Goal: Task Accomplishment & Management: Complete application form

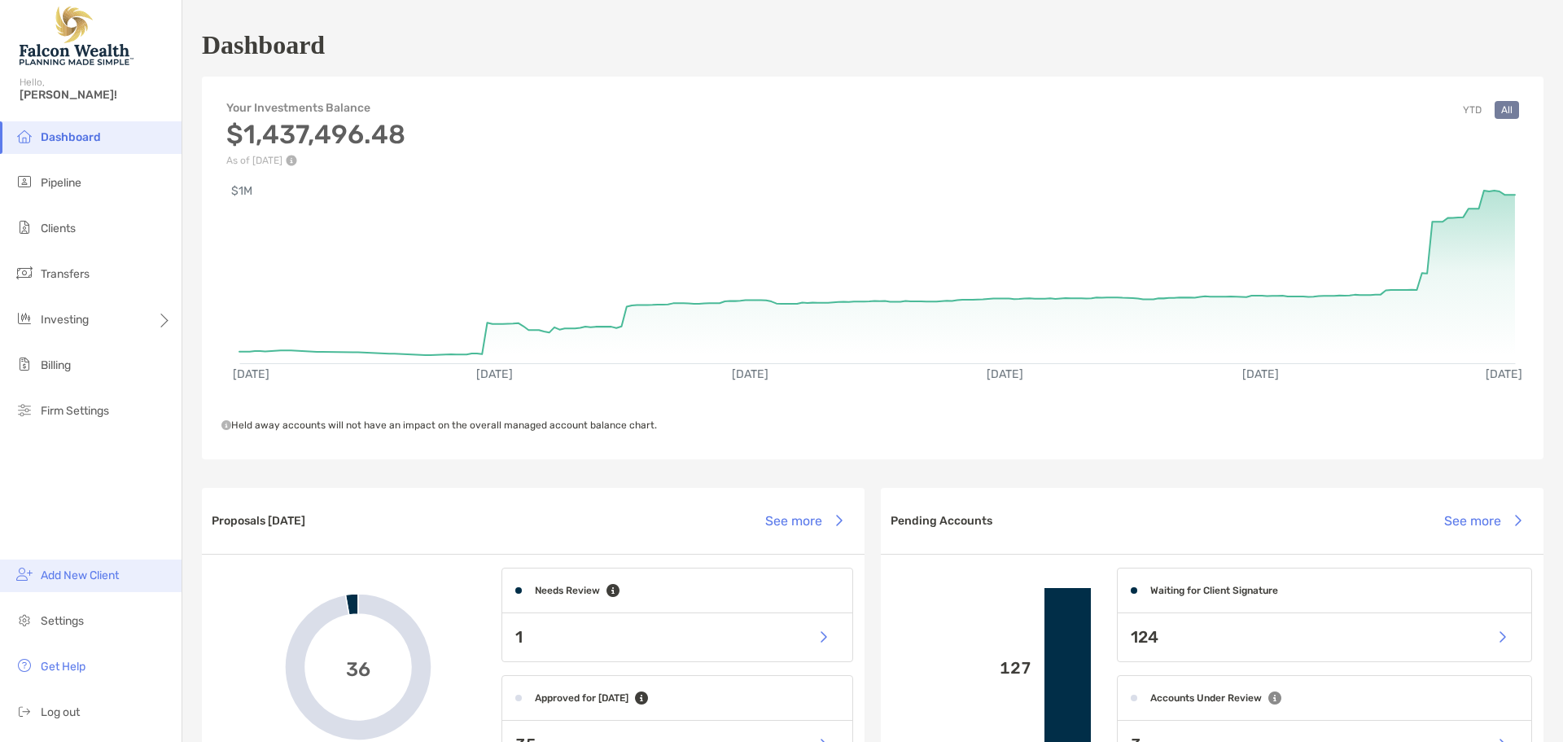
click at [115, 570] on span "Add New Client" at bounding box center [80, 575] width 78 height 14
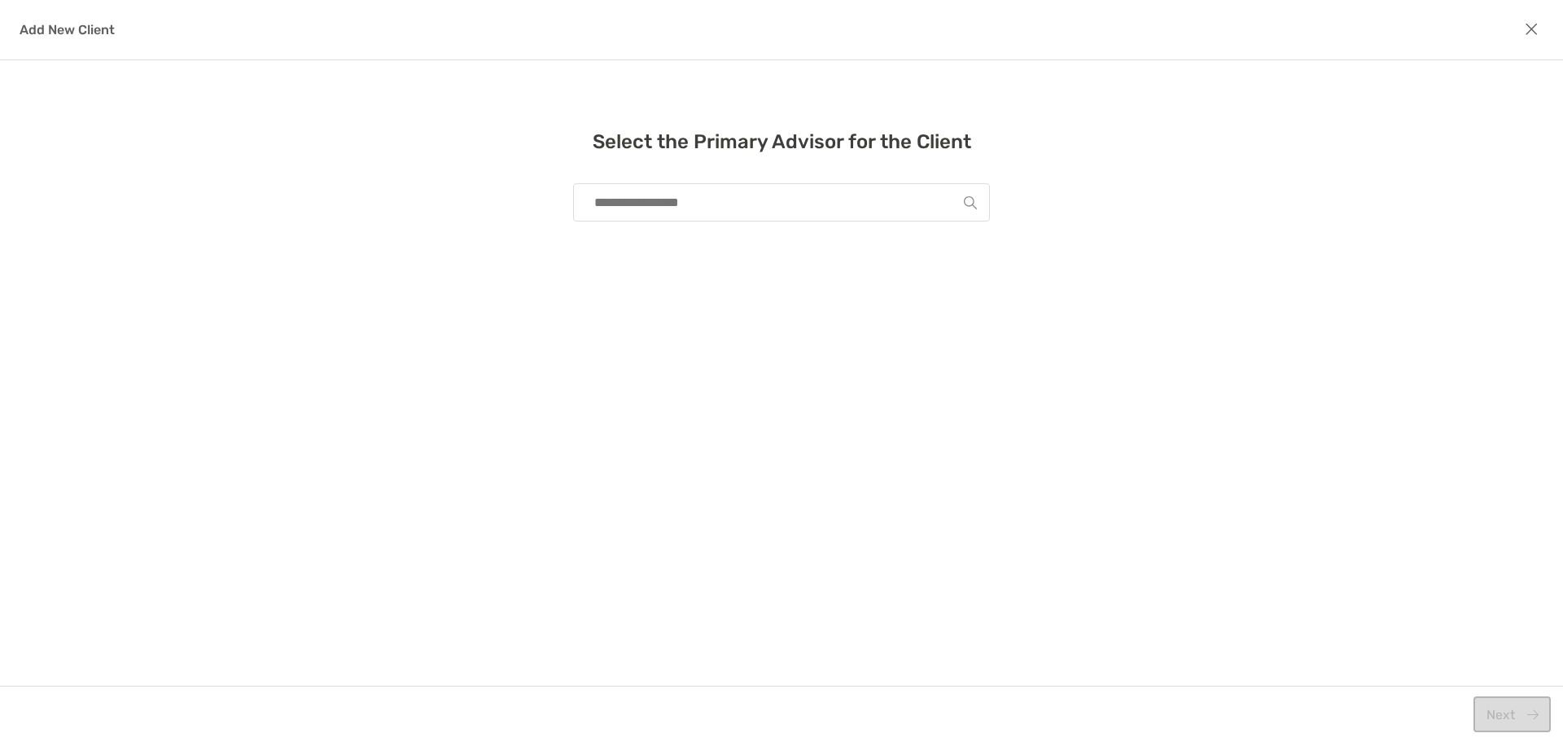
click at [682, 204] on input "modal" at bounding box center [775, 202] width 378 height 37
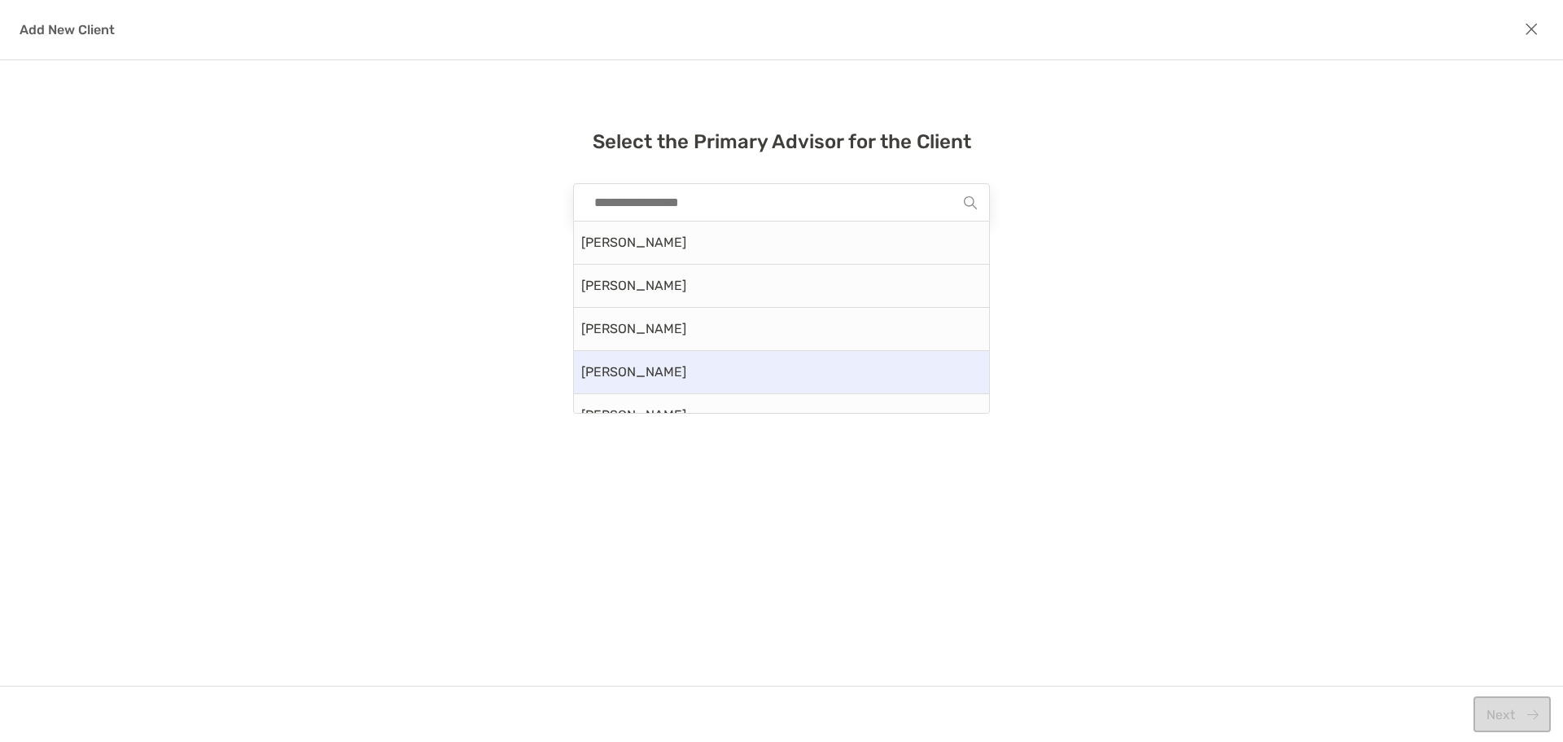
click at [648, 368] on div "[PERSON_NAME]" at bounding box center [781, 372] width 415 height 43
type input "**********"
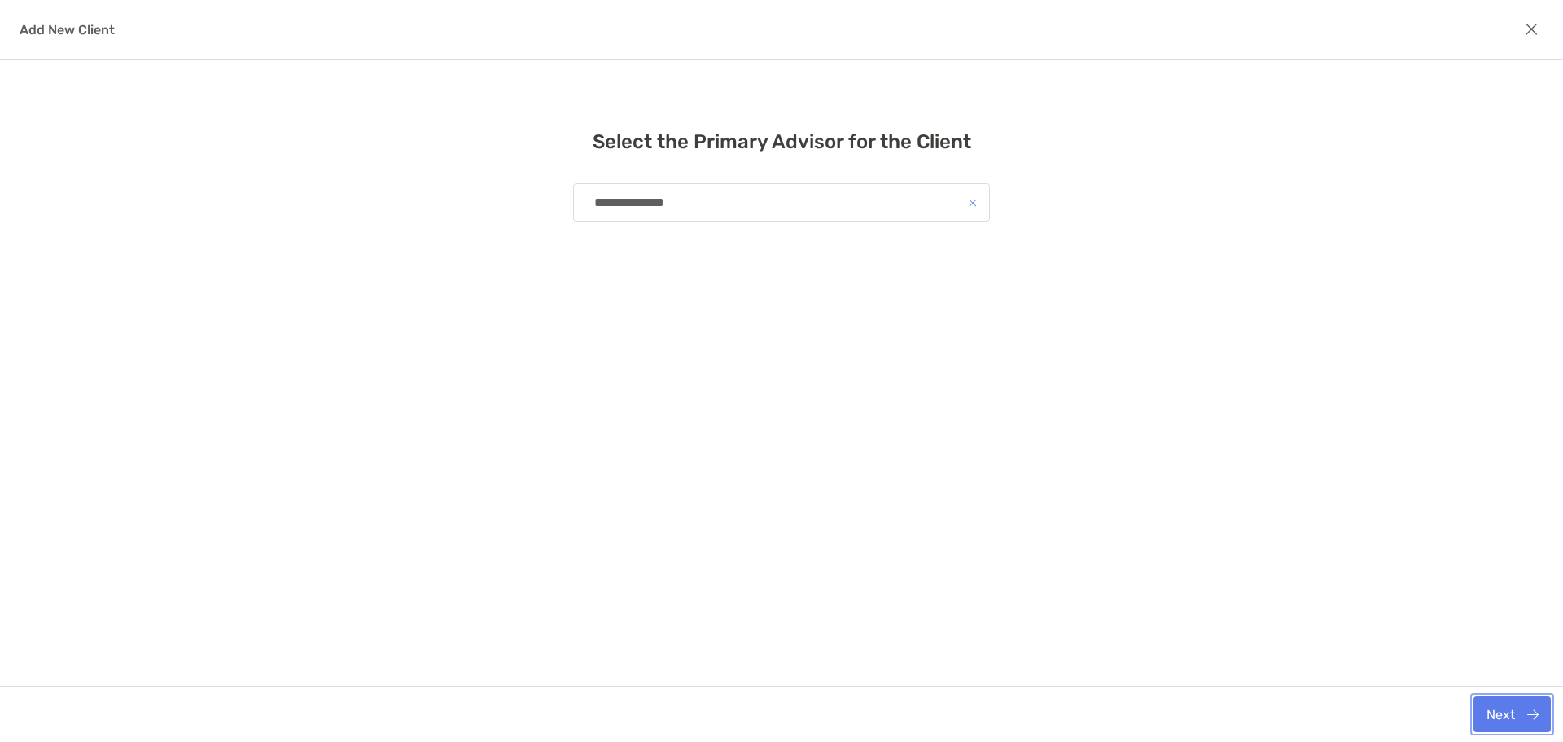
click at [1521, 714] on button "Next" at bounding box center [1512, 714] width 77 height 36
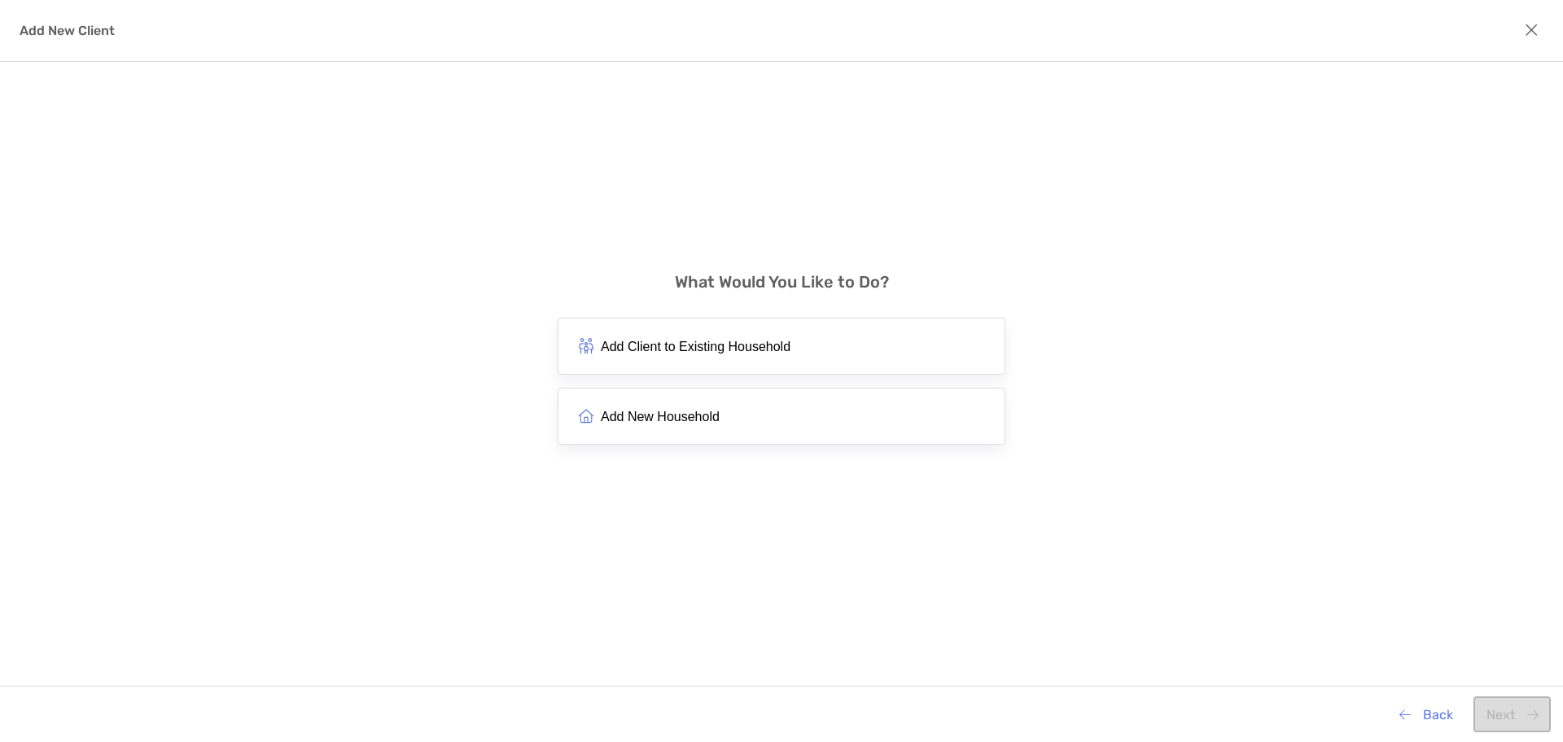
click at [668, 418] on span "Add New Household" at bounding box center [660, 416] width 119 height 15
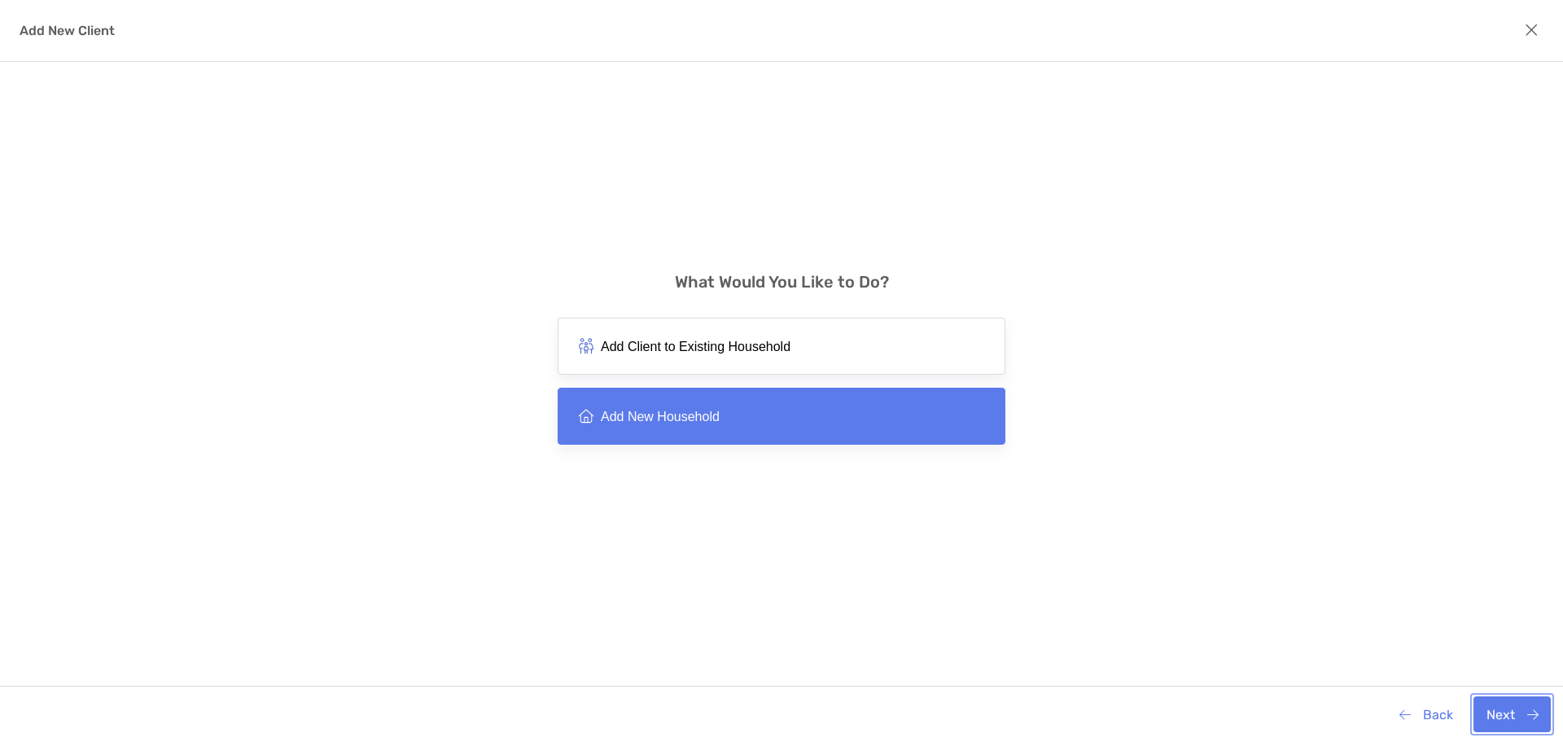
click at [1525, 721] on button "Next" at bounding box center [1512, 714] width 77 height 36
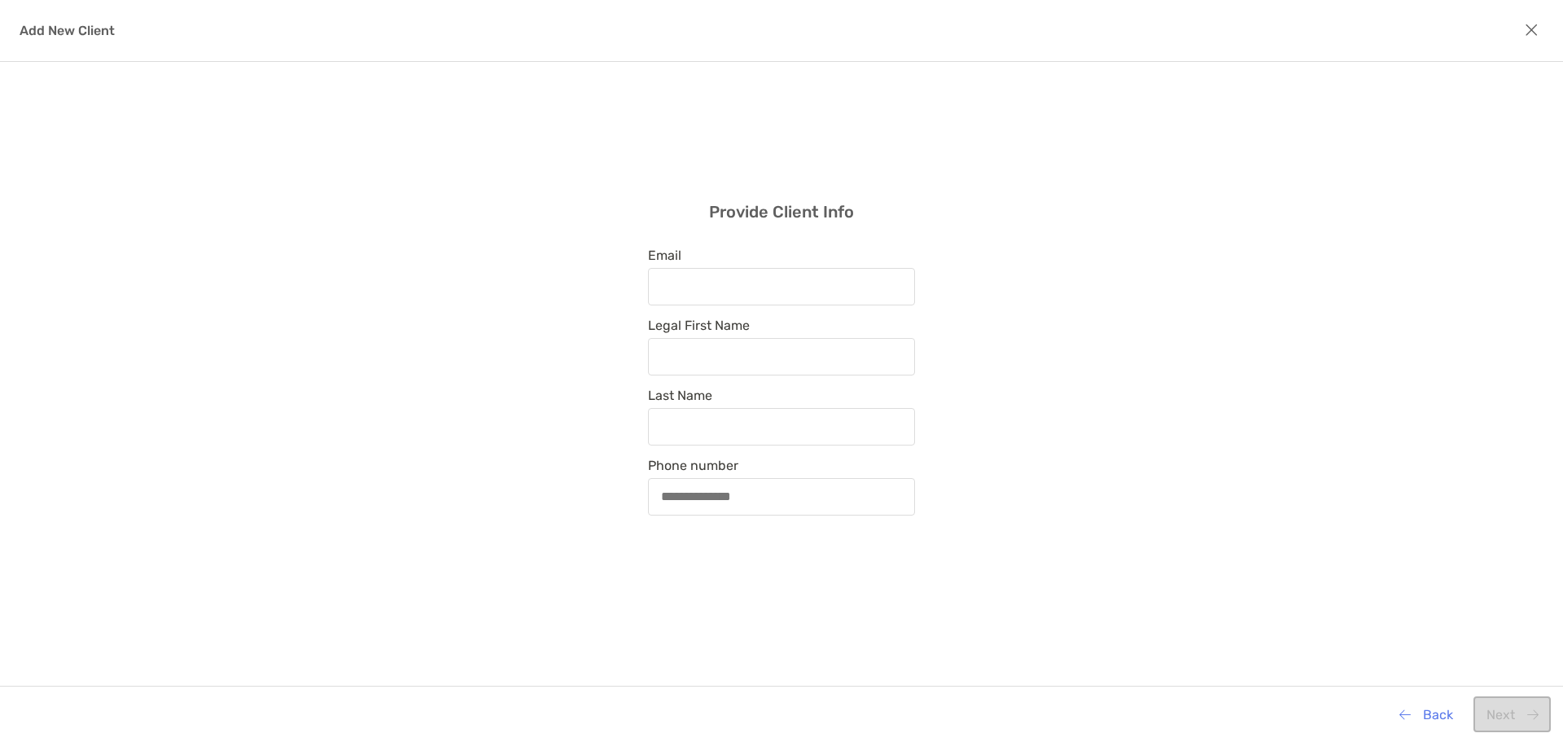
click at [1179, 288] on div "Provide Client Info Email Legal First Name Last Name Phone number" at bounding box center [781, 359] width 1563 height 594
click at [704, 289] on input "Email" at bounding box center [782, 286] width 264 height 14
drag, startPoint x: 409, startPoint y: 213, endPoint x: 357, endPoint y: 149, distance: 81.6
click at [405, 199] on div "Provide Client Info Email Legal First Name Last Name Phone number" at bounding box center [781, 359] width 1563 height 594
click at [730, 296] on div "modal" at bounding box center [781, 286] width 267 height 37
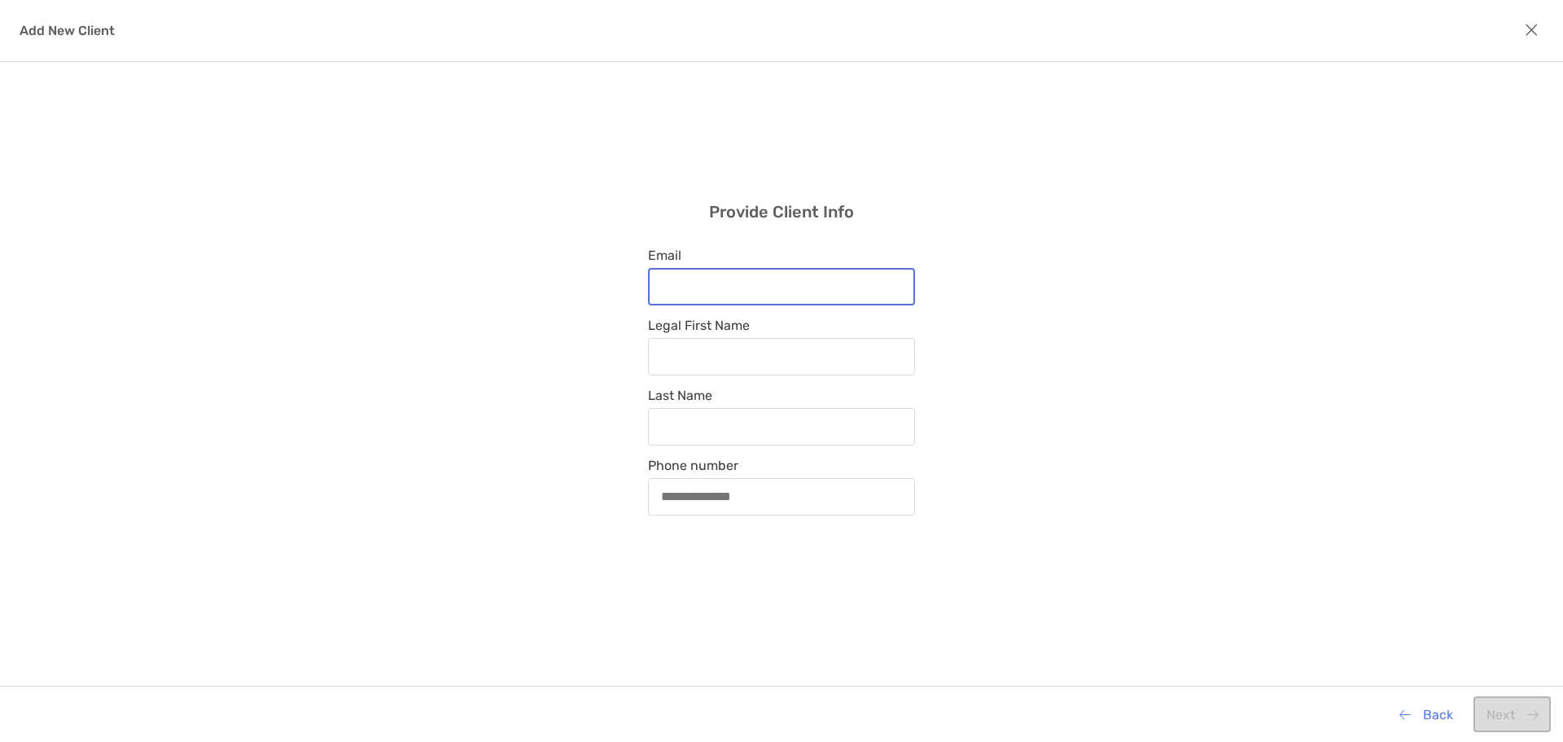
click at [730, 293] on input "Email" at bounding box center [782, 286] width 264 height 14
click at [731, 283] on input "Email" at bounding box center [782, 286] width 264 height 14
paste input "**********"
type input "**********"
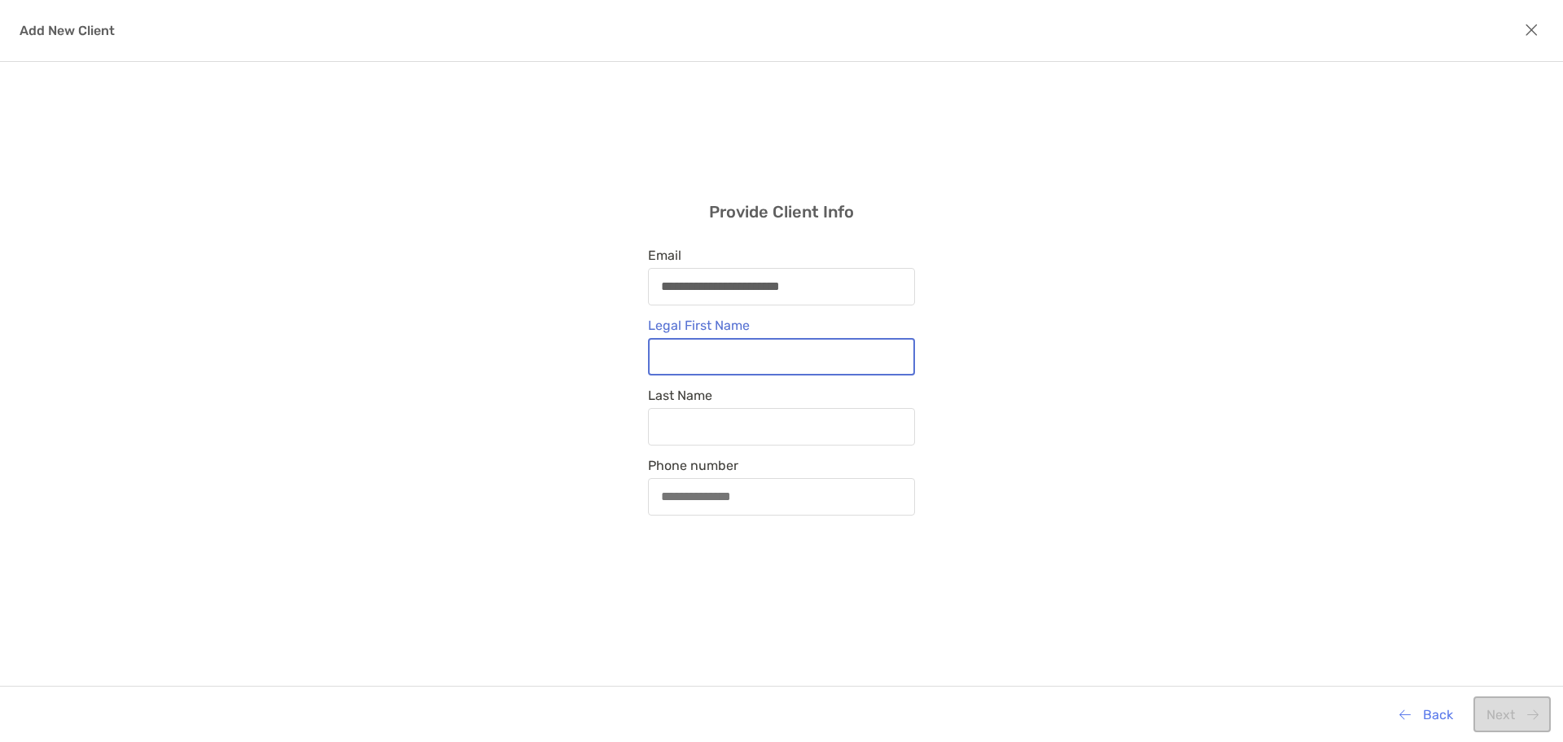
click at [709, 354] on input "Legal First Name" at bounding box center [782, 356] width 264 height 14
drag, startPoint x: 703, startPoint y: 366, endPoint x: 713, endPoint y: 360, distance: 12.4
click at [711, 361] on div "modal" at bounding box center [781, 356] width 267 height 37
click at [711, 361] on input "Legal First Name" at bounding box center [782, 356] width 264 height 14
click at [713, 359] on input "Legal First Name" at bounding box center [782, 356] width 264 height 14
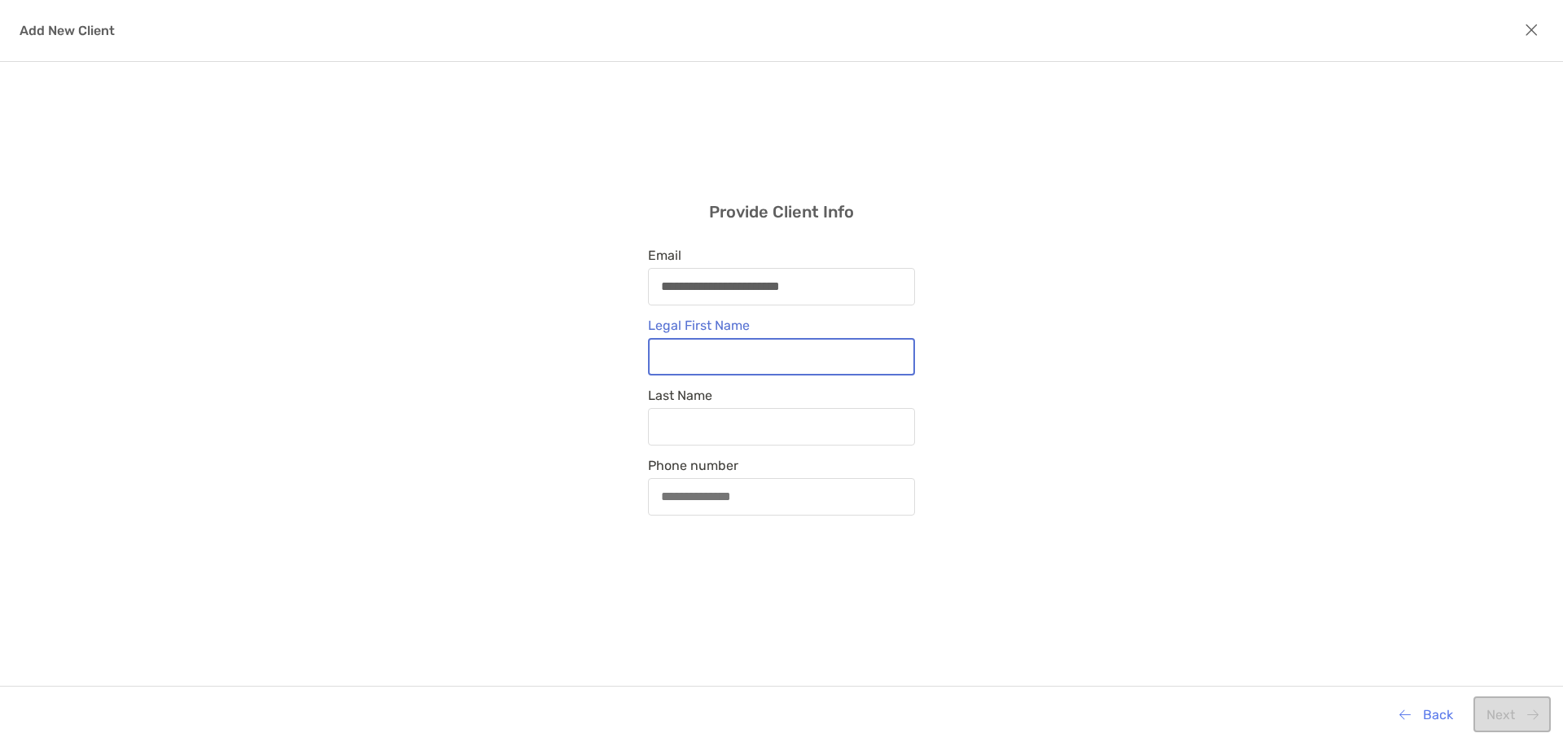
click at [764, 349] on input "Legal First Name" at bounding box center [782, 356] width 264 height 14
paste input "*****"
type input "*****"
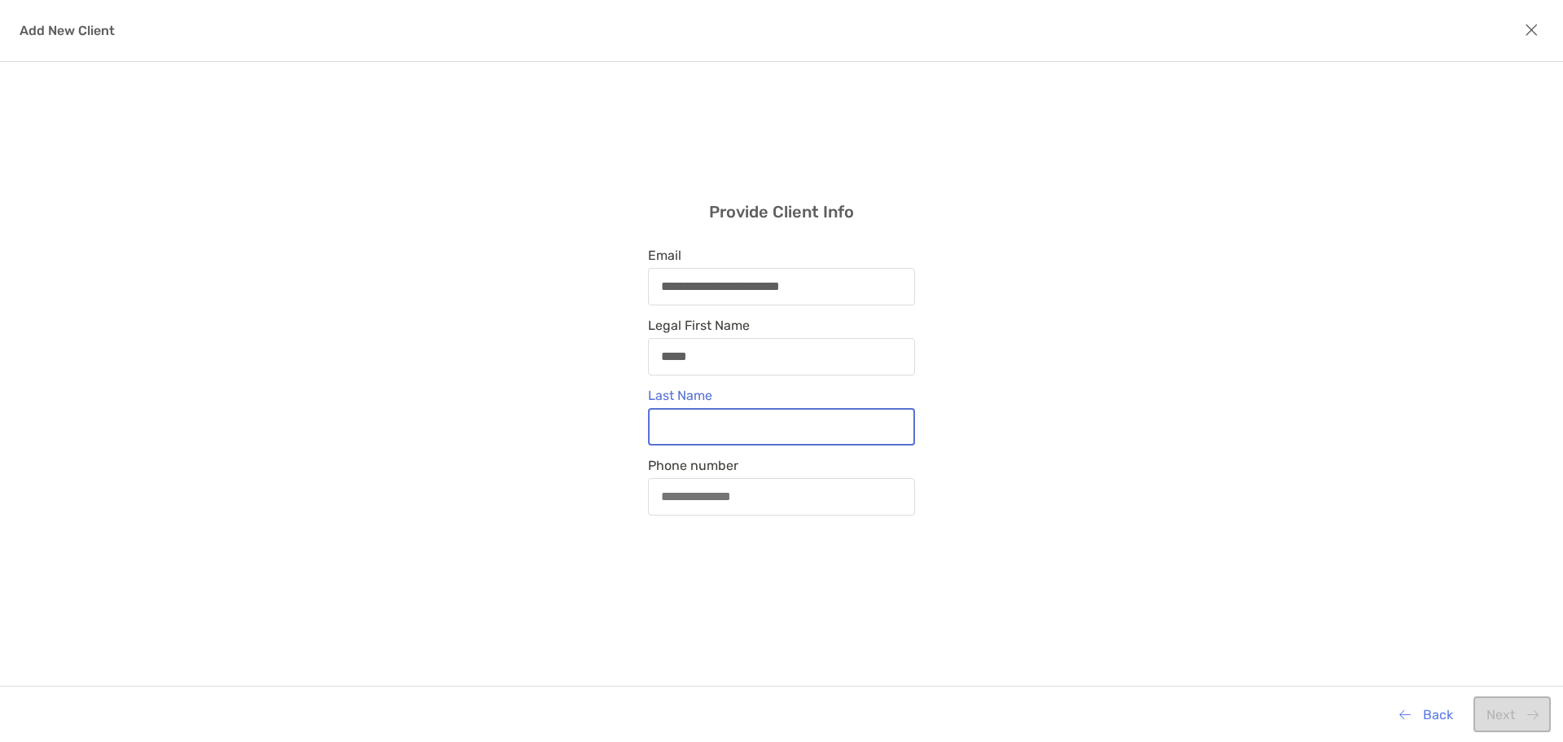
click at [726, 420] on input "Last Name" at bounding box center [782, 426] width 264 height 14
paste input "**********"
type input "**********"
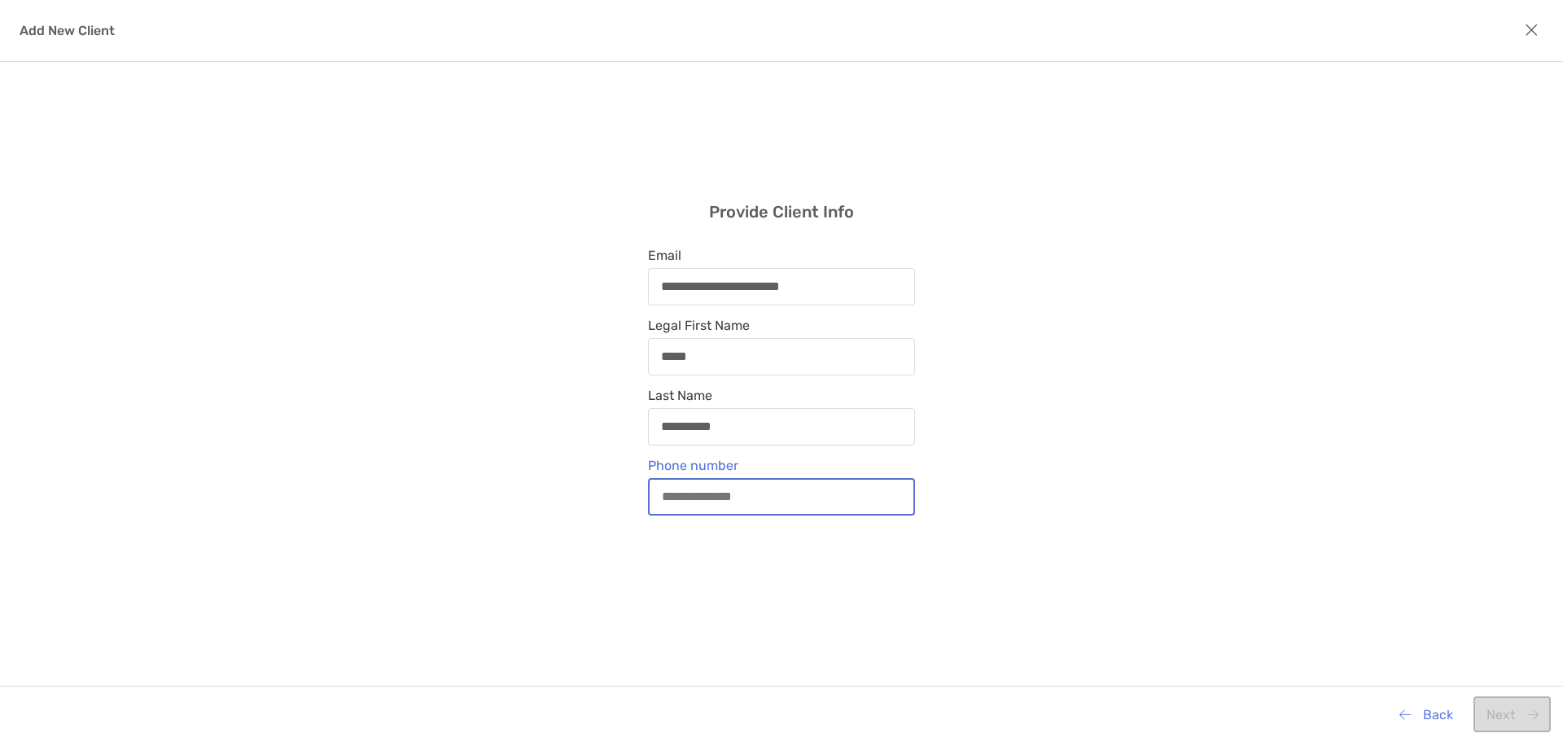
drag, startPoint x: 667, startPoint y: 493, endPoint x: 770, endPoint y: 497, distance: 103.5
click at [667, 493] on input "Phone number" at bounding box center [782, 496] width 264 height 14
paste input "**********"
type input "**********"
click at [1504, 711] on button "Next" at bounding box center [1512, 714] width 77 height 36
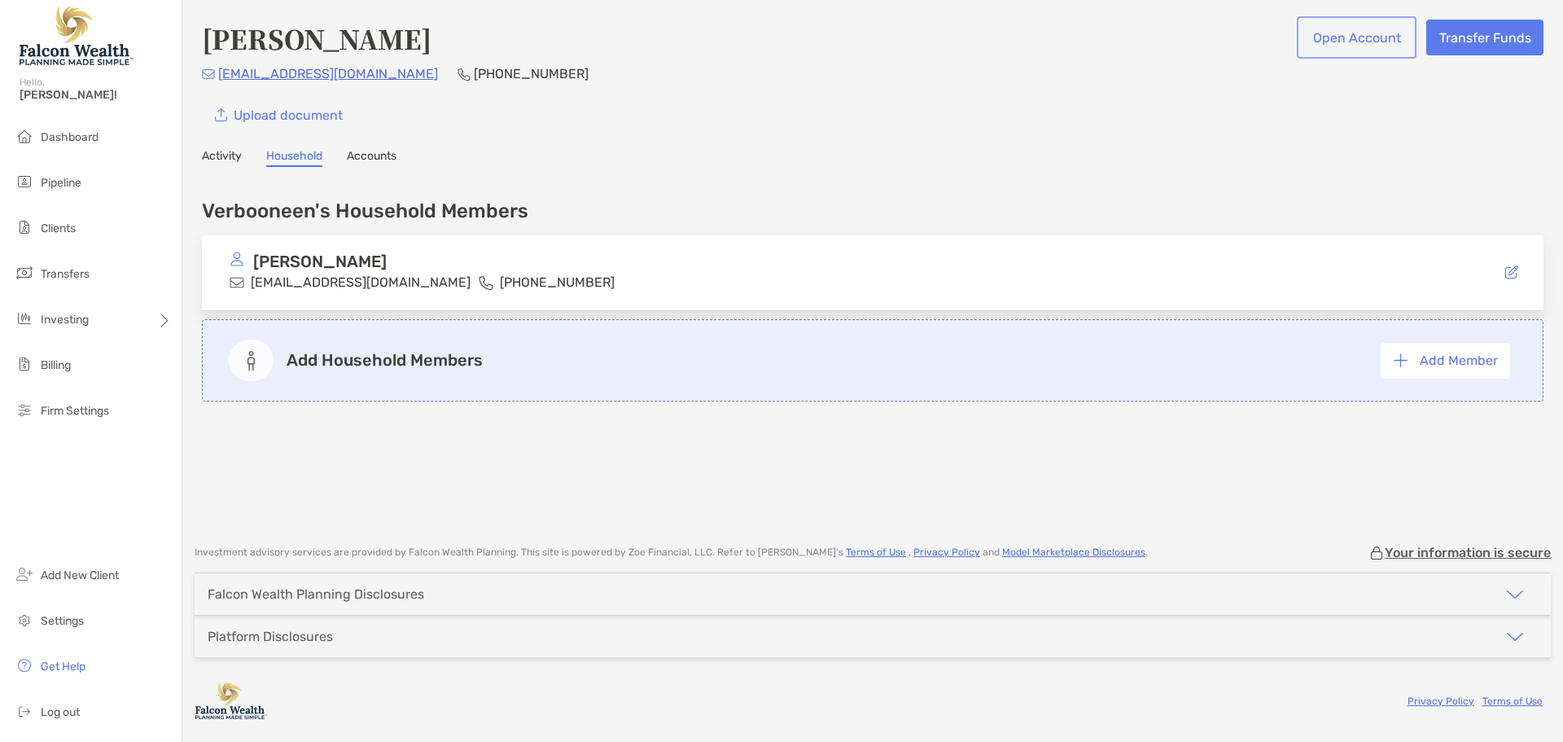
click at [1374, 37] on button "Open Account" at bounding box center [1356, 38] width 113 height 36
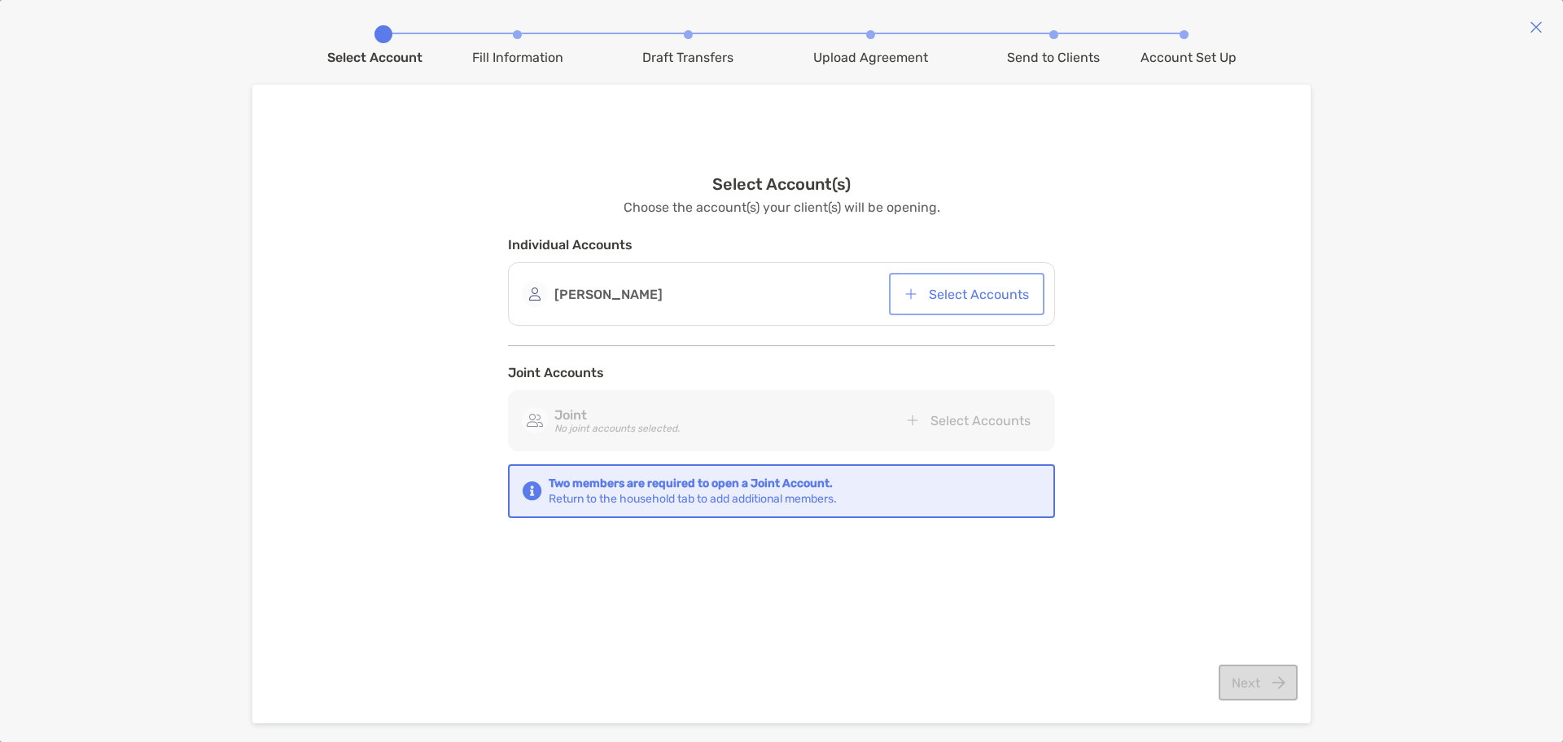
click at [982, 293] on button "Select Accounts" at bounding box center [966, 294] width 149 height 36
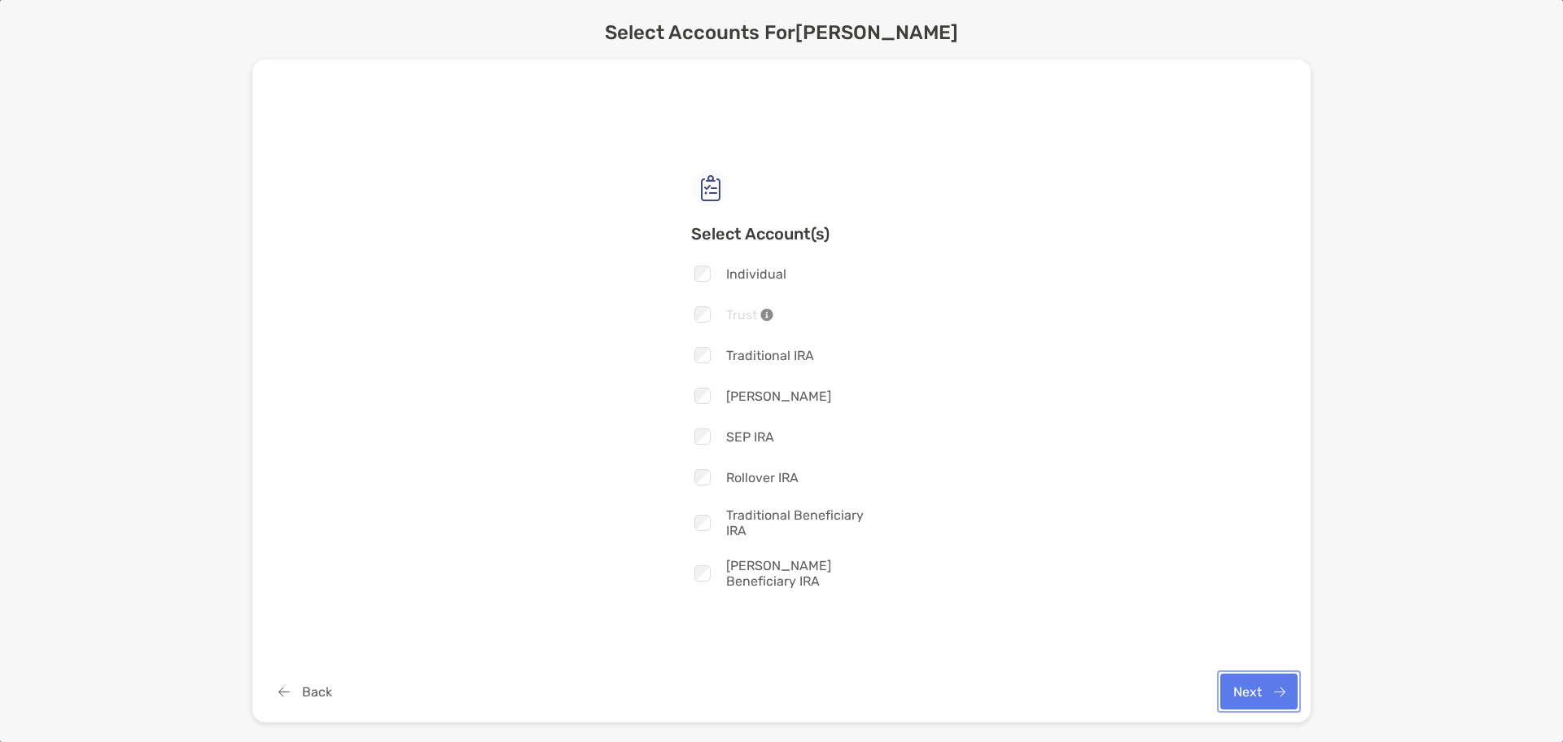
click at [1251, 687] on button "Next" at bounding box center [1259, 691] width 77 height 36
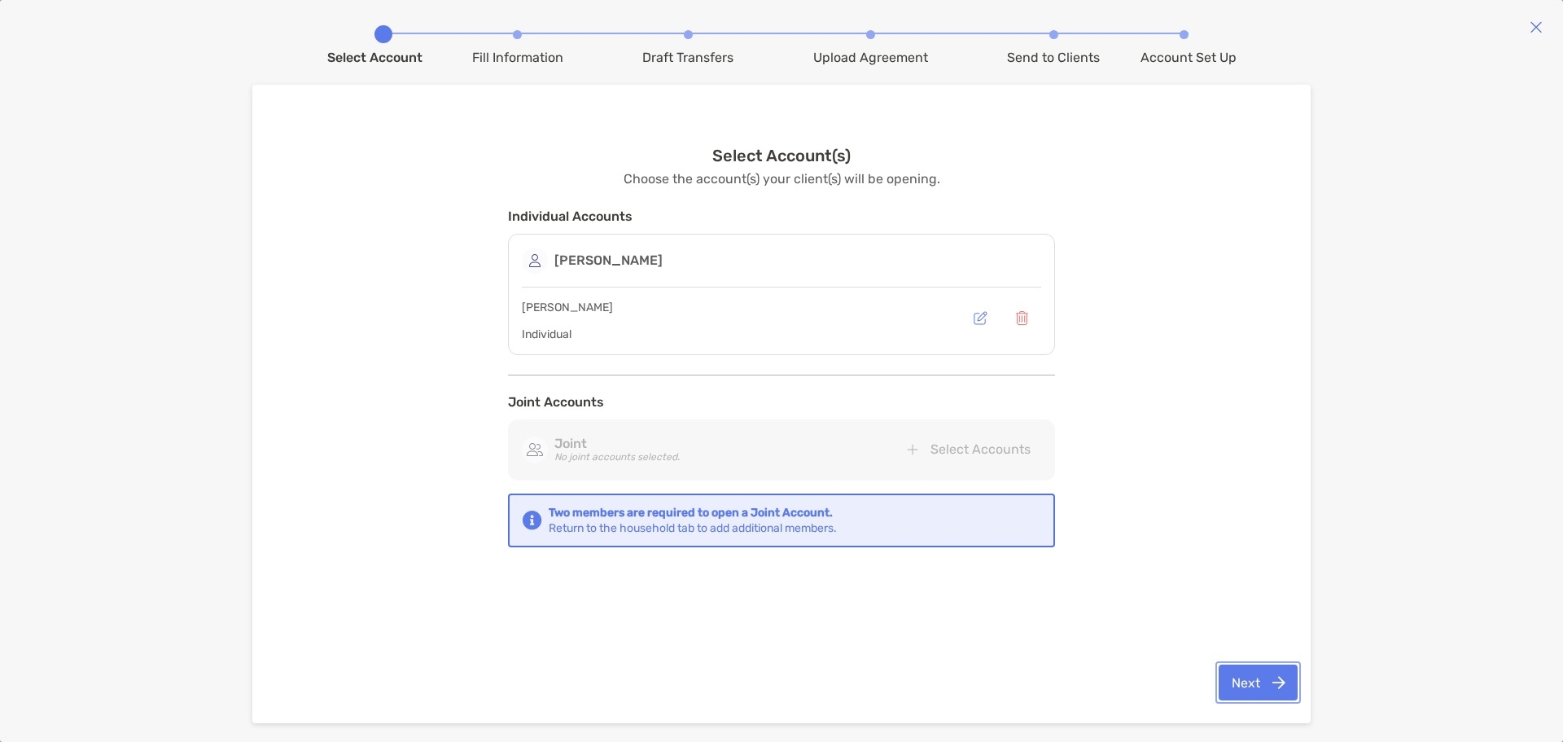
click at [1246, 676] on button "Next" at bounding box center [1258, 682] width 79 height 36
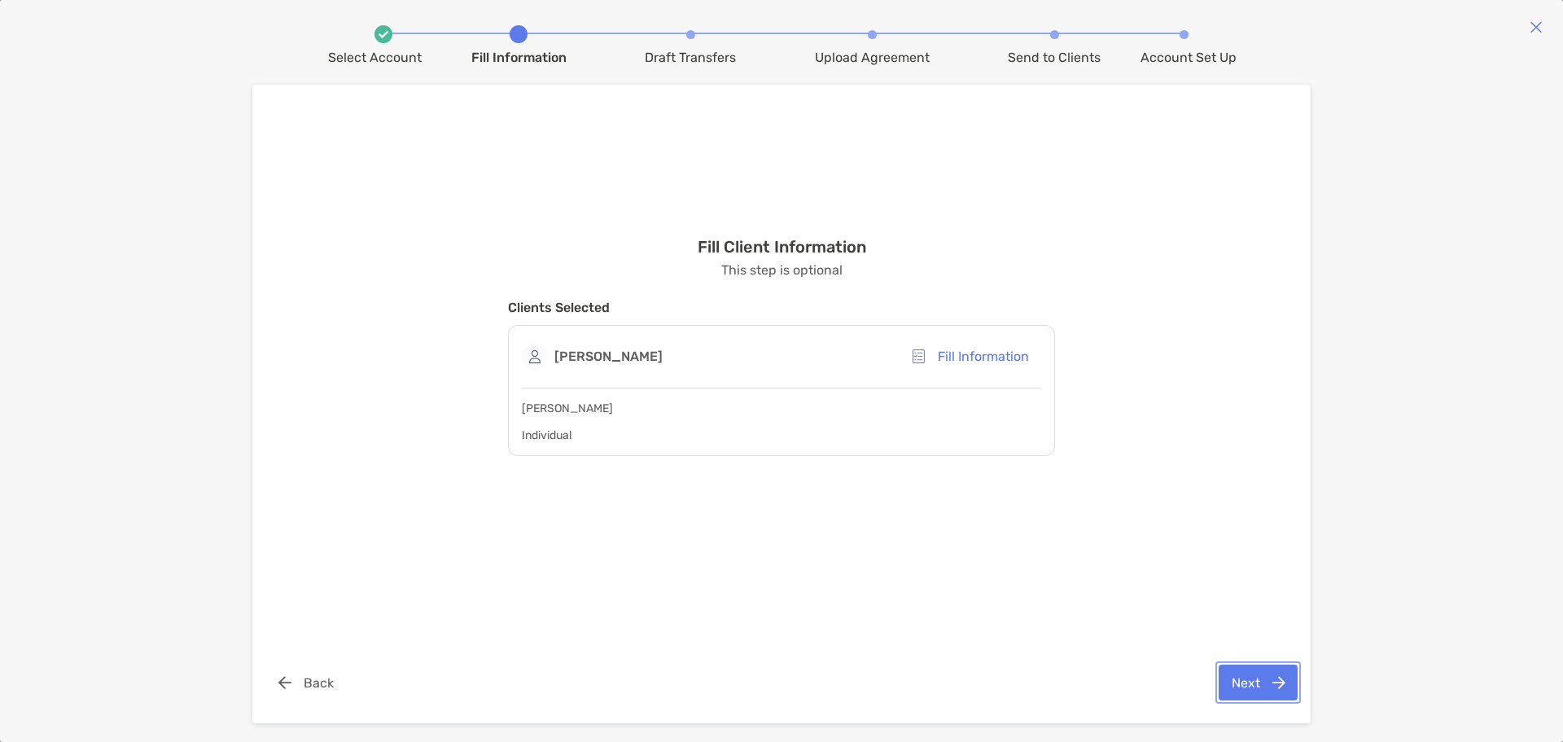
click at [1258, 686] on button "Next" at bounding box center [1258, 682] width 79 height 36
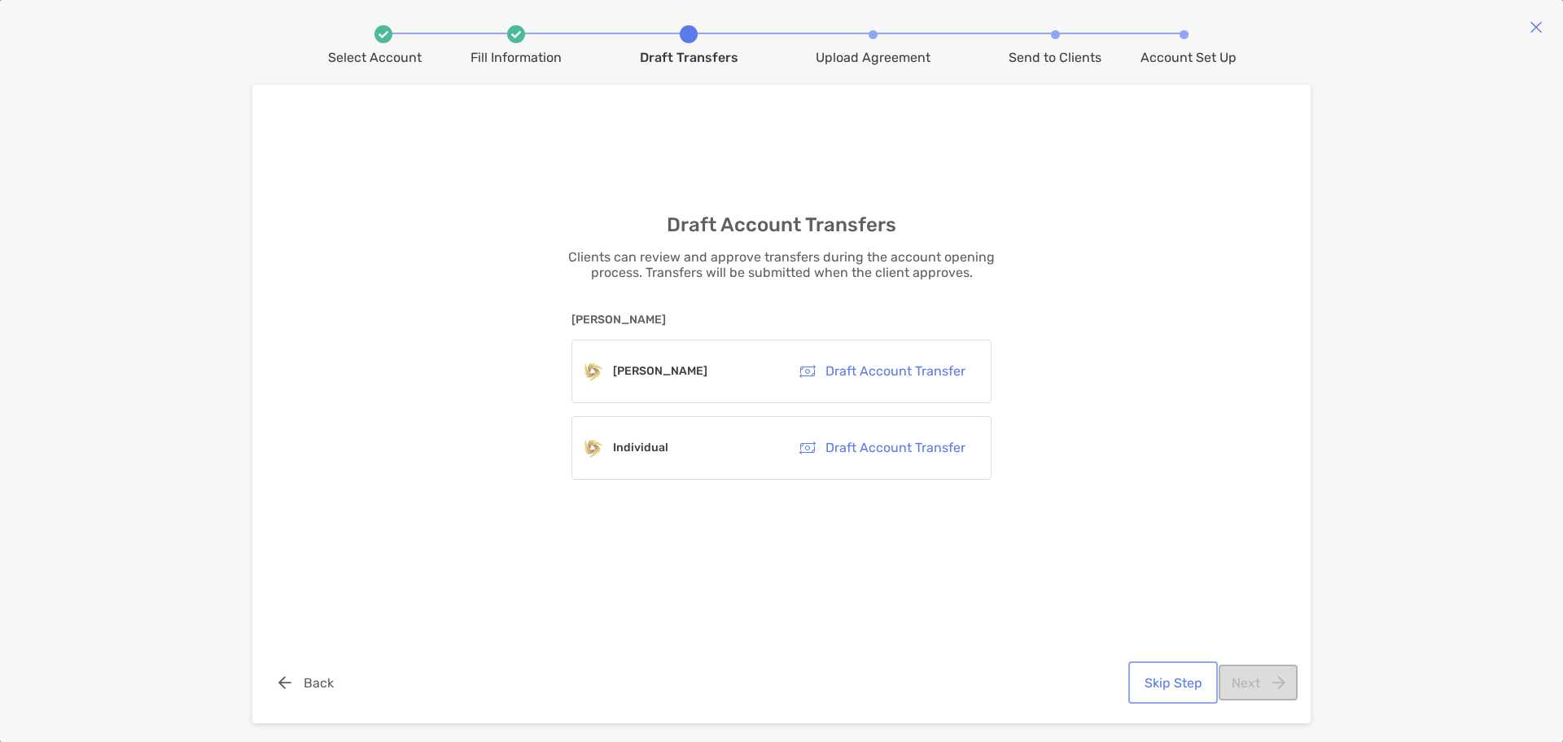
click at [1188, 684] on button "Skip Step" at bounding box center [1173, 682] width 83 height 36
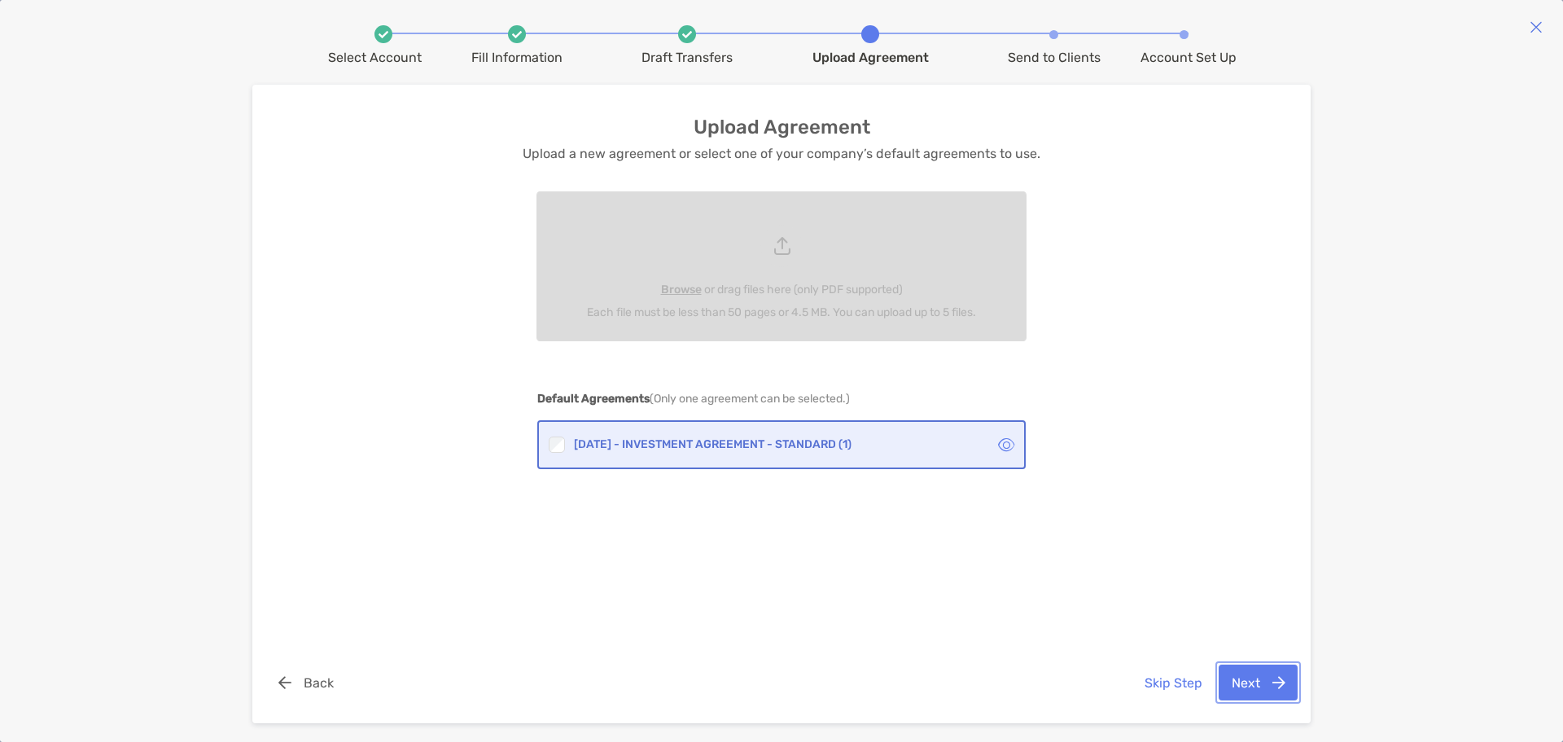
click at [1257, 679] on button "Next" at bounding box center [1258, 682] width 79 height 36
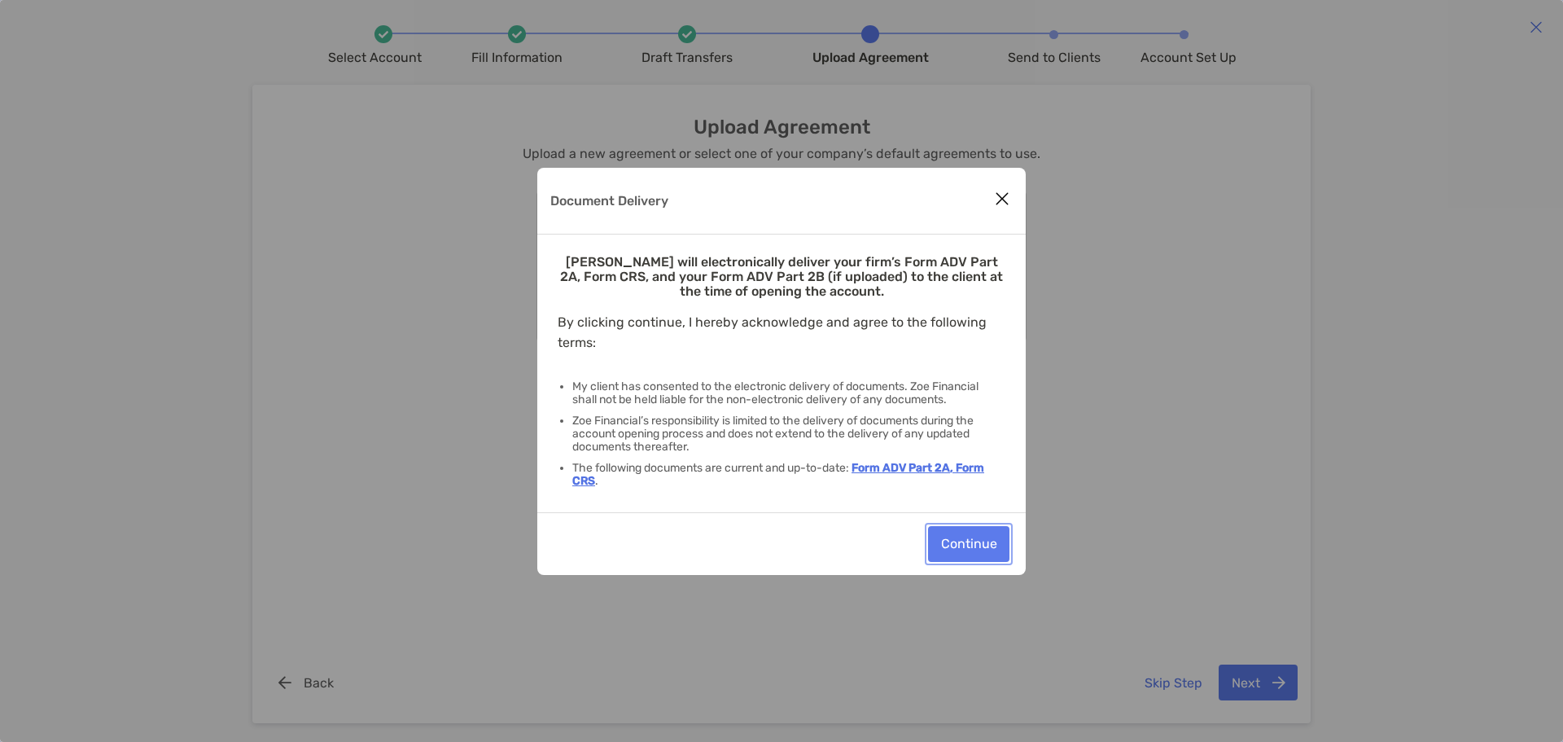
click at [971, 552] on button "Continue" at bounding box center [968, 544] width 81 height 36
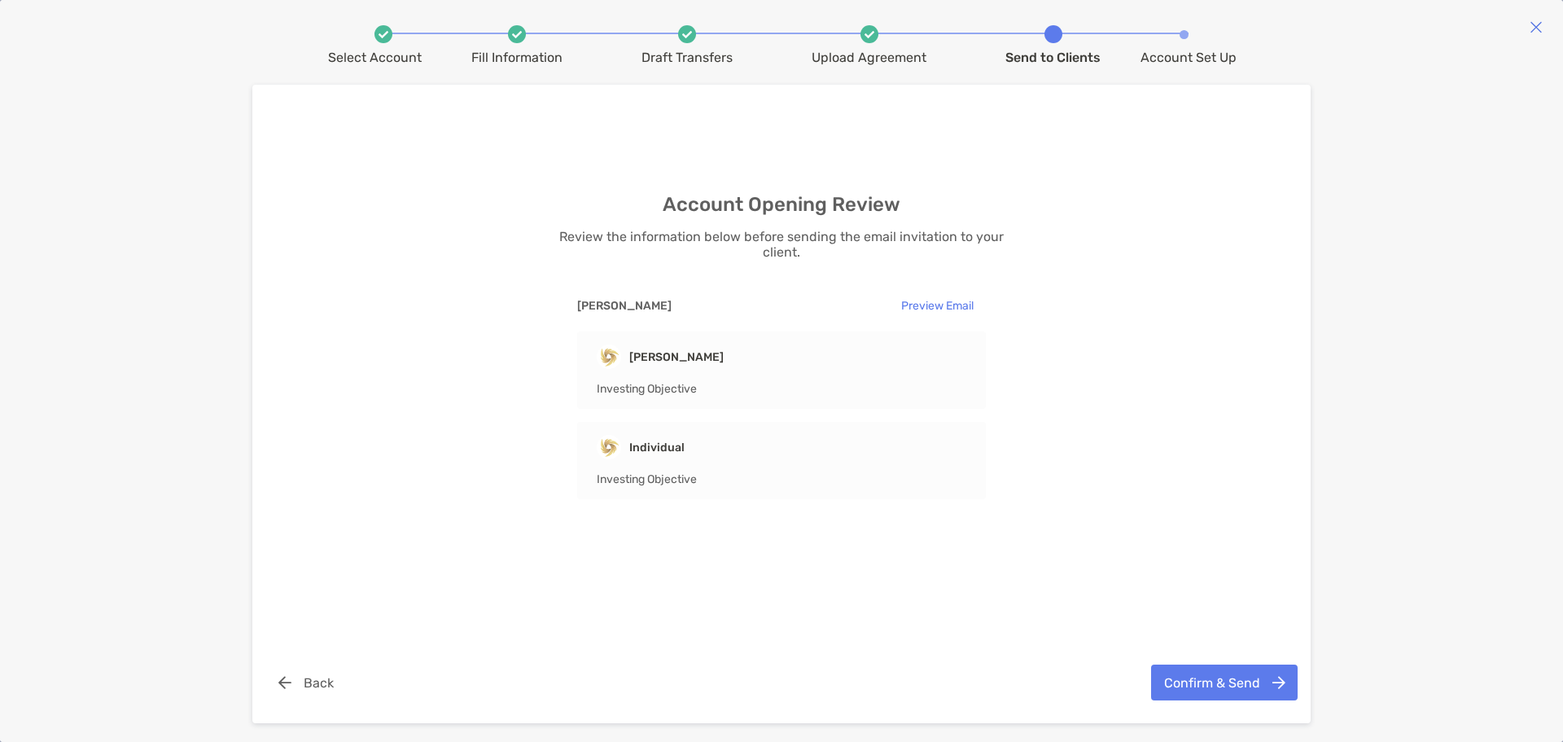
click at [666, 392] on span "Investing Objective" at bounding box center [647, 389] width 100 height 14
click at [301, 693] on button "Back" at bounding box center [305, 682] width 81 height 36
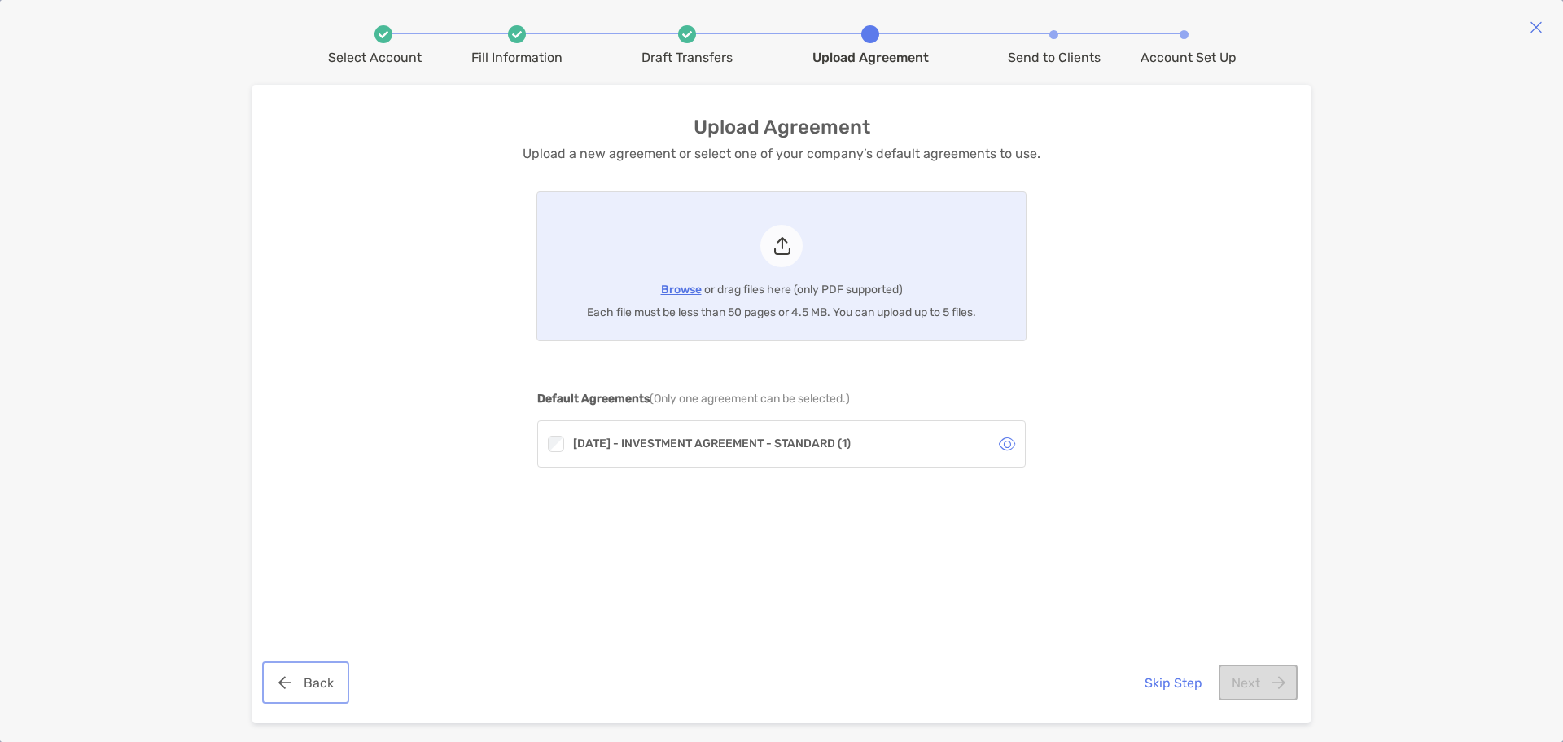
click at [302, 690] on button "Back" at bounding box center [305, 682] width 81 height 36
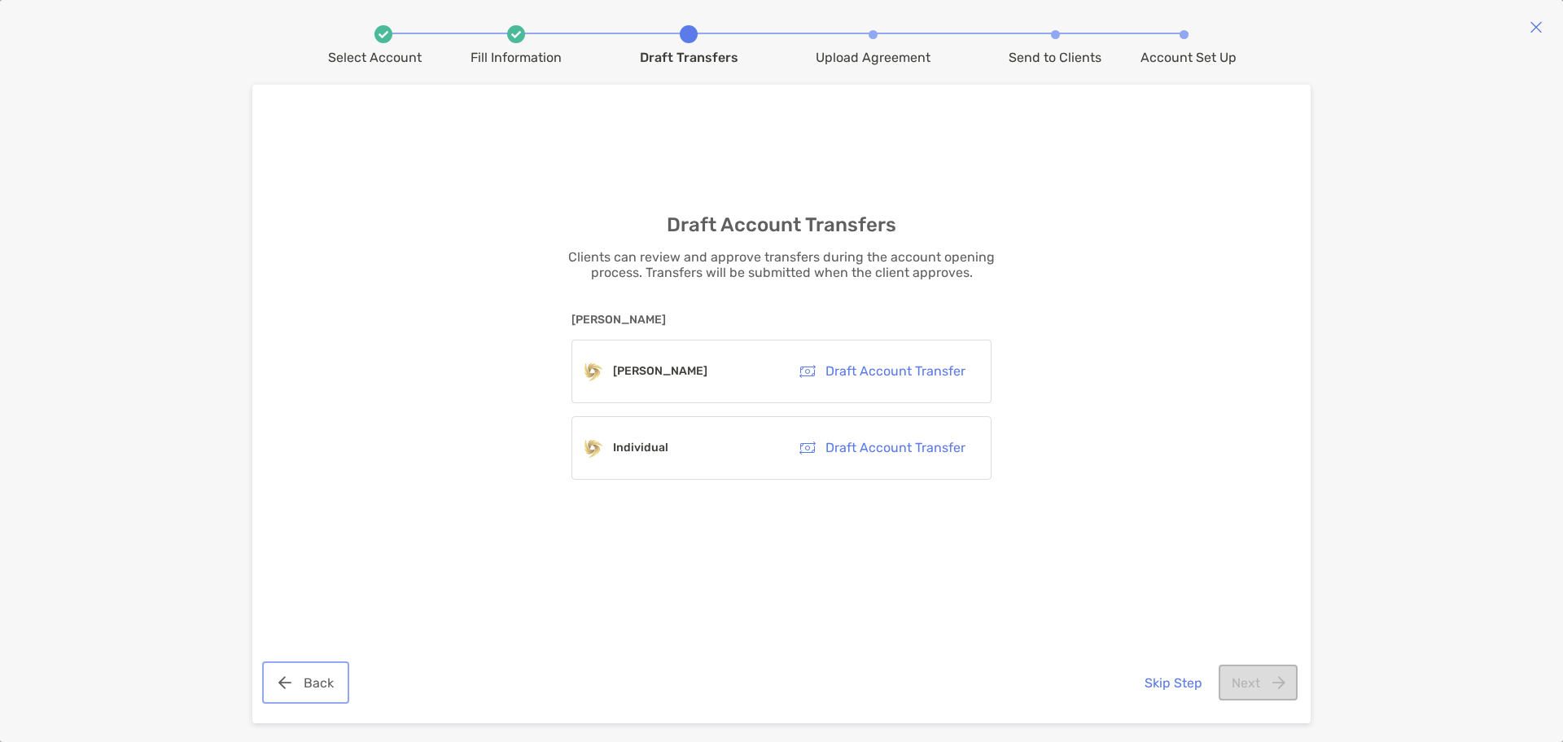
click at [305, 673] on button "Back" at bounding box center [305, 682] width 81 height 36
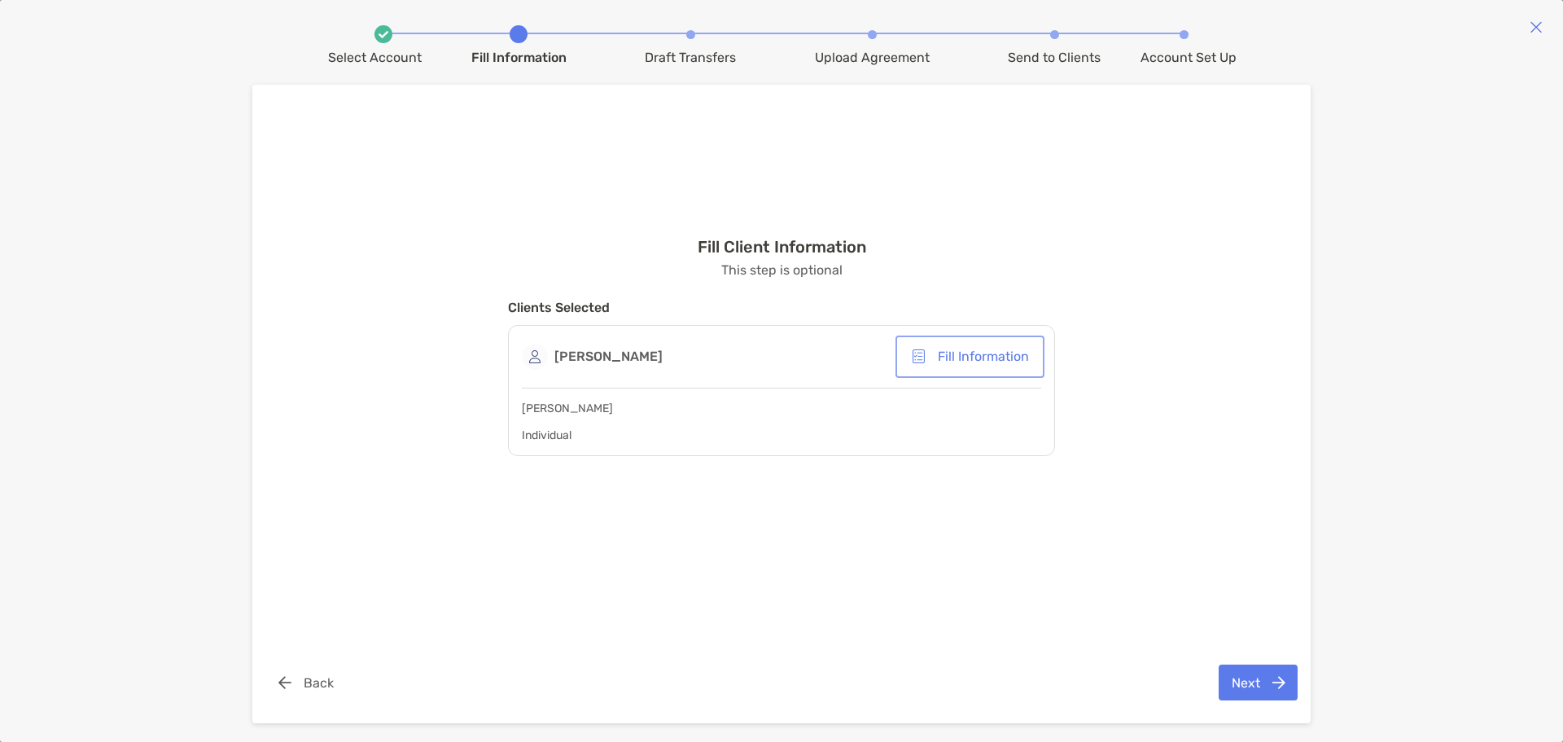
click at [963, 349] on button "Fill Information" at bounding box center [970, 357] width 142 height 36
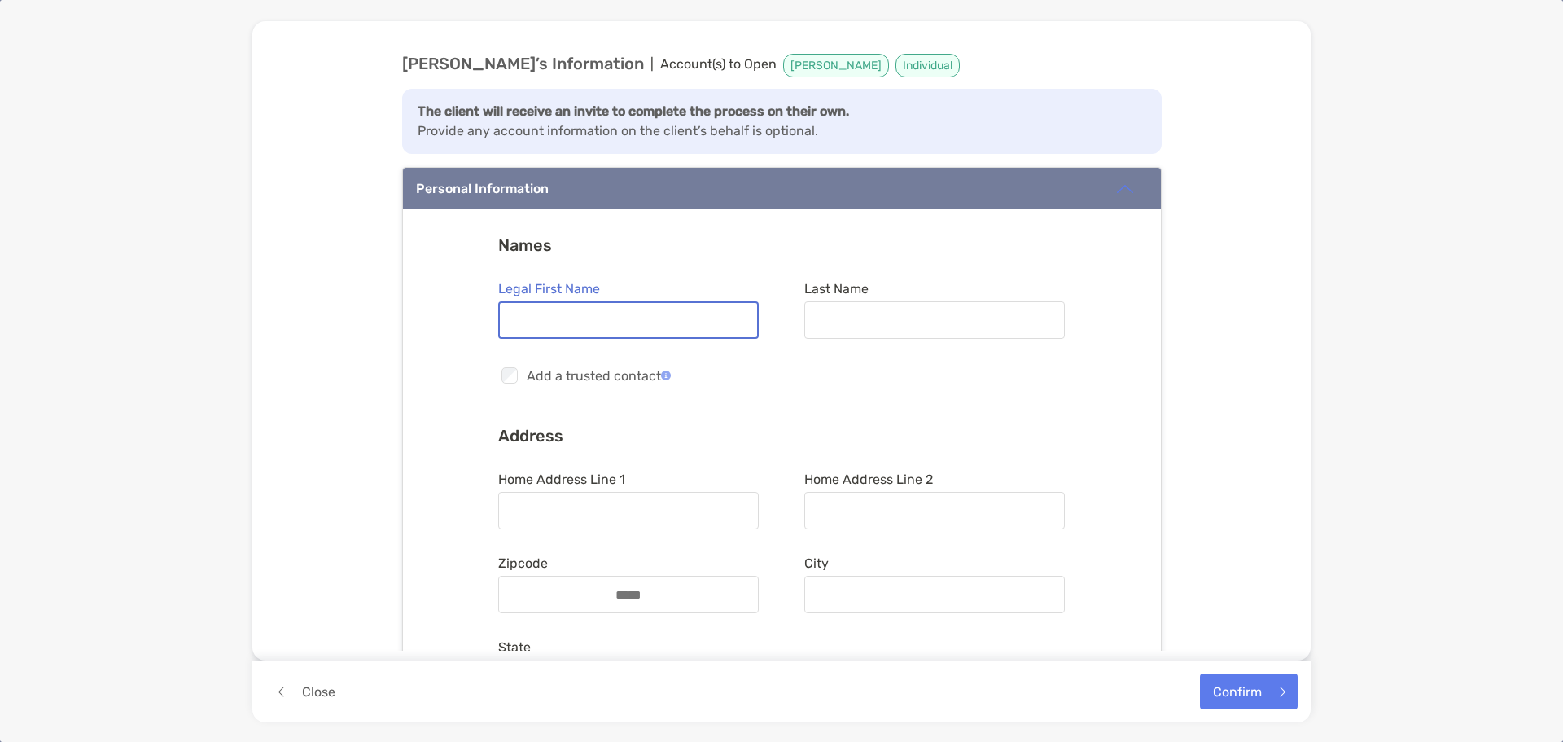
click at [632, 323] on input "Legal First Name" at bounding box center [628, 320] width 257 height 14
click at [516, 316] on input "Legal First Name" at bounding box center [628, 320] width 257 height 14
type input "*****"
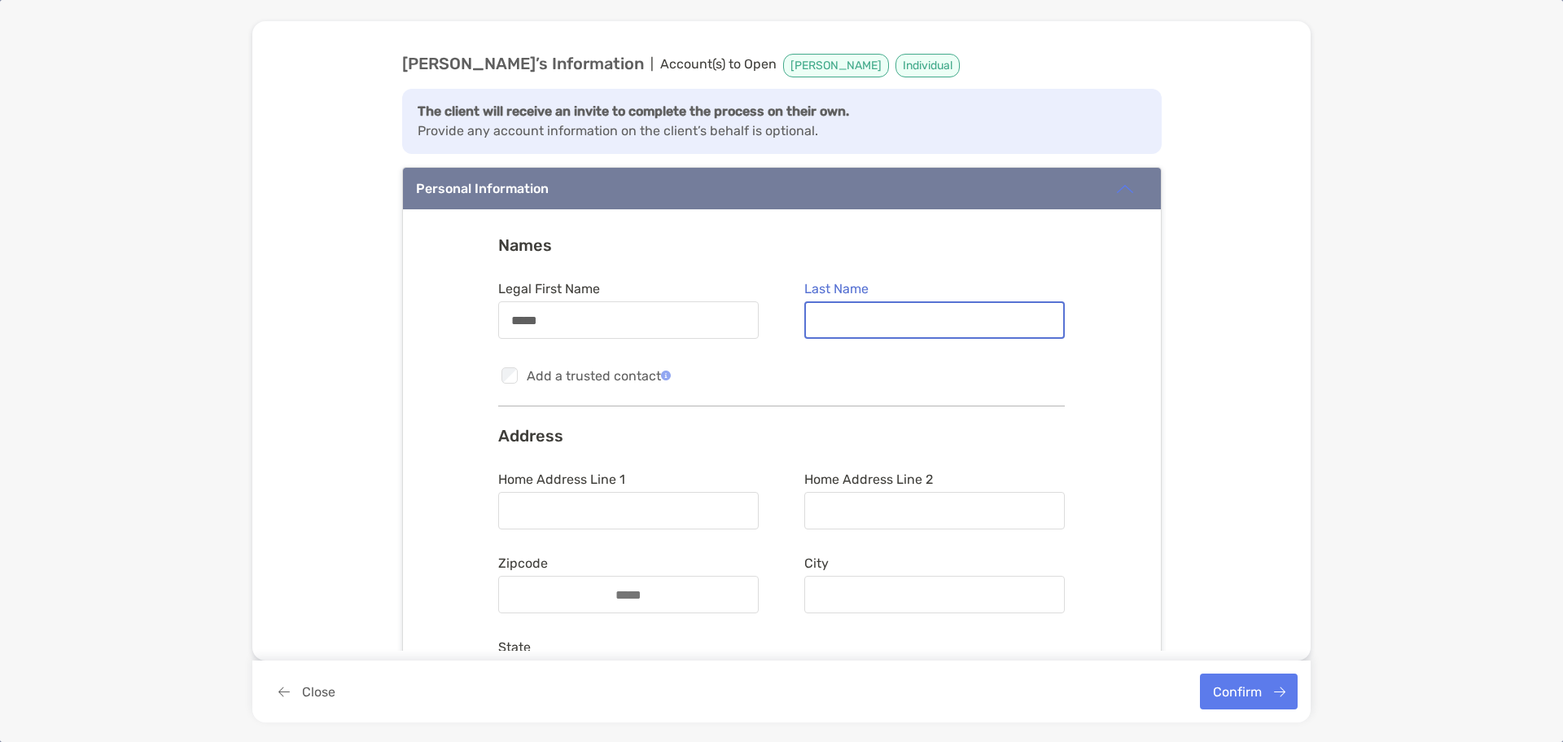
paste input "**********"
type input "**********"
click at [754, 385] on div "Checkbox Add a trusted contact" at bounding box center [781, 375] width 567 height 21
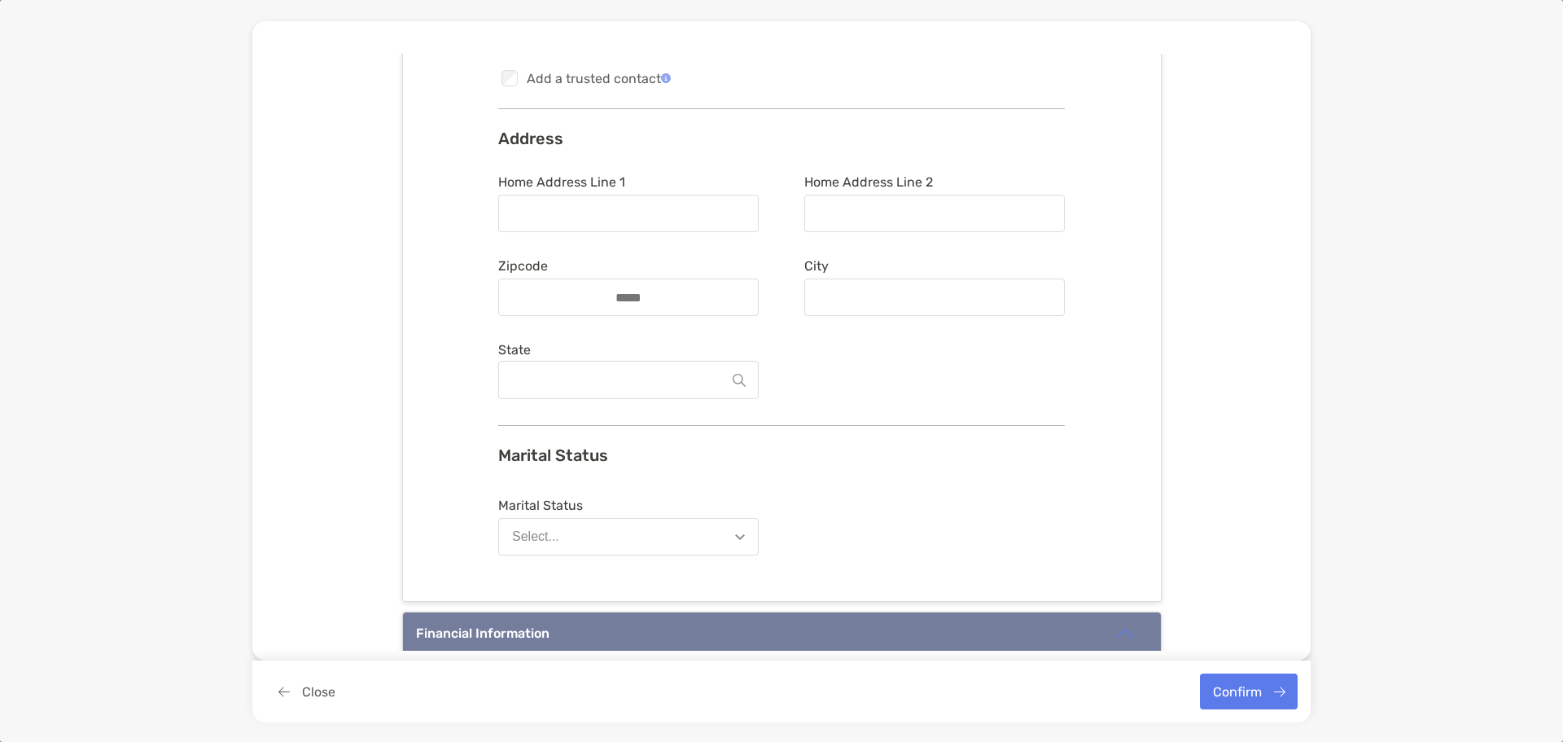
scroll to position [326, 0]
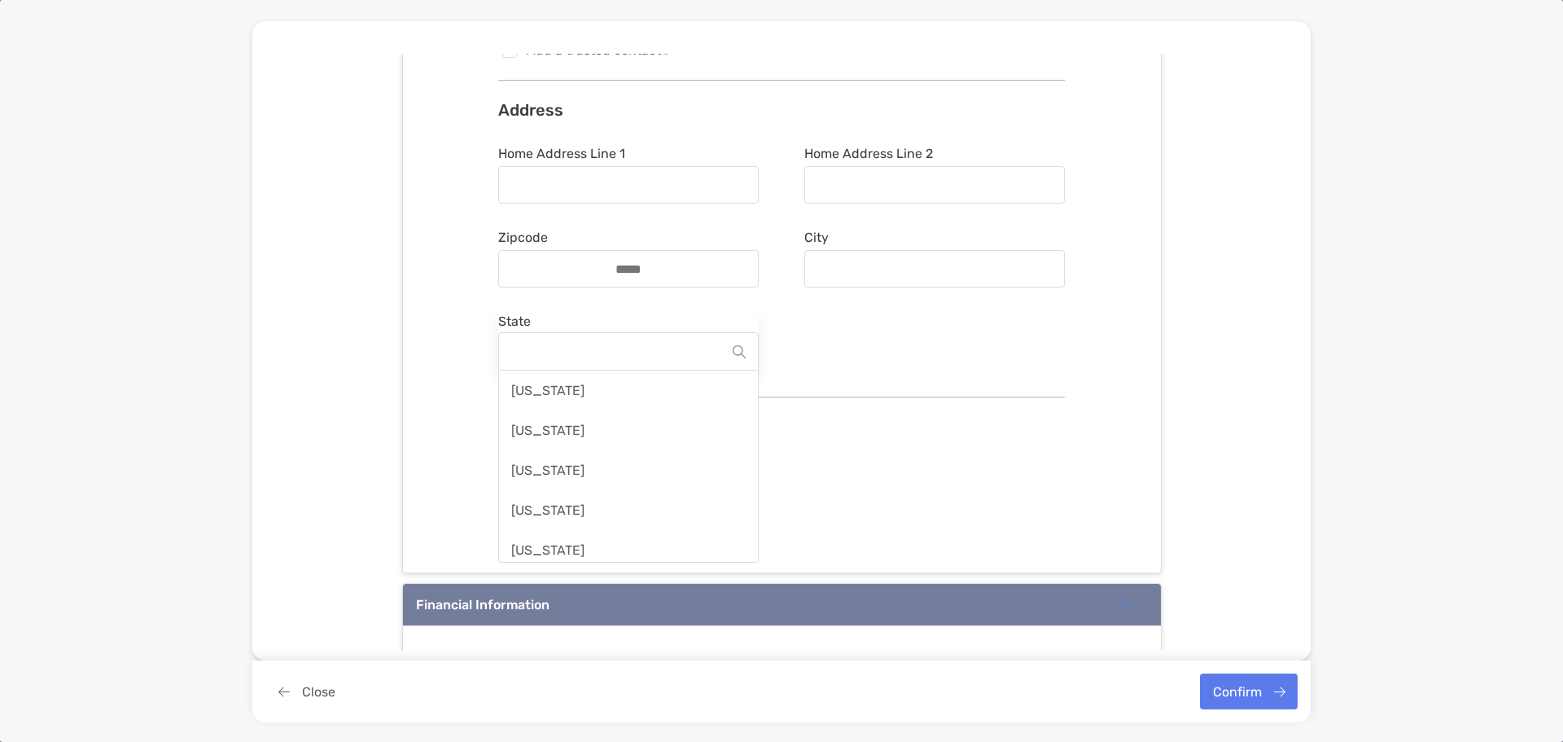
click at [642, 353] on input "State" at bounding box center [621, 351] width 221 height 37
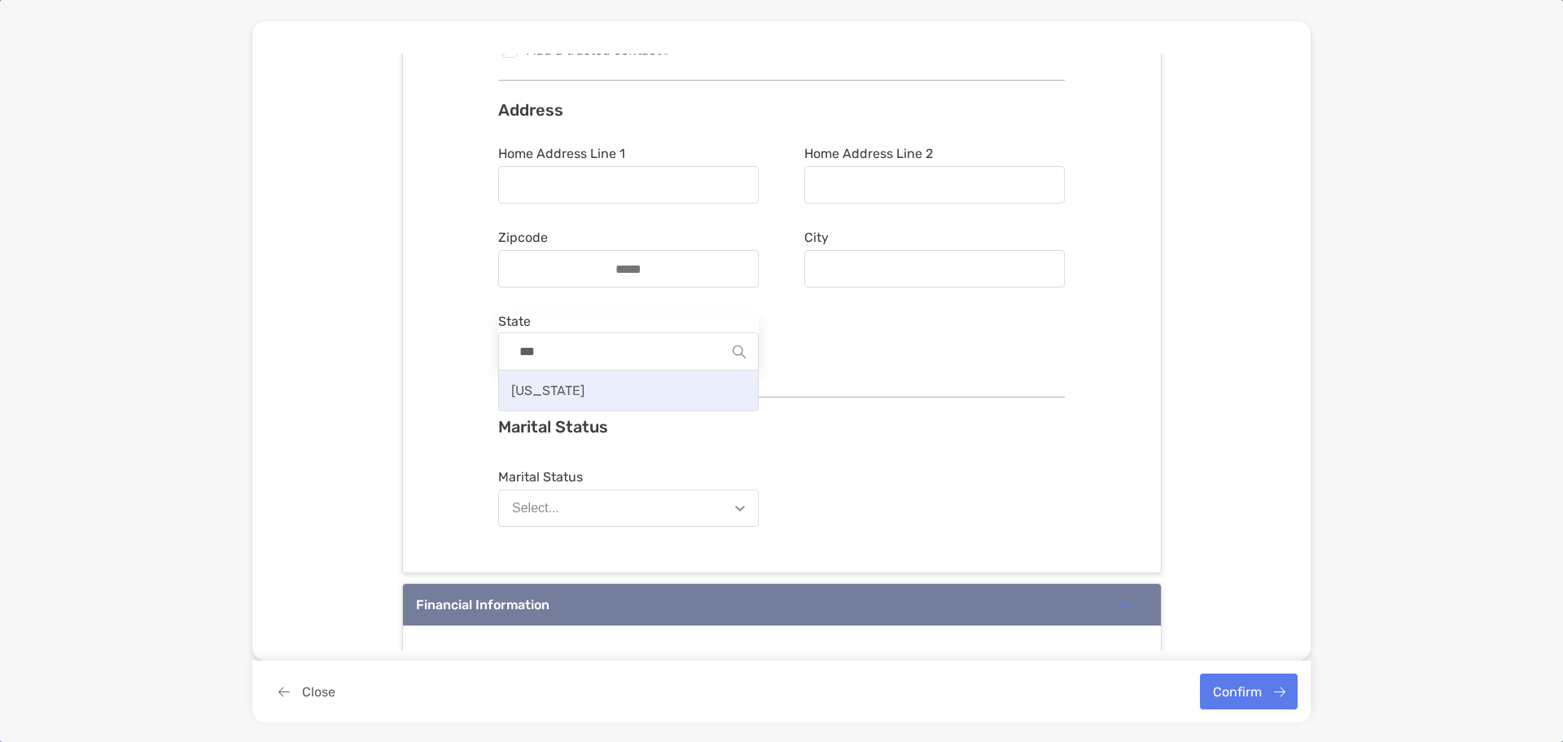
click at [528, 384] on span "Illinois" at bounding box center [547, 390] width 73 height 15
type input "********"
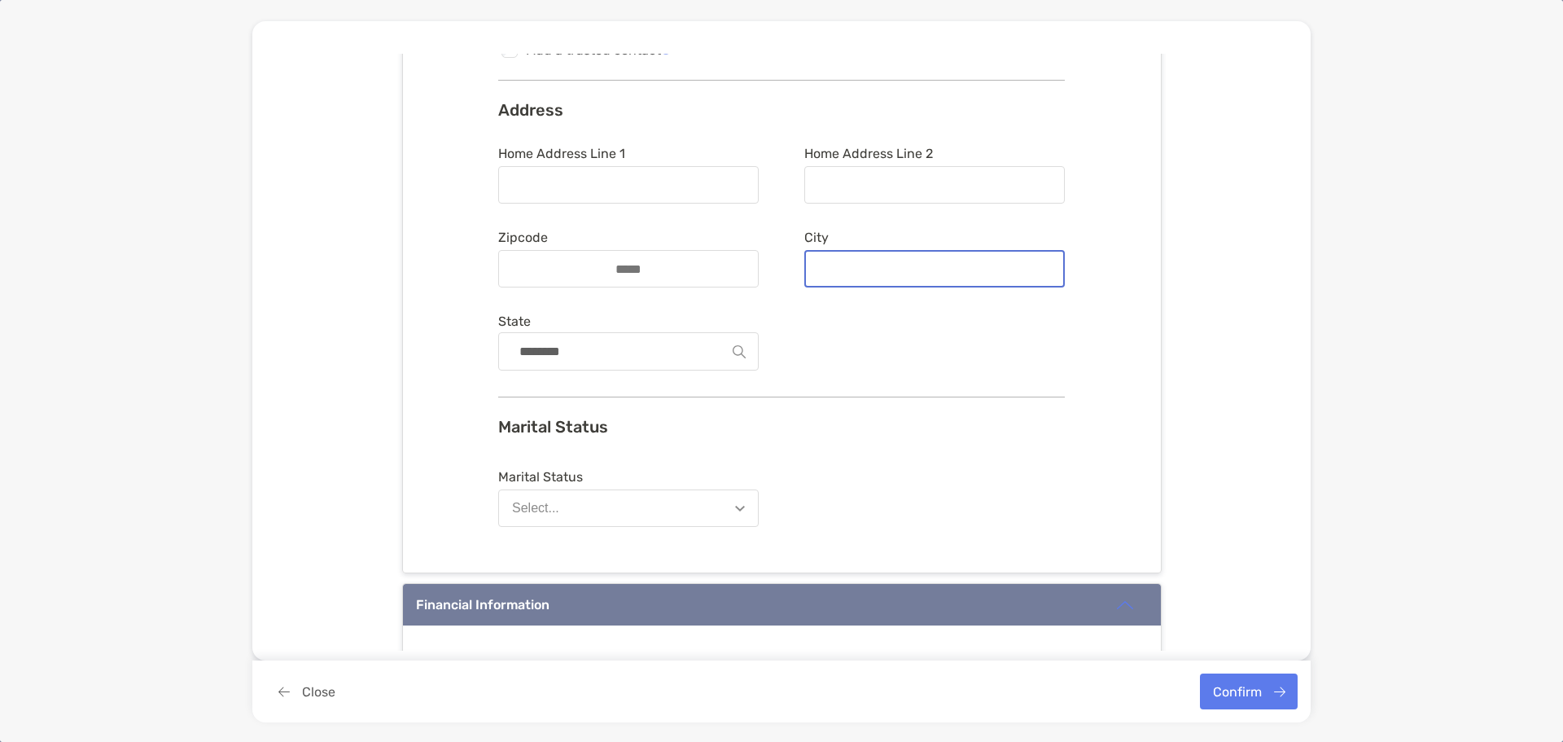
click at [892, 268] on input "City" at bounding box center [934, 269] width 257 height 14
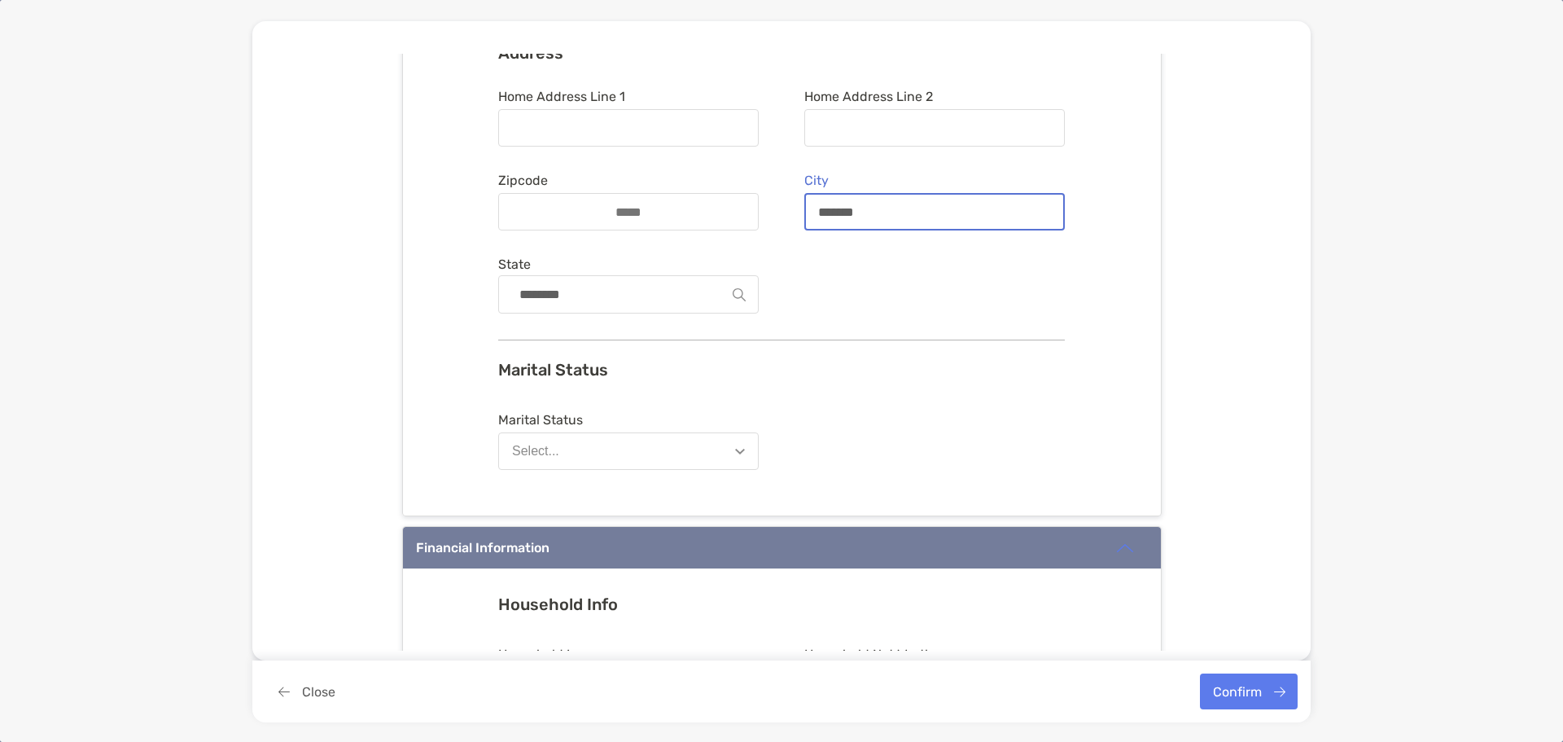
scroll to position [407, 0]
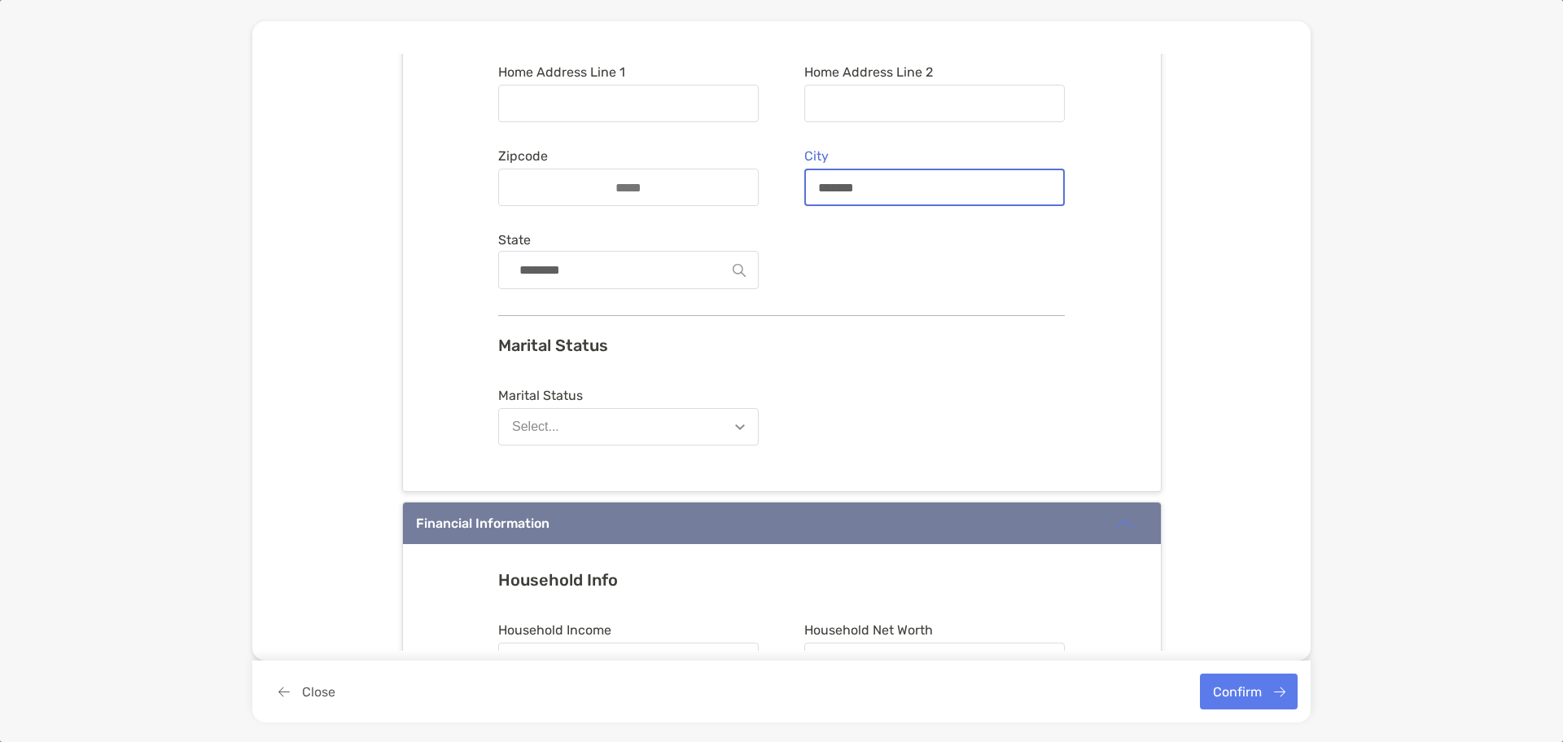
type input "*******"
click at [713, 424] on button "Select..." at bounding box center [628, 426] width 261 height 37
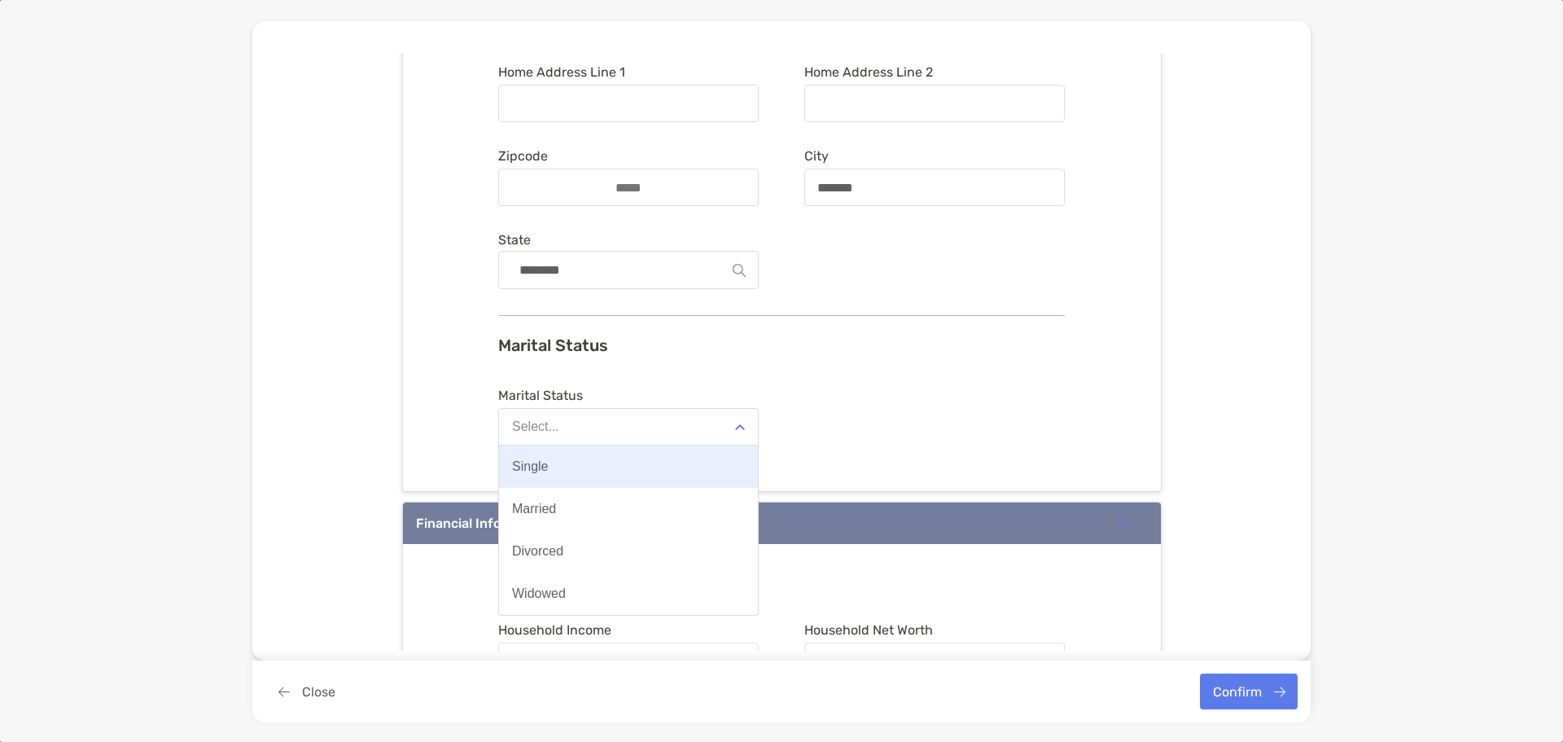
click at [557, 477] on button "Single" at bounding box center [628, 466] width 259 height 42
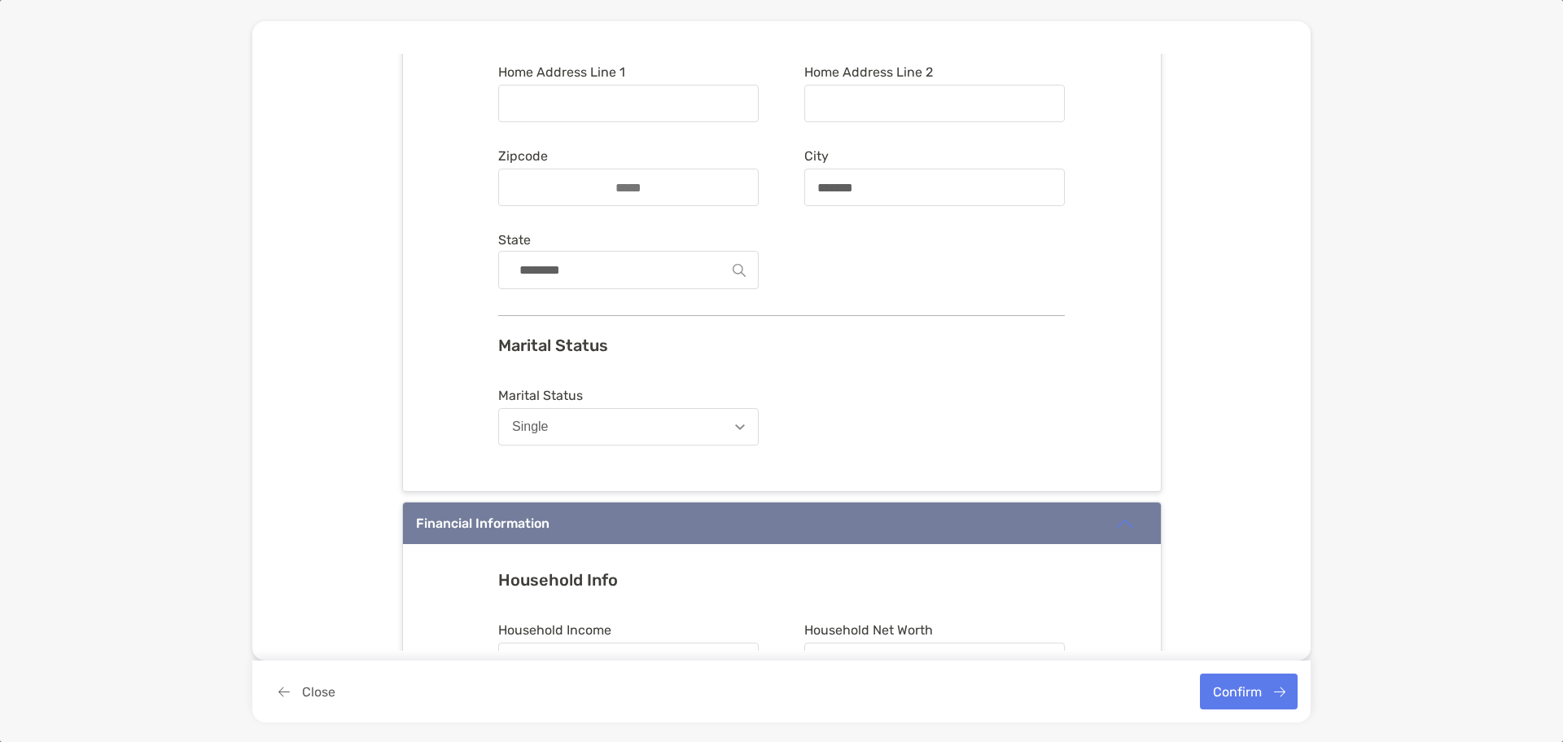
scroll to position [570, 0]
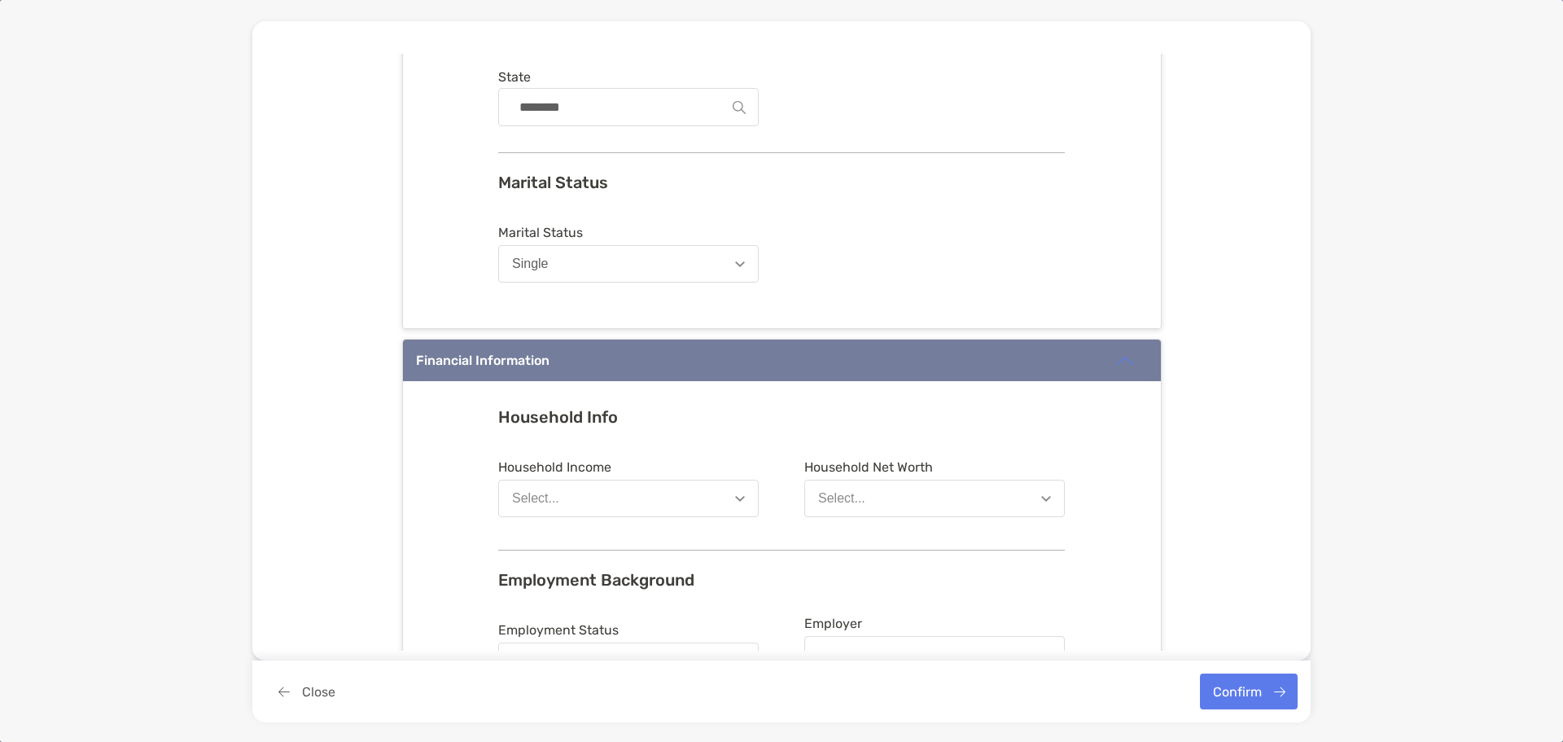
click at [603, 498] on button "Select..." at bounding box center [628, 498] width 261 height 37
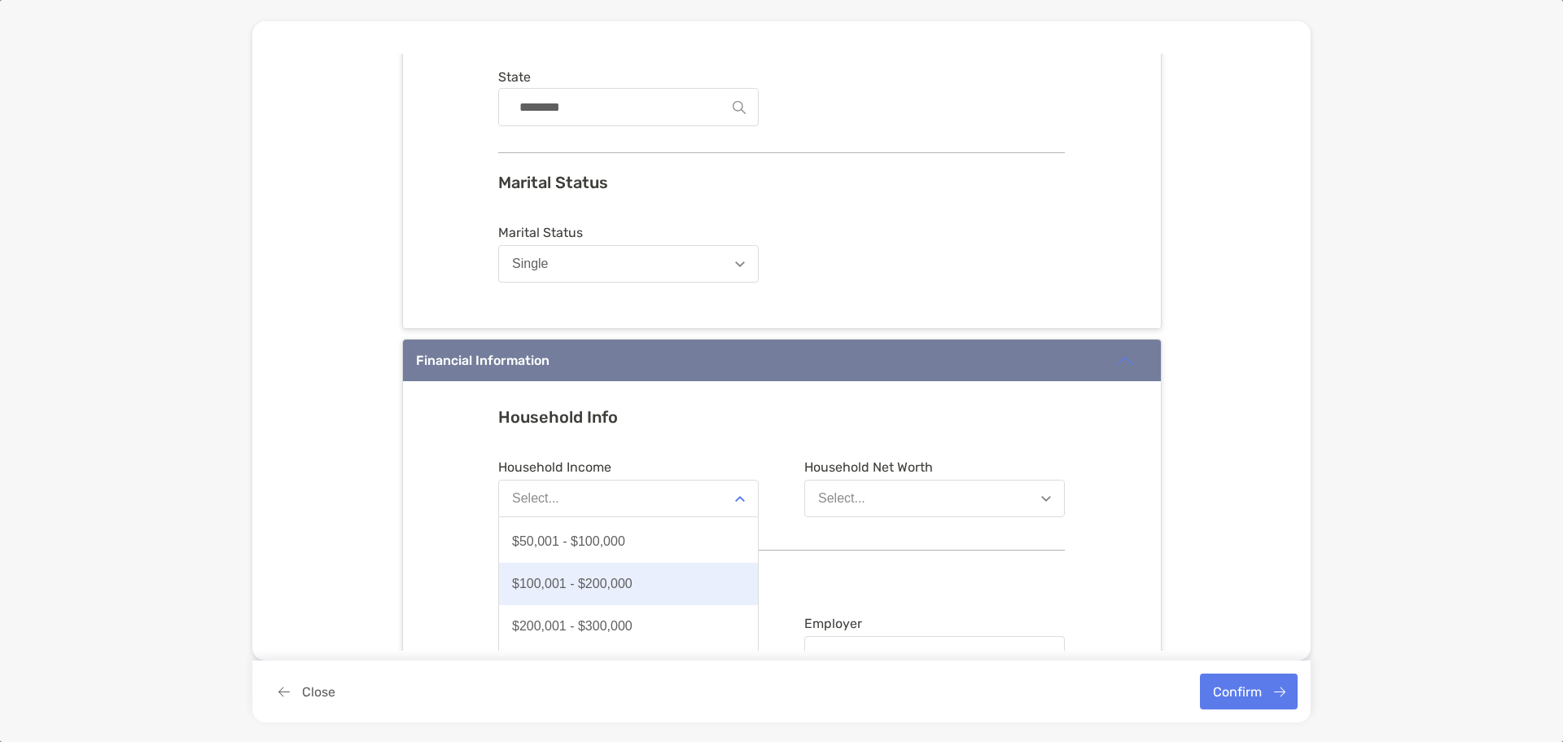
click at [585, 578] on div "$100,001 - $200,000" at bounding box center [572, 583] width 121 height 15
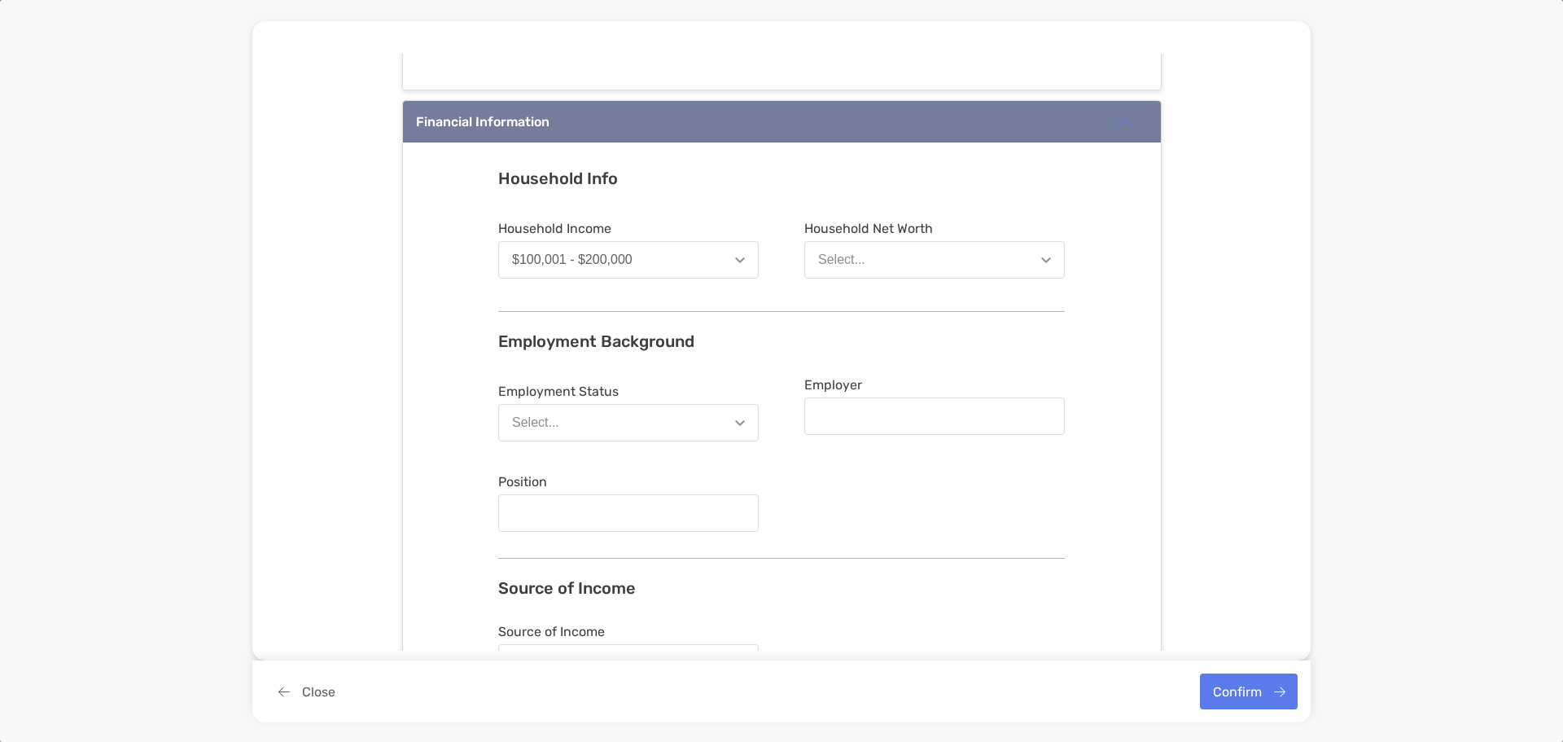
scroll to position [814, 0]
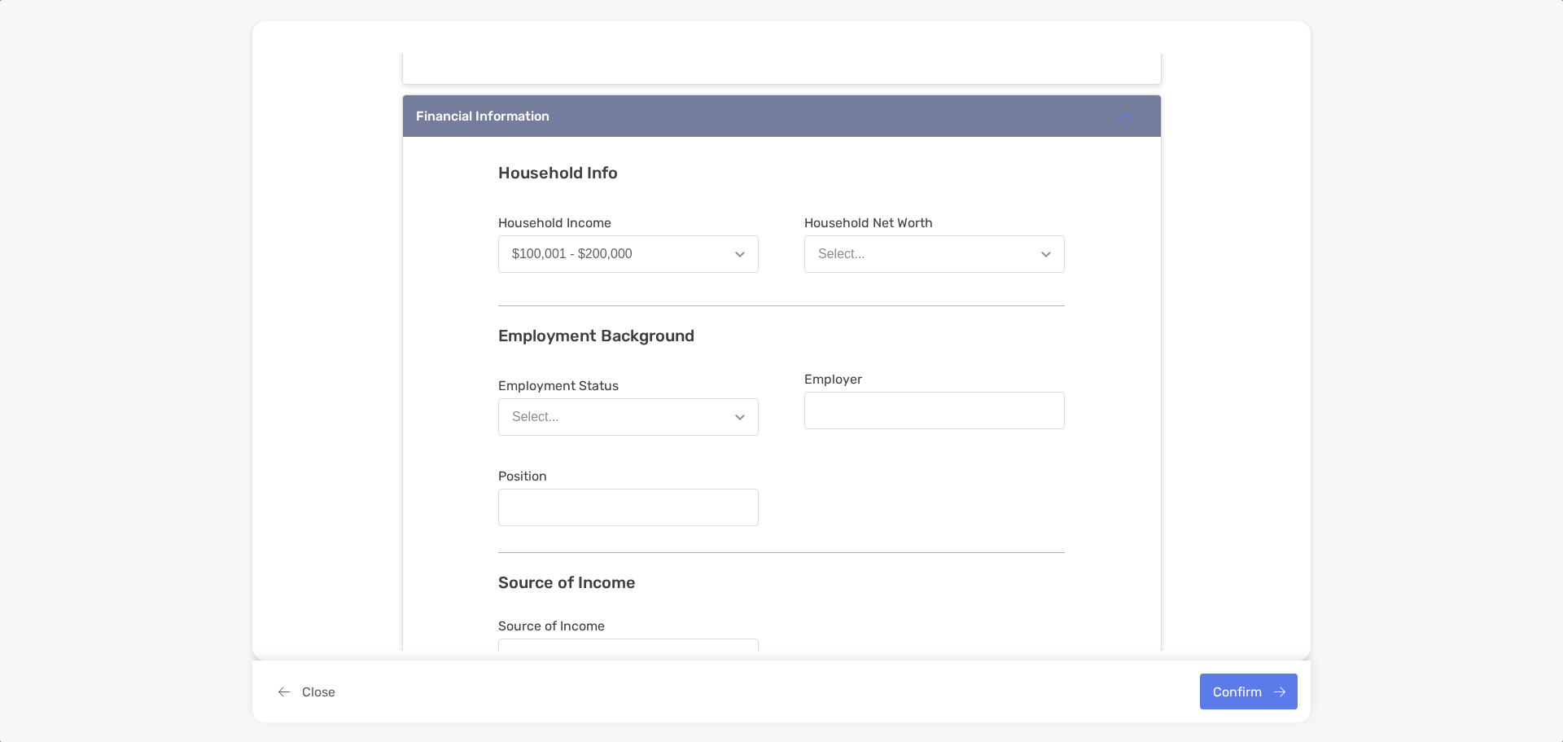
click at [874, 250] on button "Select..." at bounding box center [934, 253] width 261 height 37
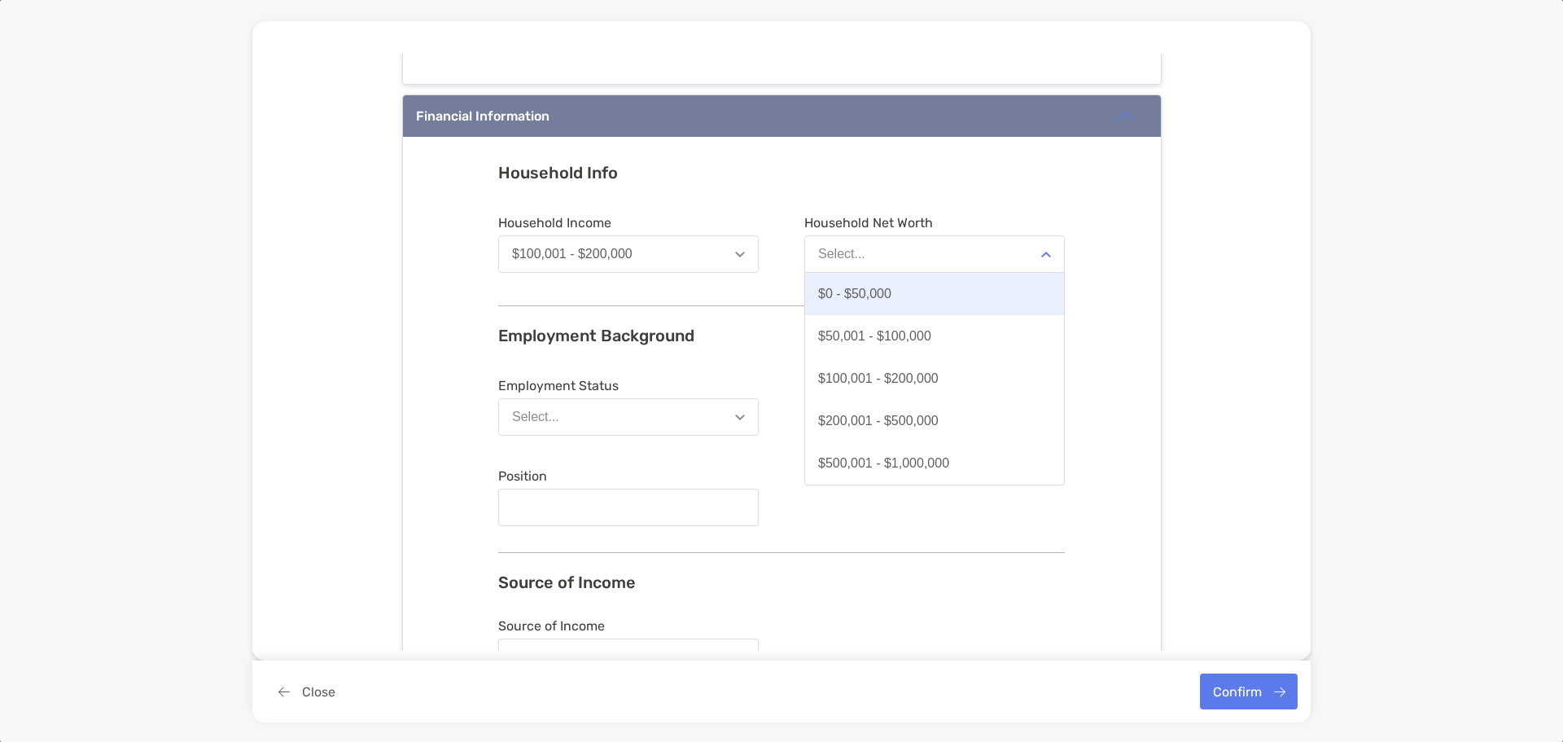
click at [862, 288] on div "$0 - $50,000" at bounding box center [854, 294] width 73 height 15
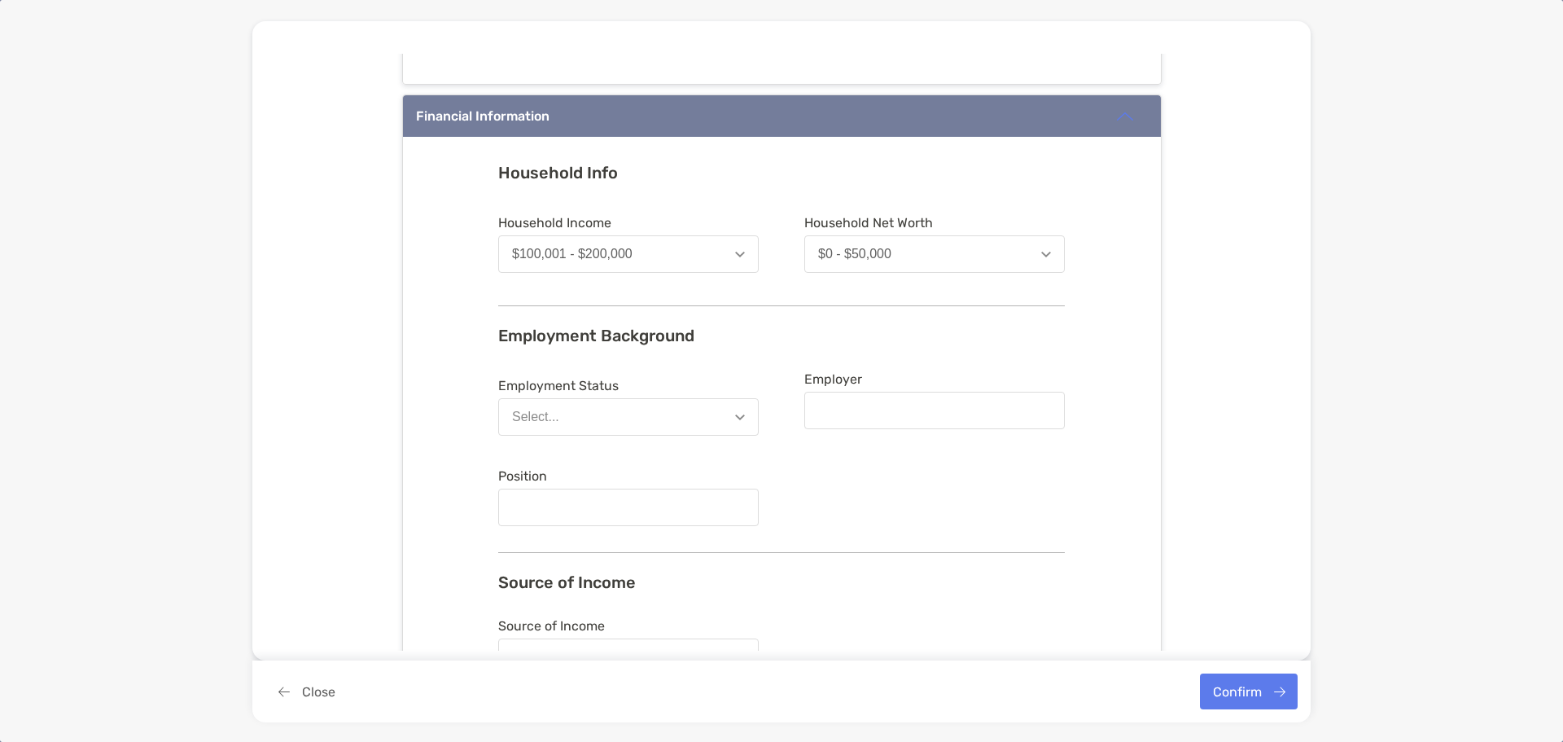
click at [607, 422] on button "Select..." at bounding box center [628, 416] width 261 height 37
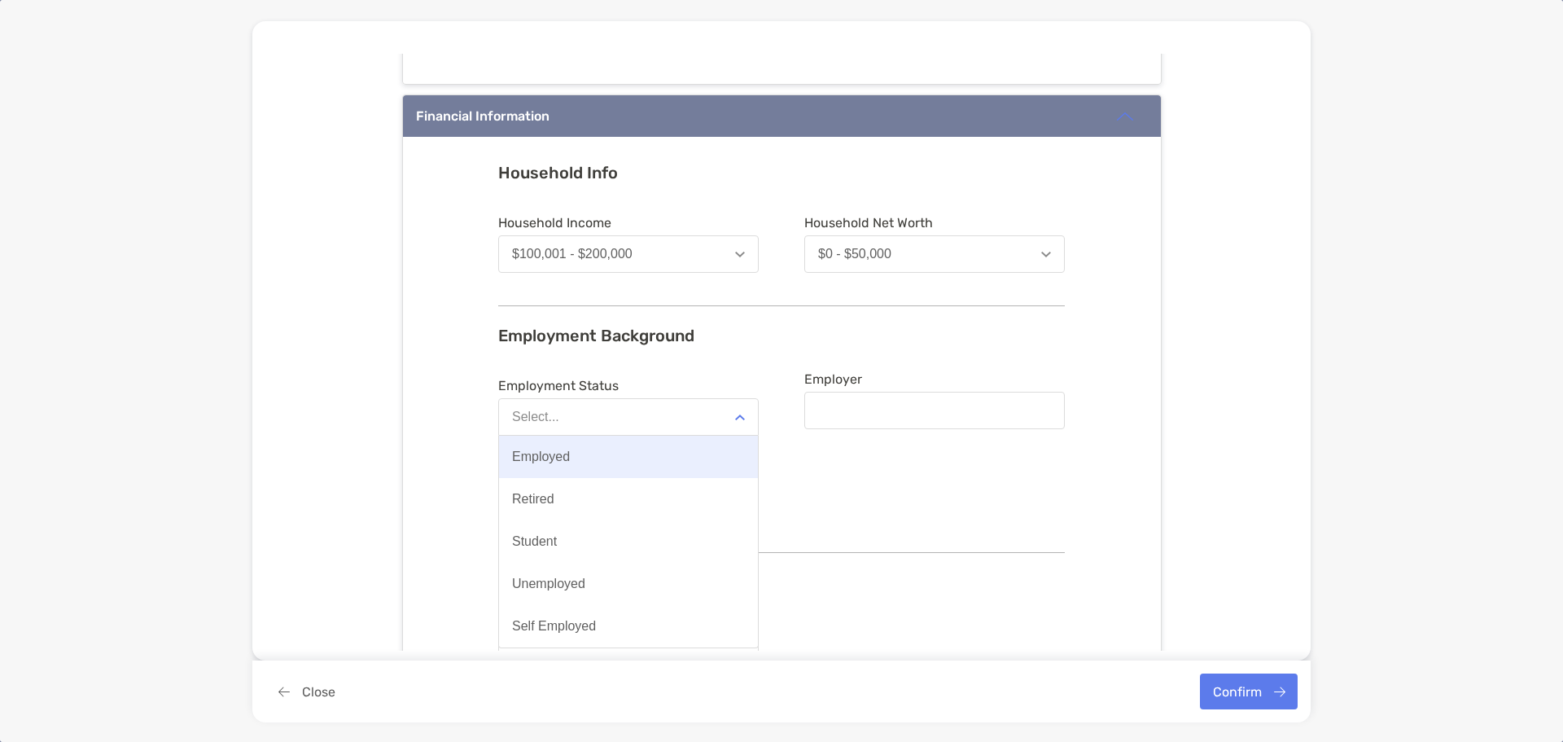
click at [572, 450] on button "Employed" at bounding box center [628, 457] width 259 height 42
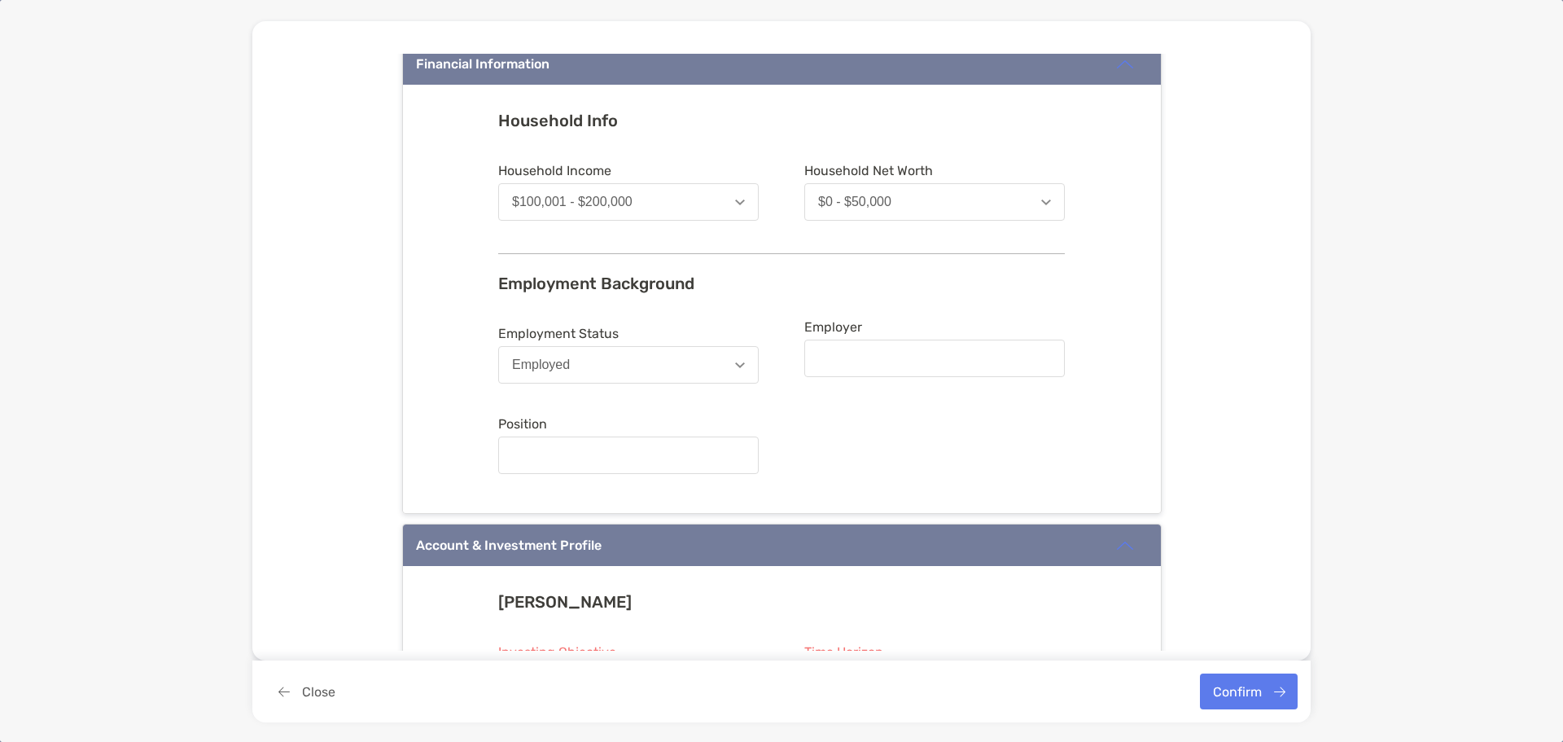
scroll to position [896, 0]
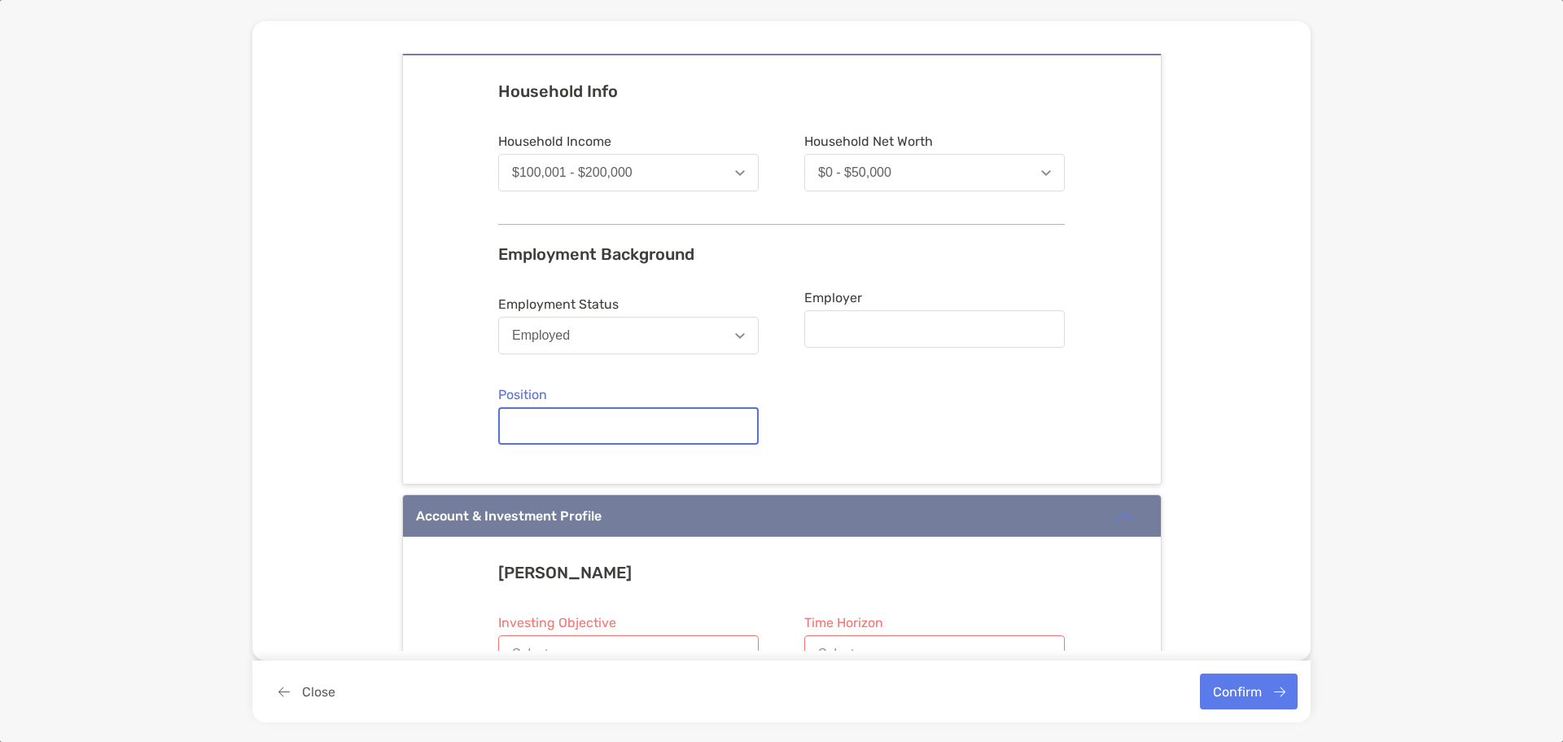
click at [565, 423] on input "Position" at bounding box center [628, 426] width 257 height 14
type input "*******"
click at [863, 311] on div at bounding box center [934, 328] width 261 height 37
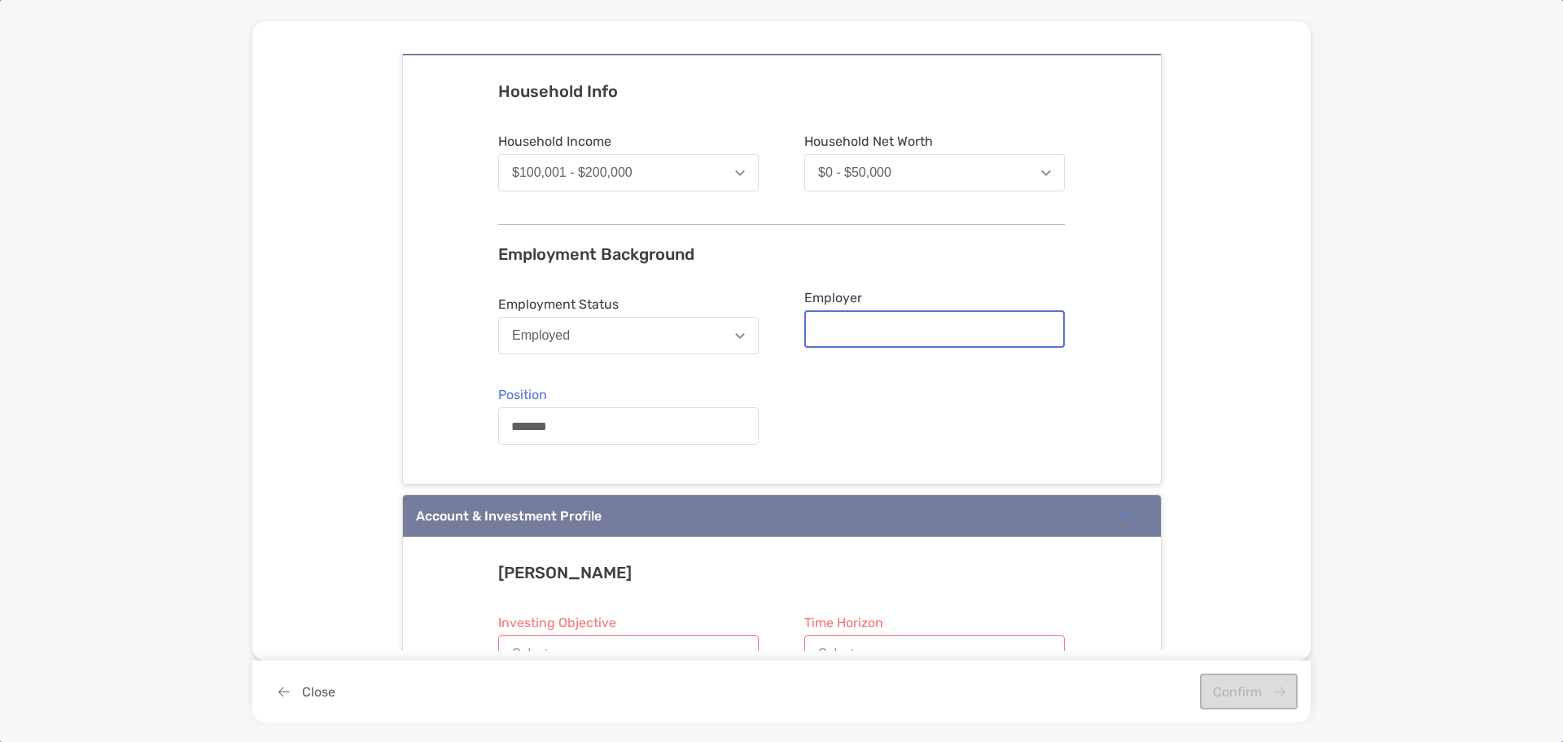
click at [863, 322] on input "Employer" at bounding box center [934, 329] width 257 height 14
click at [864, 320] on div at bounding box center [934, 328] width 261 height 37
click at [864, 322] on input "Employer" at bounding box center [934, 329] width 257 height 14
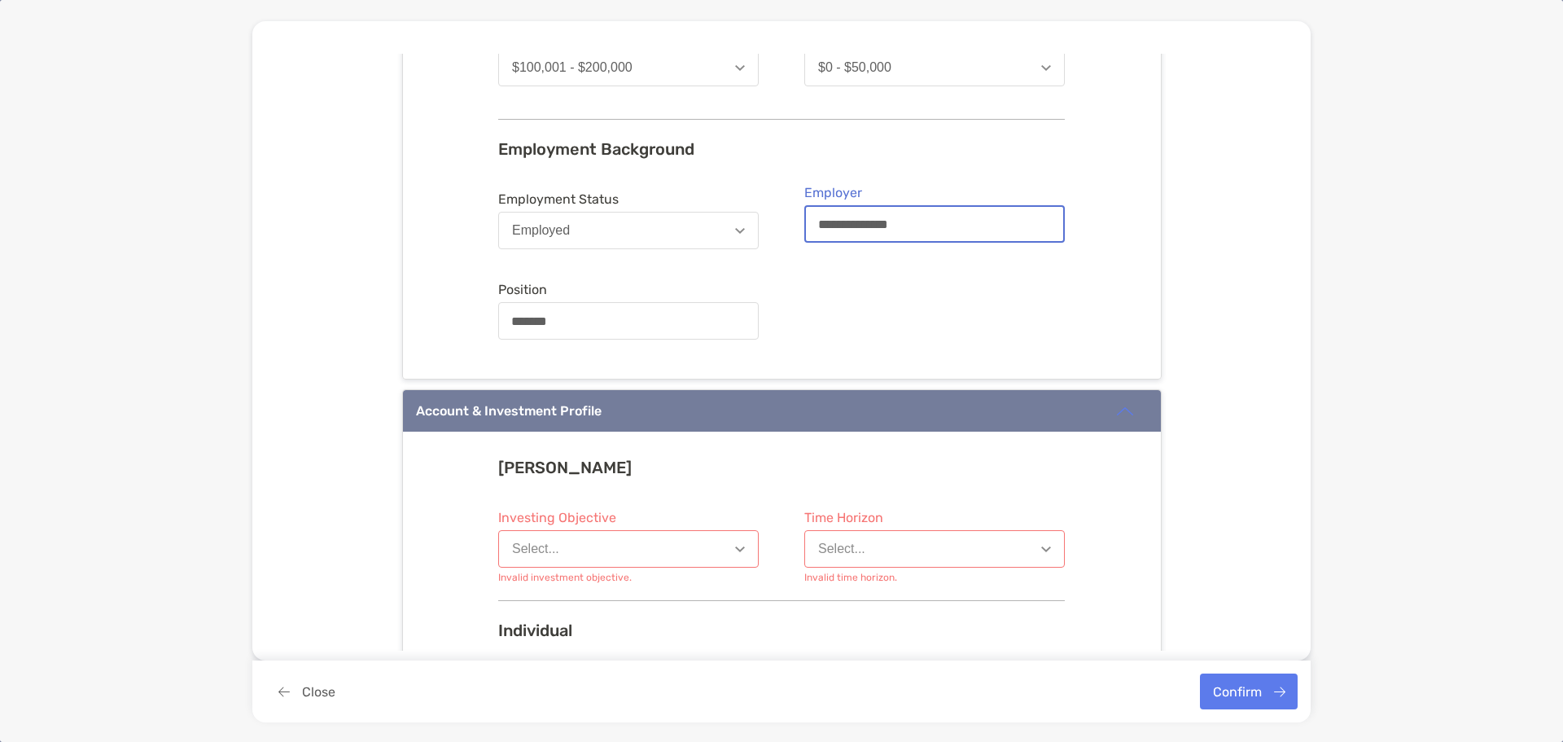
scroll to position [1140, 0]
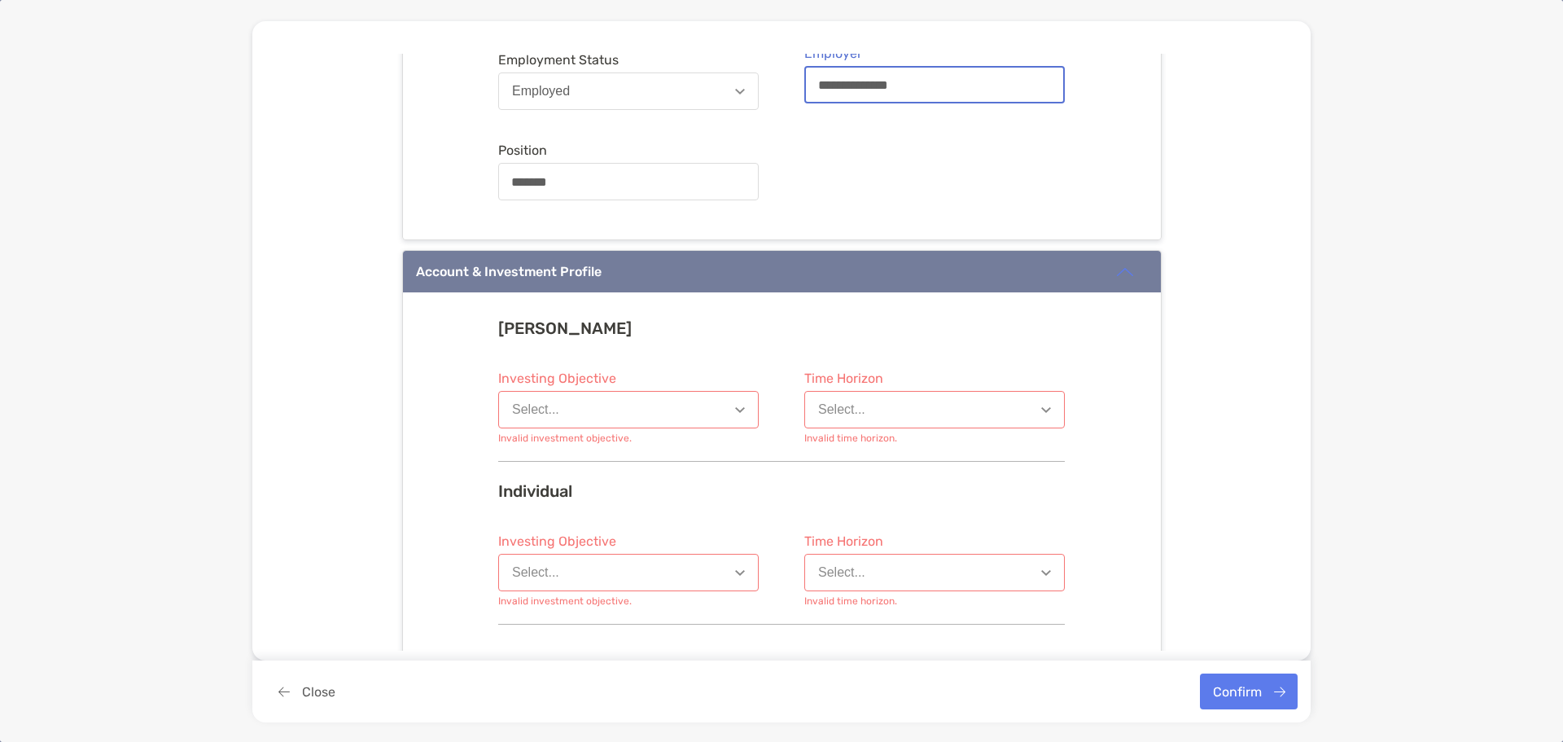
type input "**********"
click at [699, 410] on button "Select..." at bounding box center [628, 409] width 261 height 37
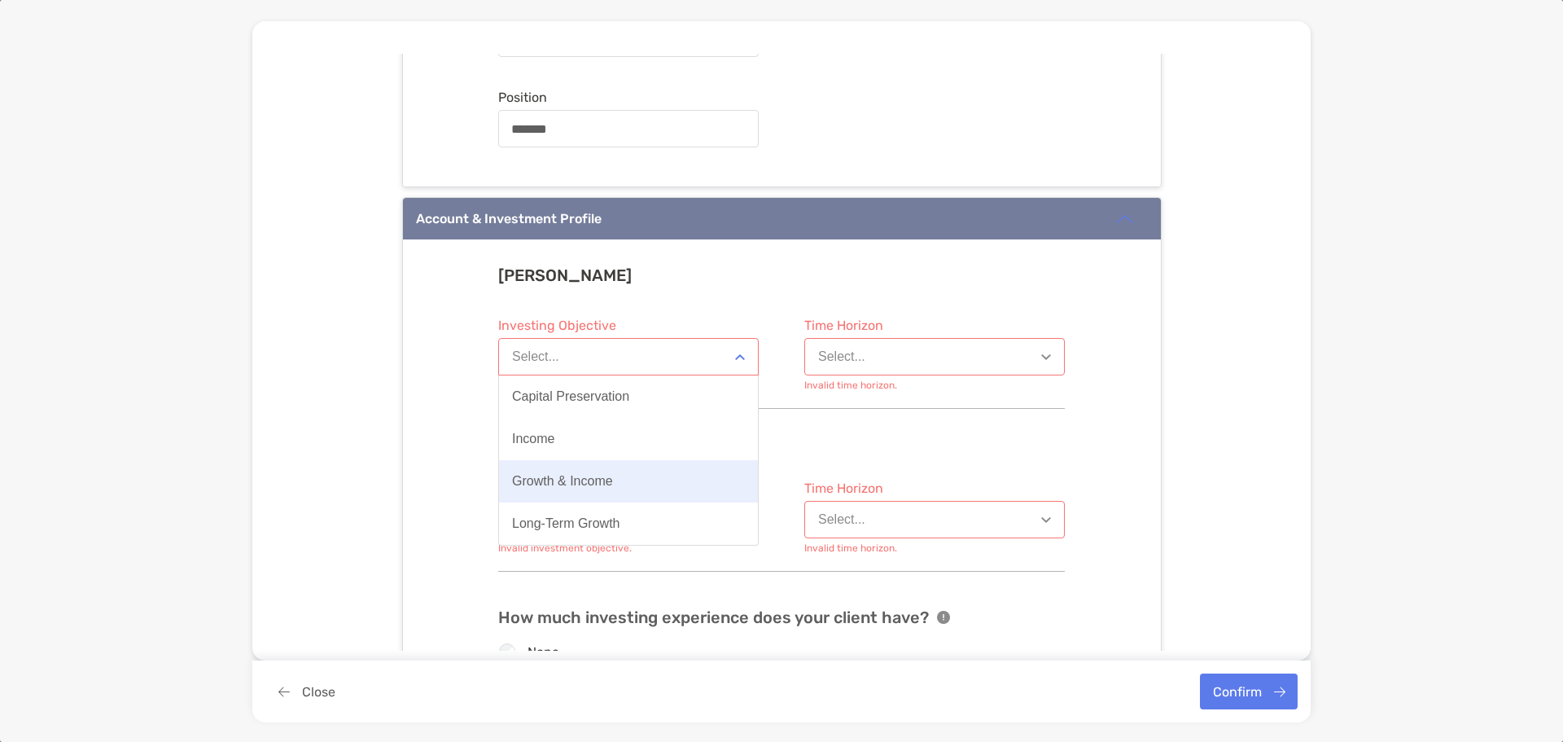
scroll to position [1221, 0]
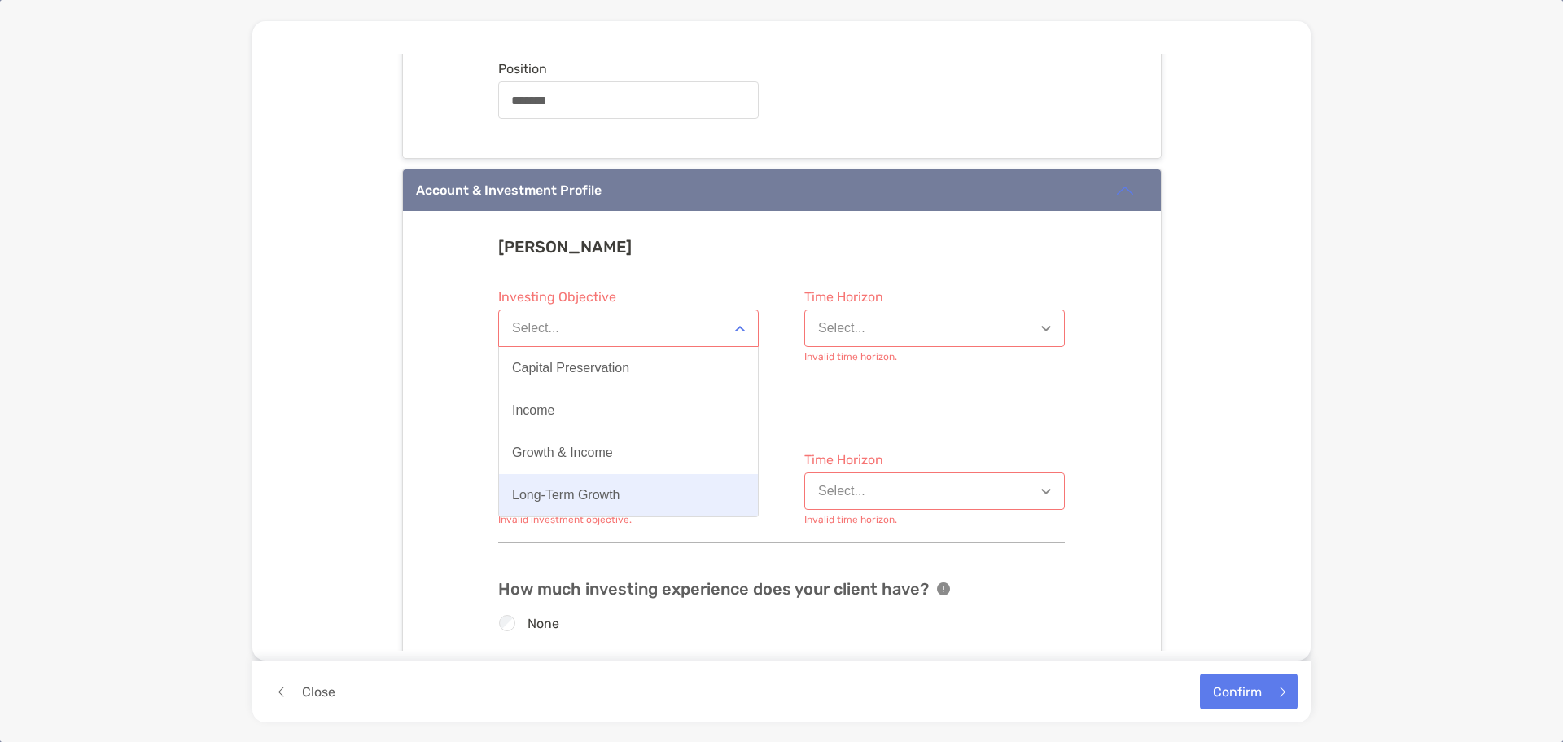
click at [563, 501] on div "Long-Term Growth" at bounding box center [566, 495] width 108 height 15
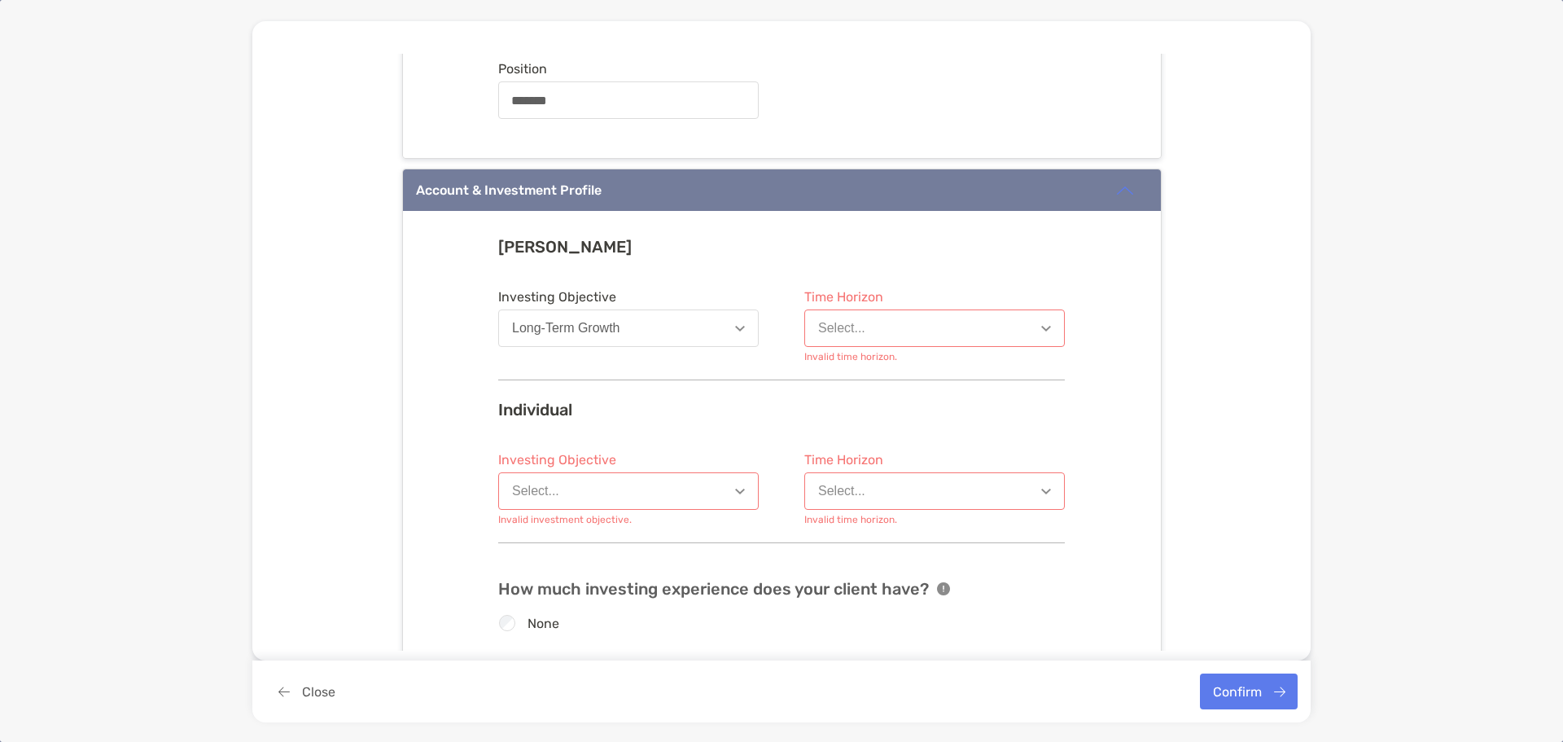
click at [903, 323] on button "Select..." at bounding box center [934, 327] width 261 height 37
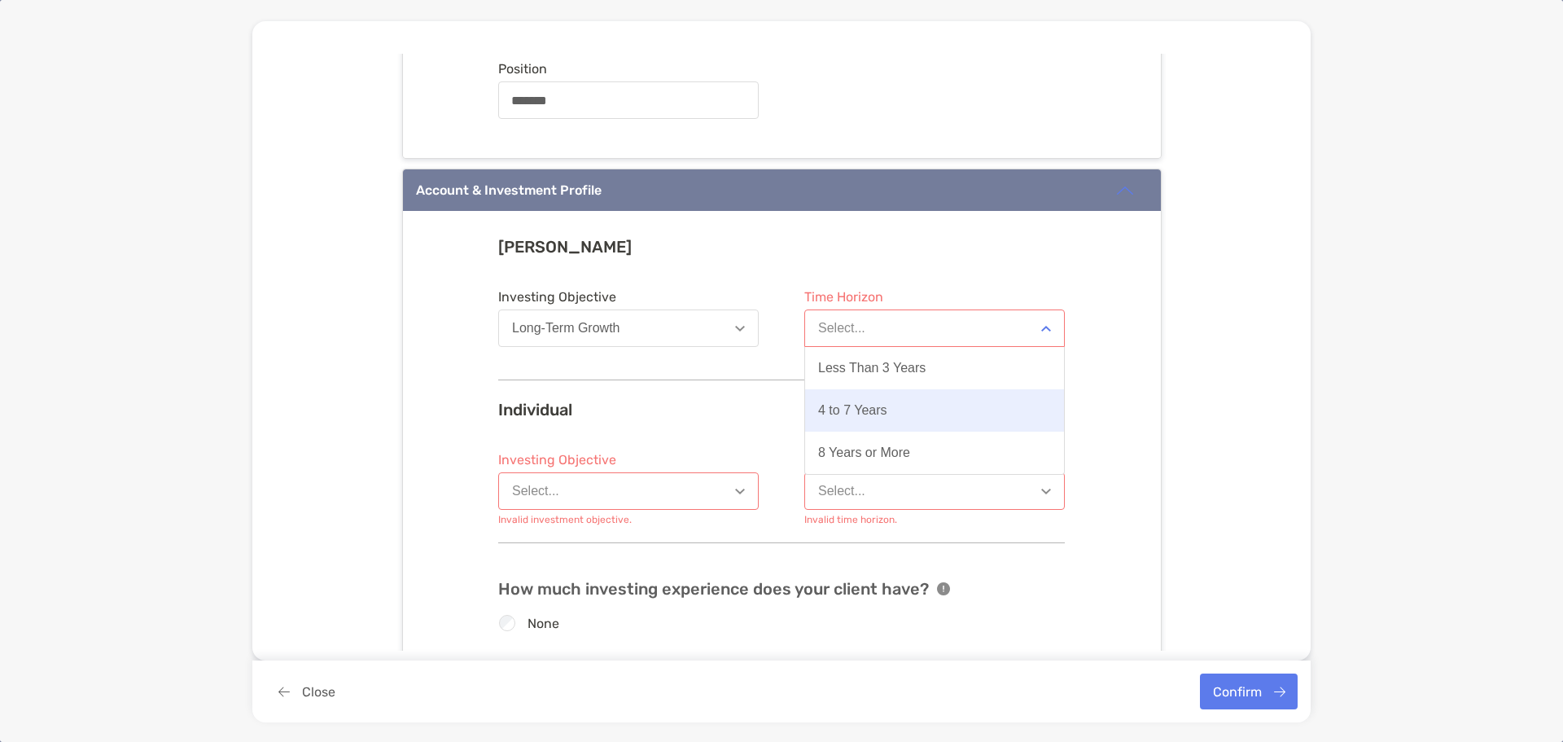
scroll to position [1303, 0]
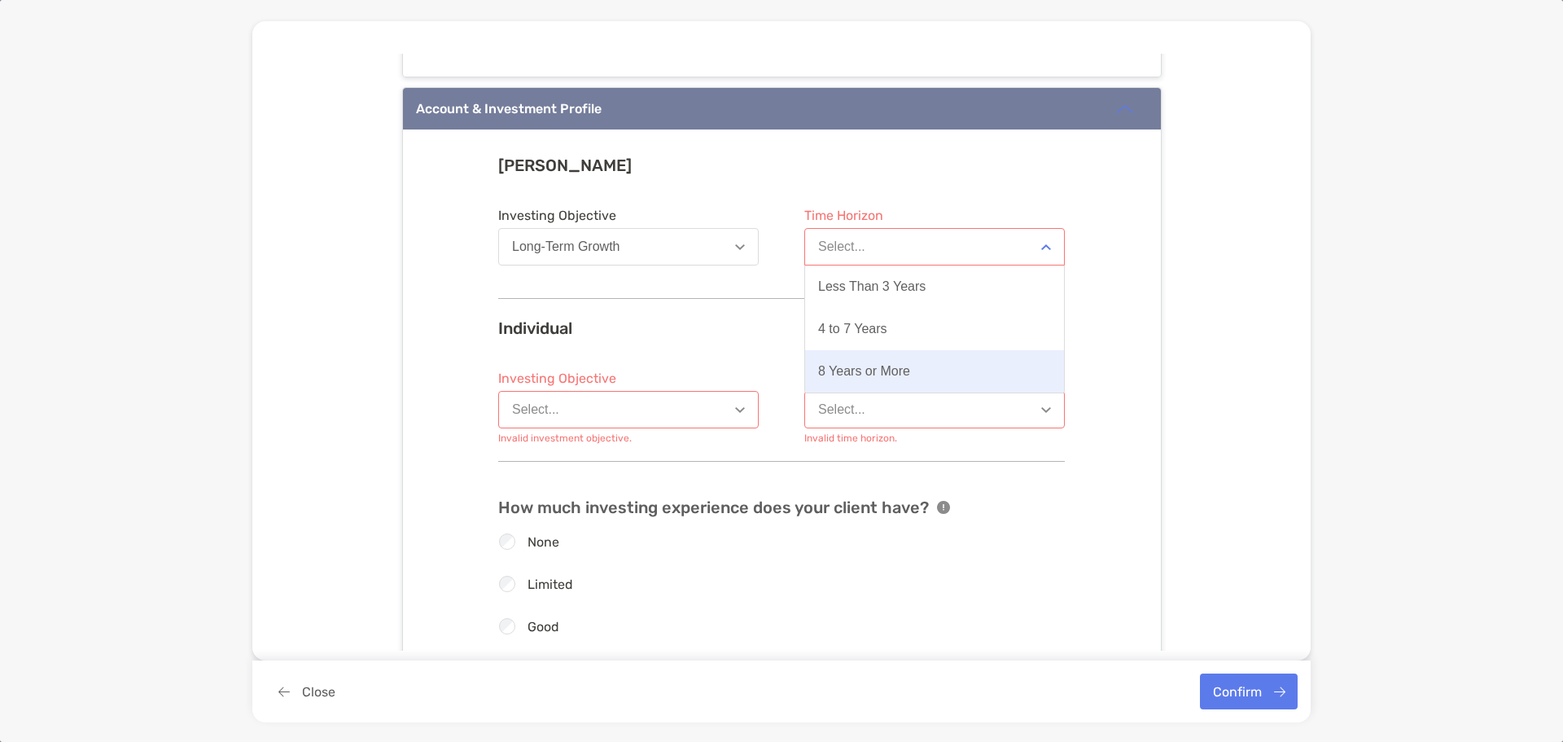
click at [884, 369] on div "8 Years or More" at bounding box center [864, 371] width 92 height 15
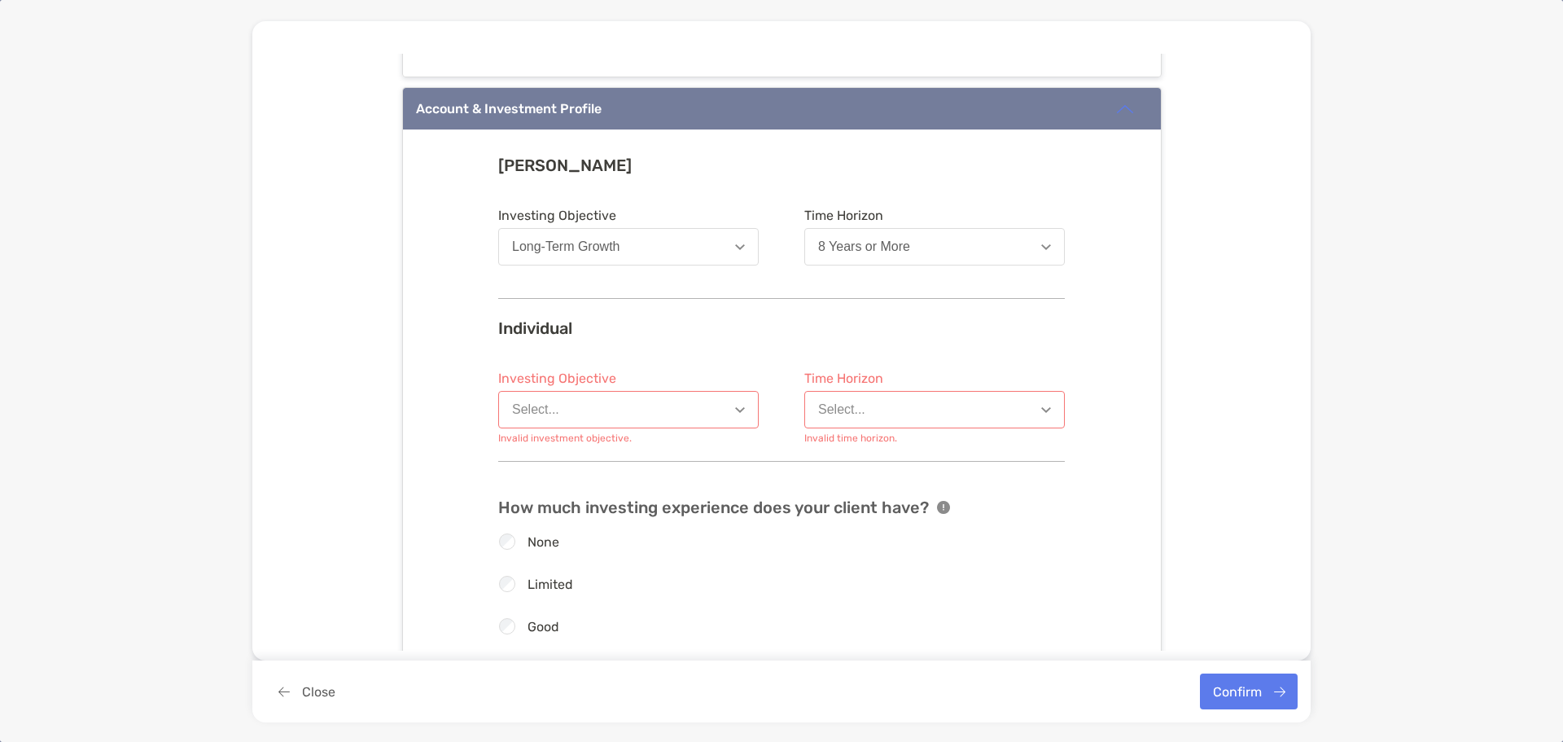
click at [602, 419] on button "Select..." at bounding box center [628, 409] width 261 height 37
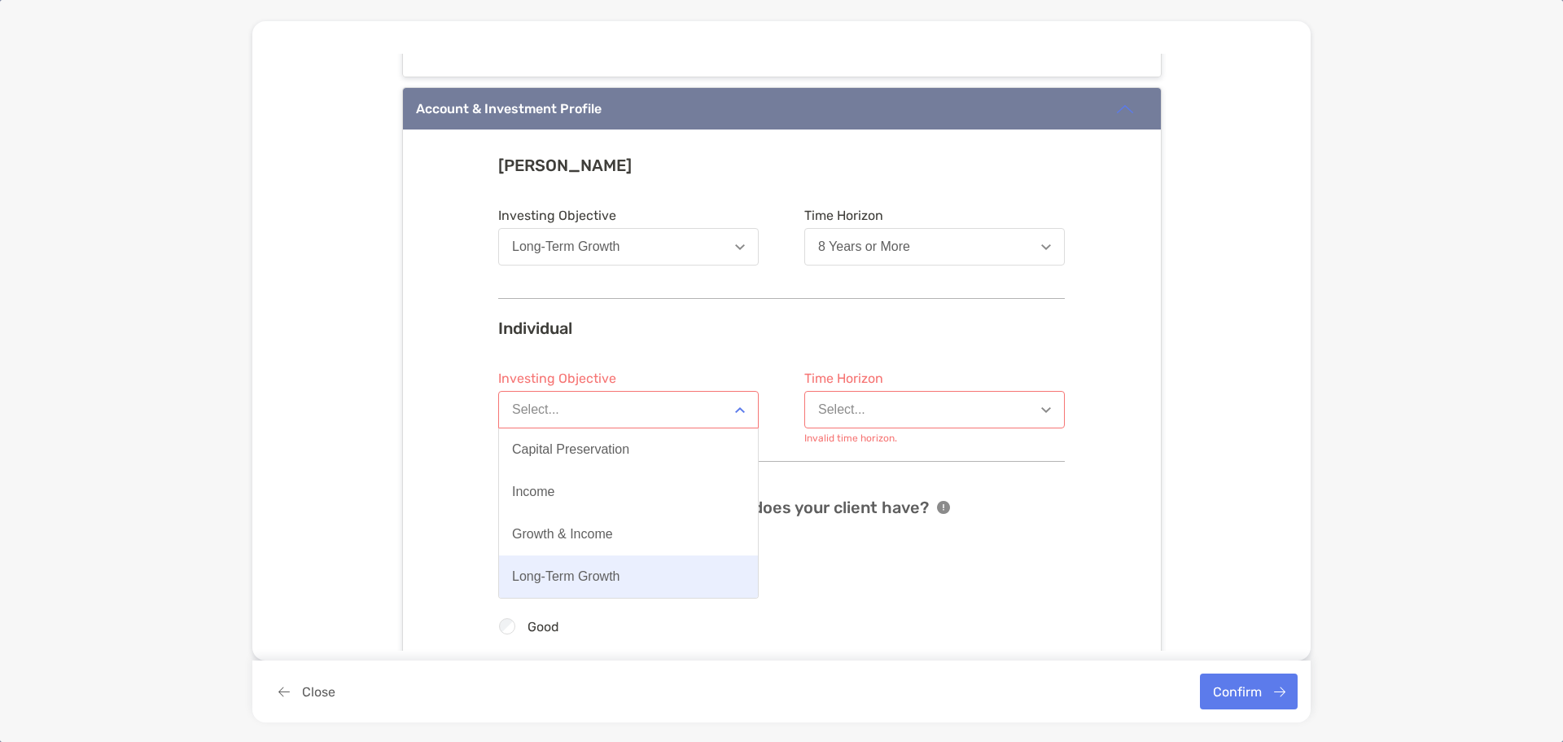
click at [577, 574] on div "Long-Term Growth" at bounding box center [566, 576] width 108 height 15
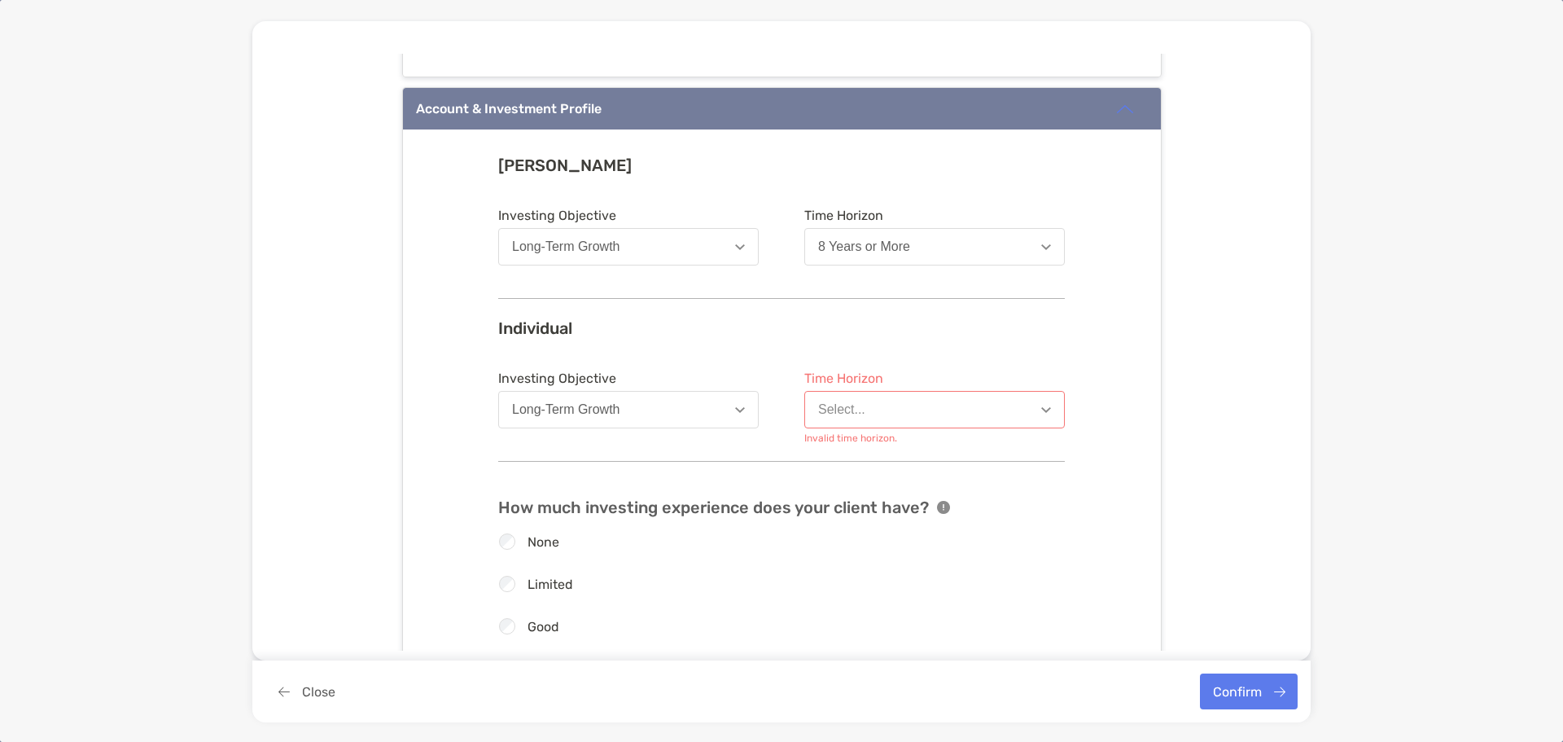
click at [892, 397] on button "Select..." at bounding box center [934, 409] width 261 height 37
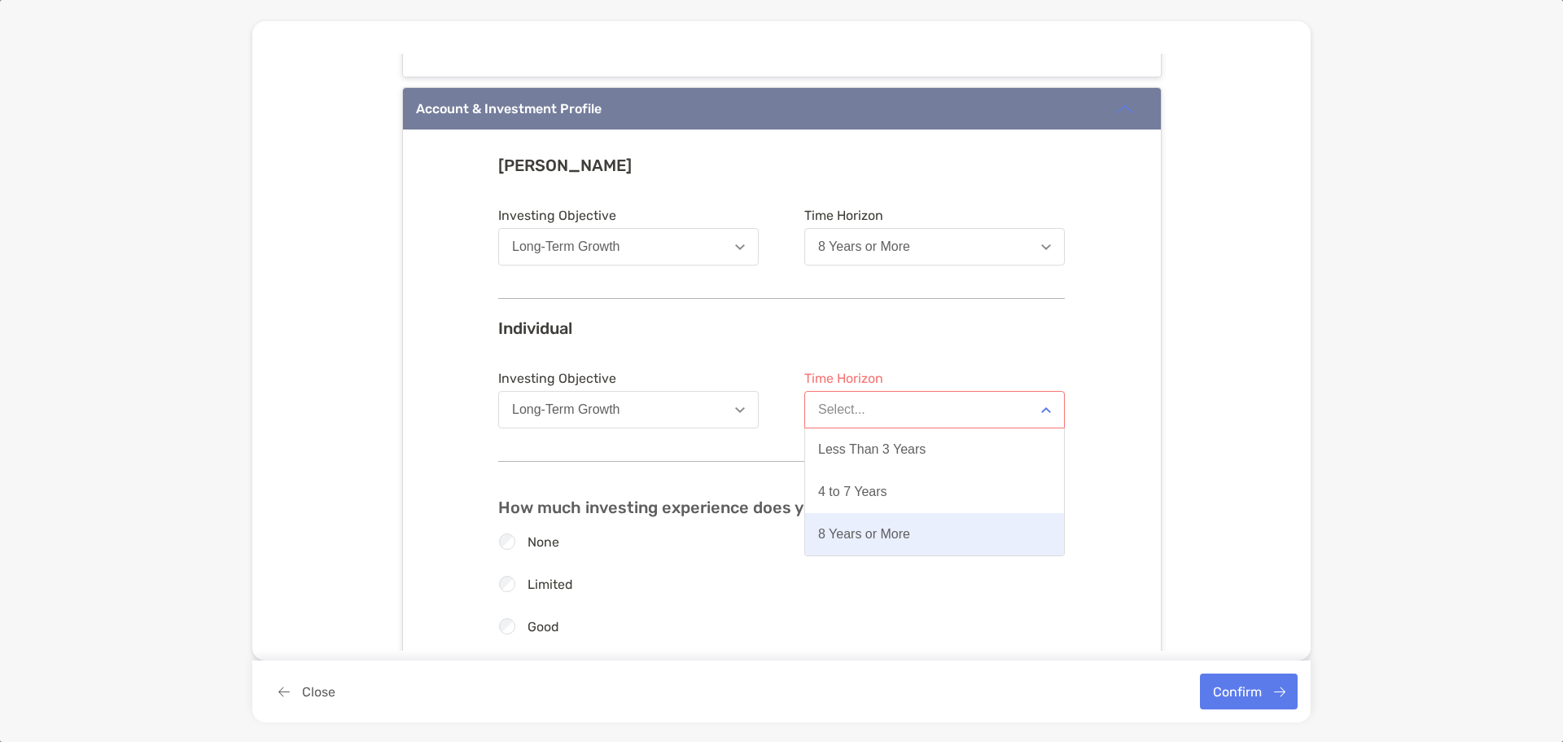
click at [901, 537] on div "8 Years or More" at bounding box center [864, 534] width 92 height 15
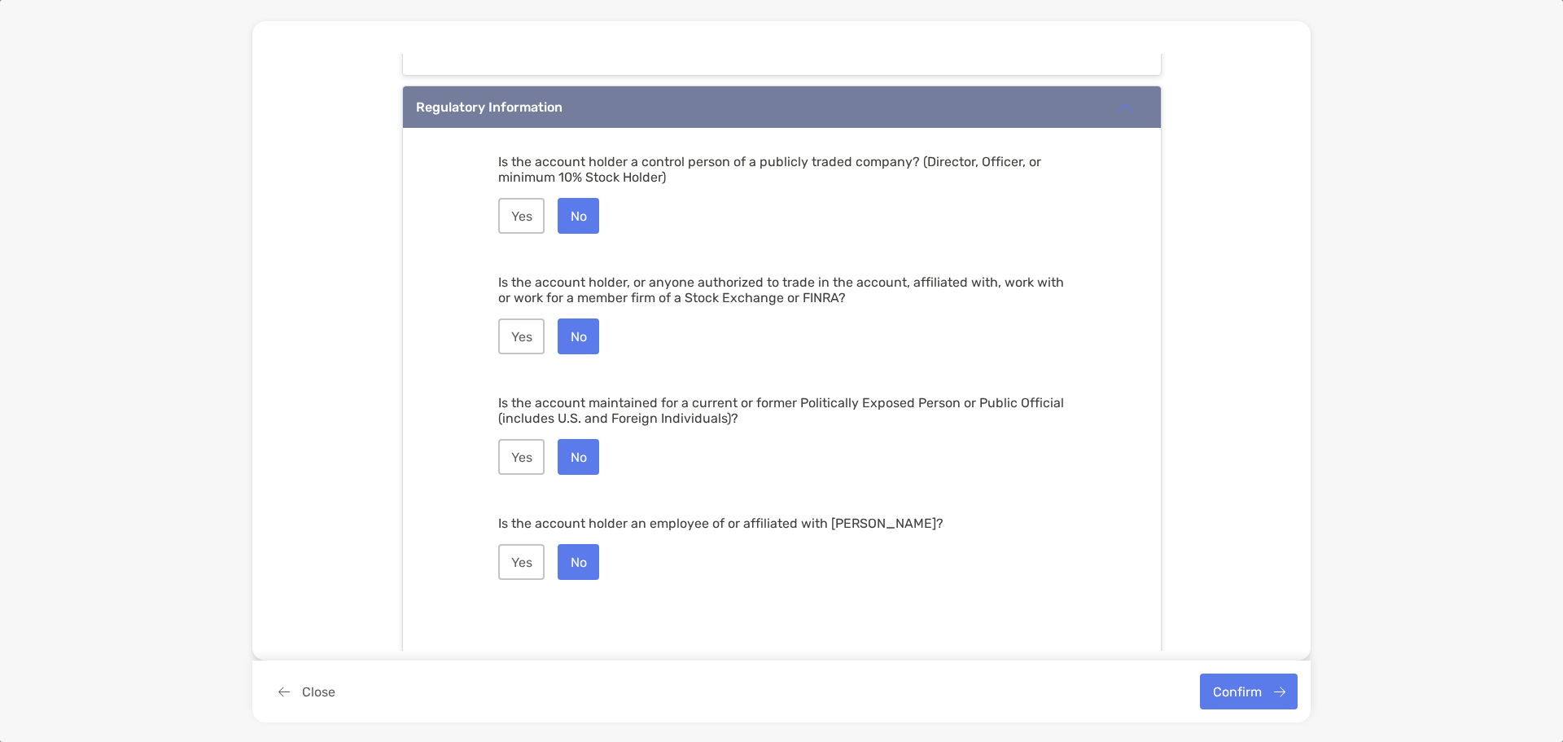
scroll to position [2133, 0]
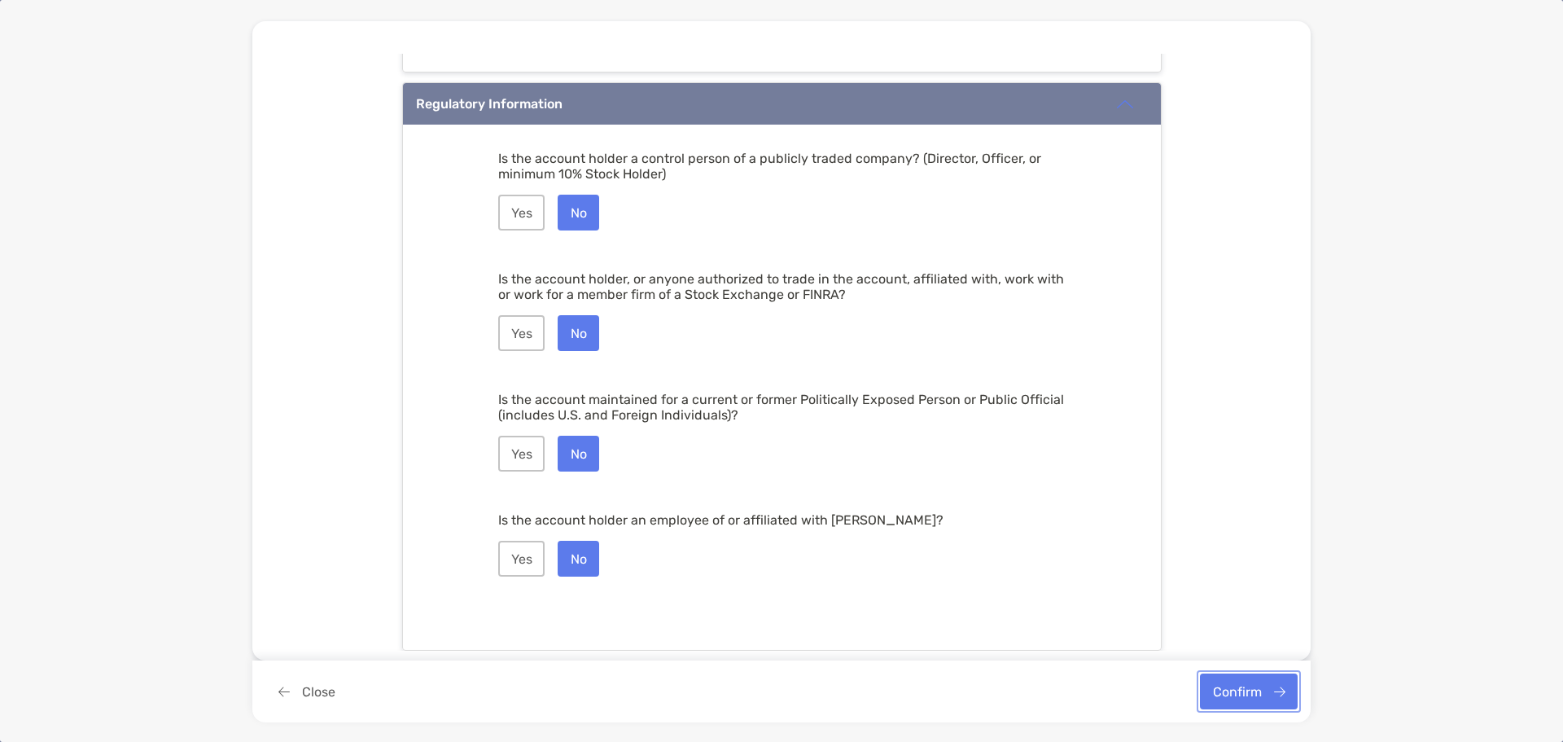
click at [1255, 686] on button "Confirm" at bounding box center [1249, 691] width 98 height 36
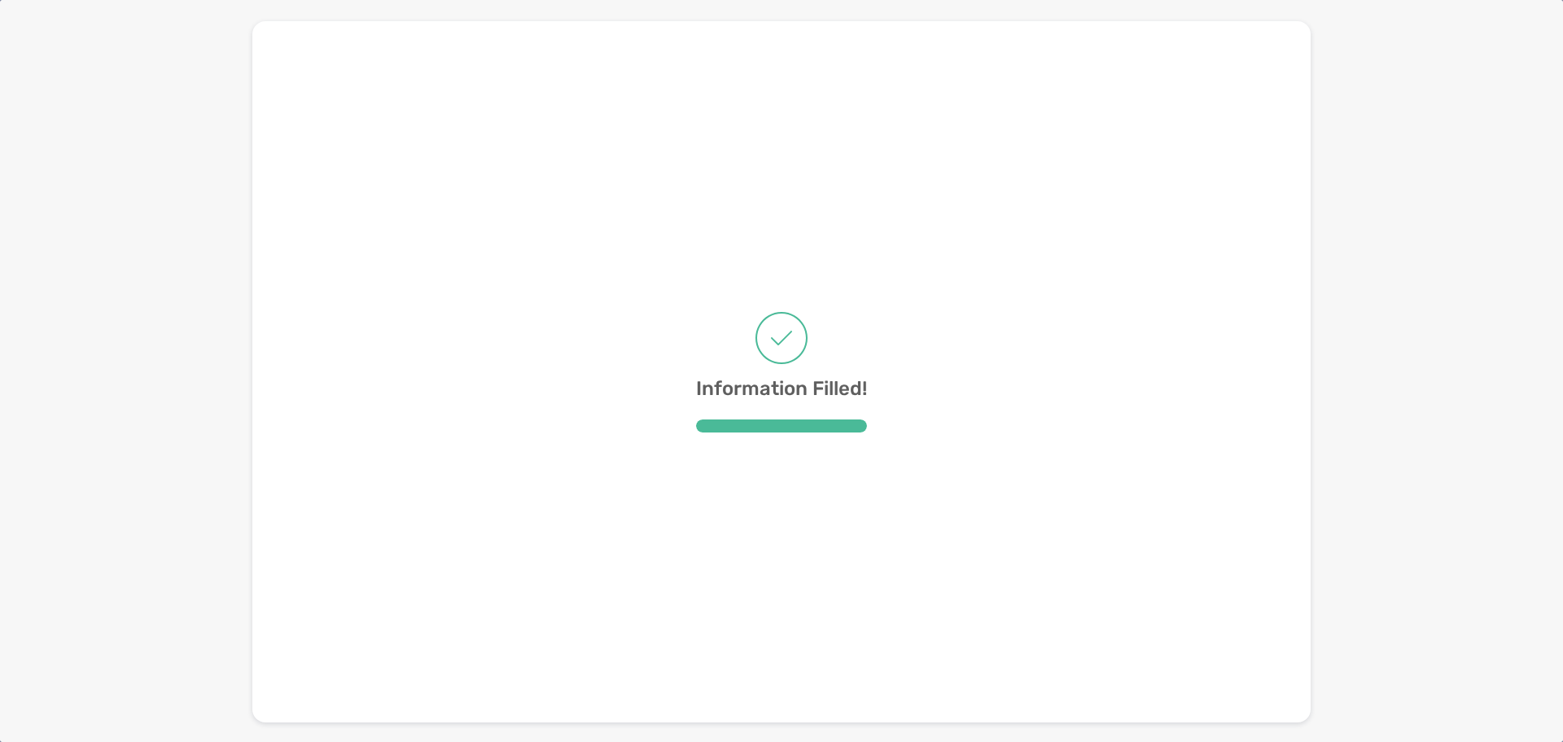
scroll to position [0, 0]
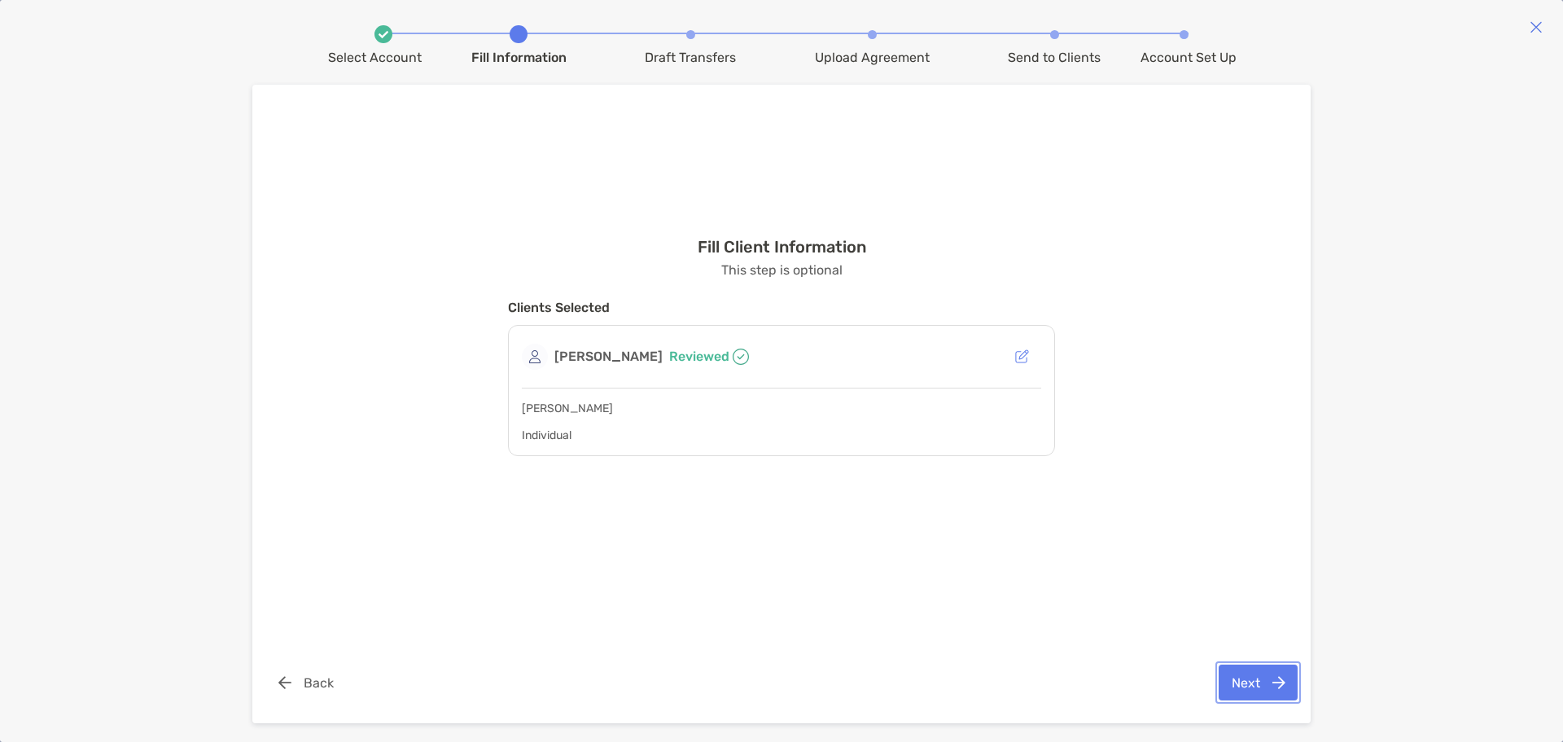
click at [1278, 678] on button "Next" at bounding box center [1258, 682] width 79 height 36
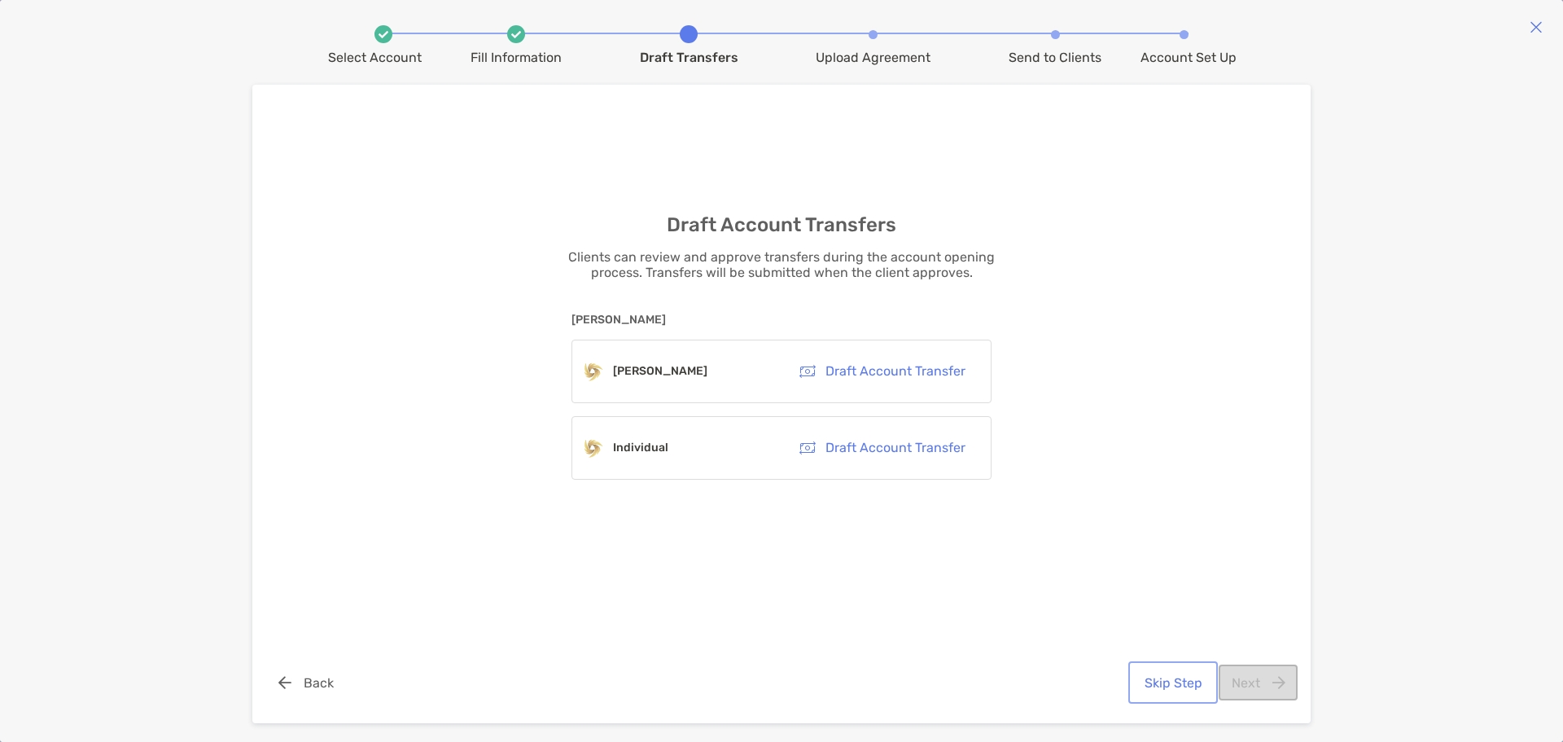
click at [1165, 688] on button "Skip Step" at bounding box center [1173, 682] width 83 height 36
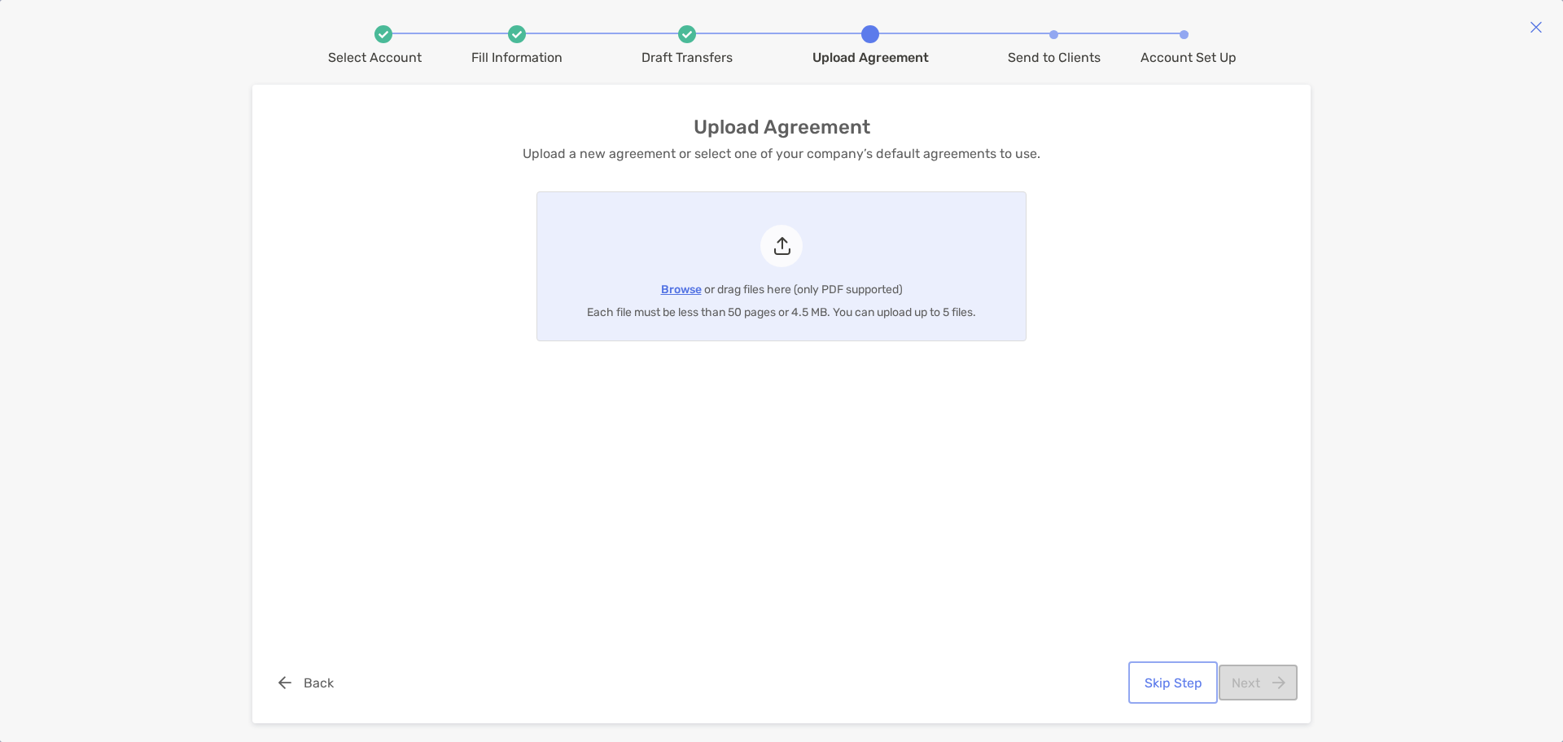
click at [1178, 688] on button "Skip Step" at bounding box center [1173, 682] width 83 height 36
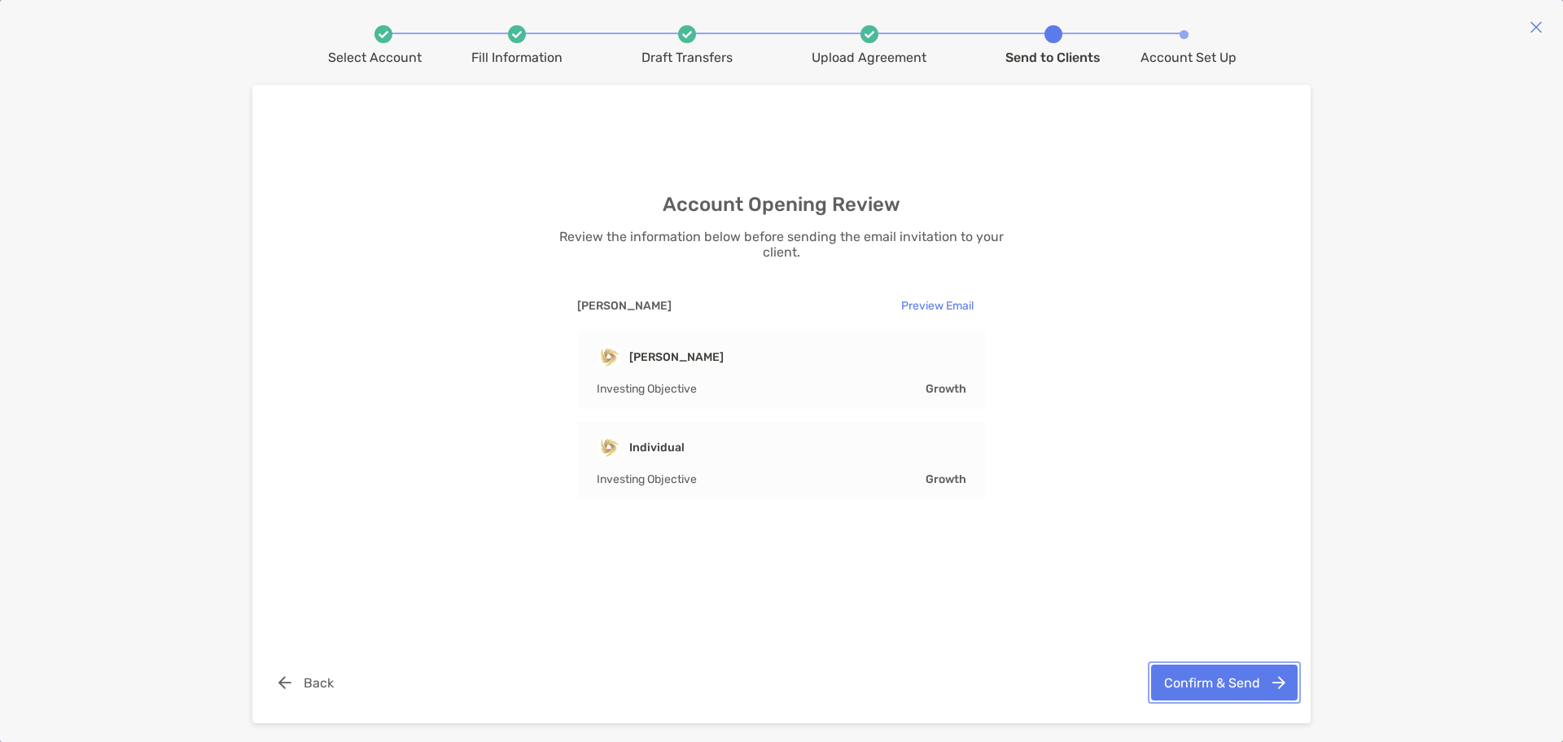
click at [1225, 695] on button "Confirm & Send" at bounding box center [1224, 682] width 147 height 36
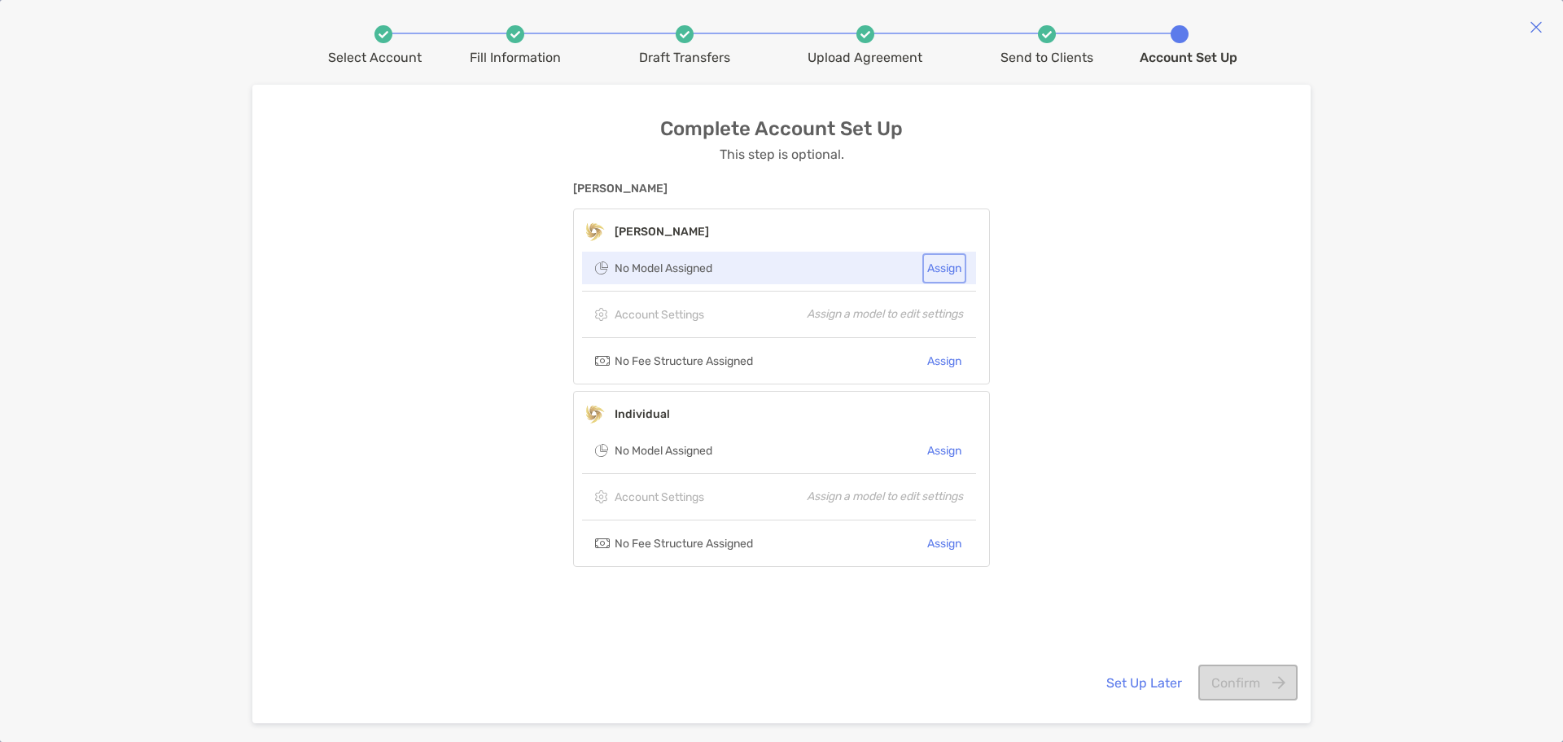
click at [942, 271] on button "Assign" at bounding box center [944, 268] width 37 height 24
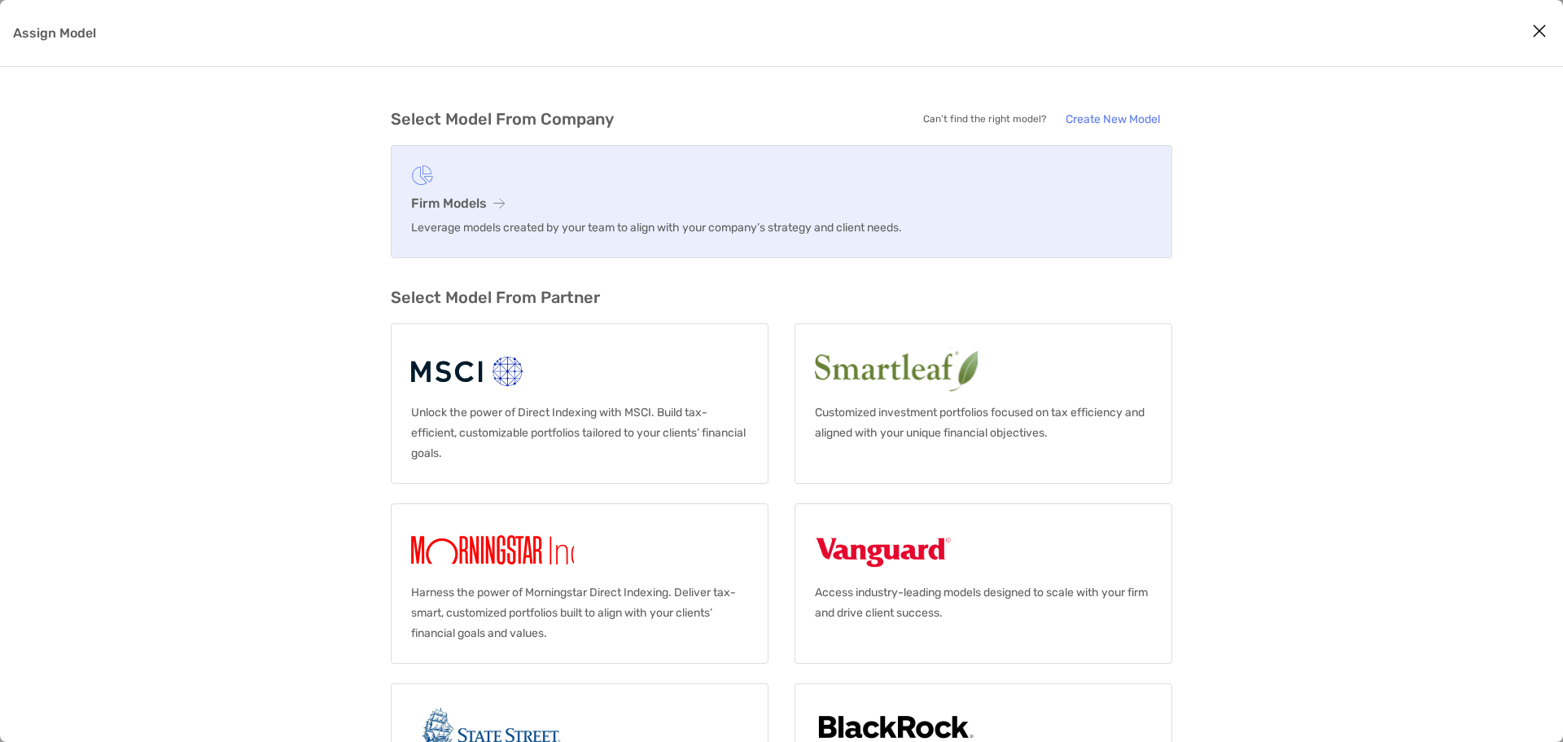
click at [537, 211] on link "Firm Models Leverage models created by your team to align with your company’s s…" at bounding box center [782, 201] width 782 height 113
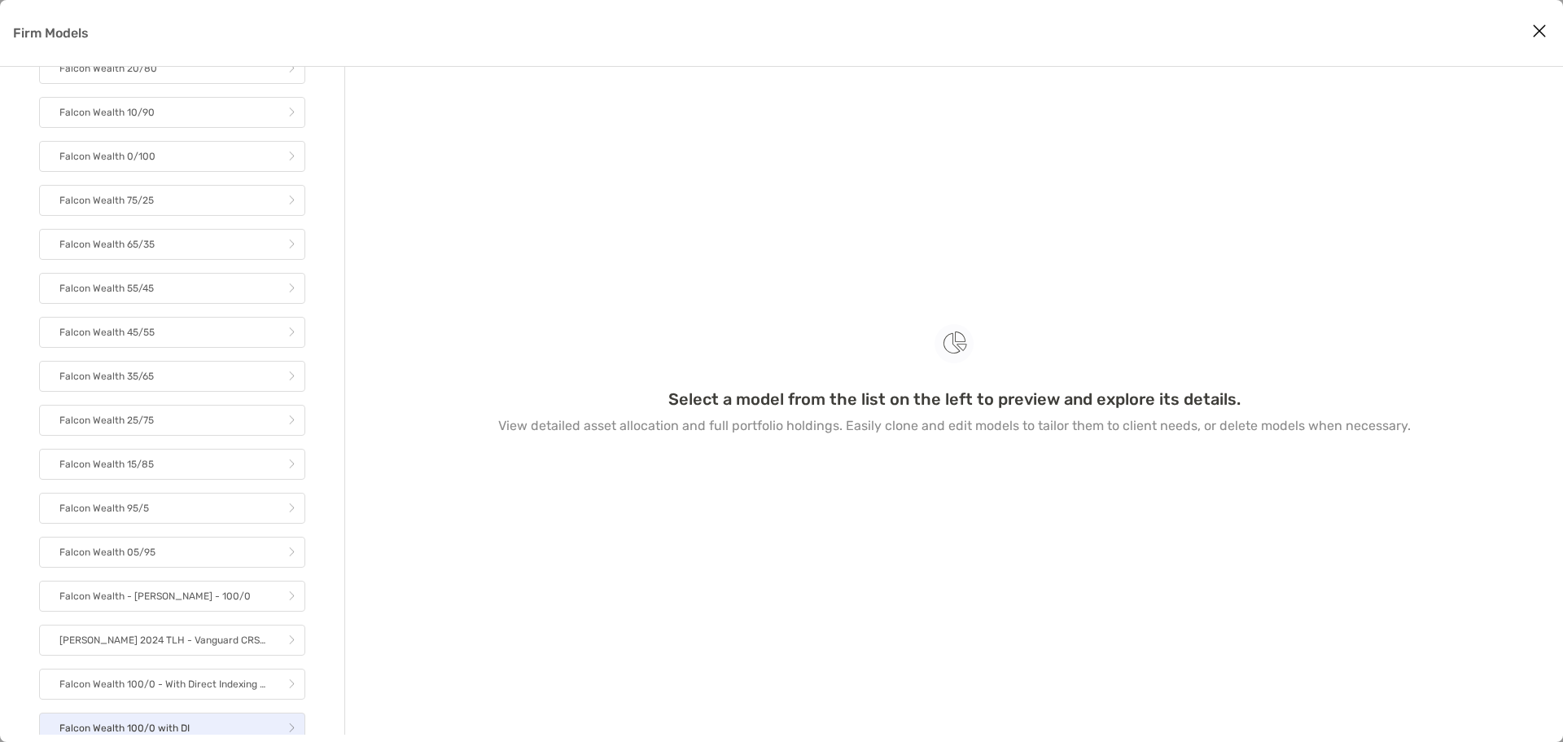
scroll to position [806, 0]
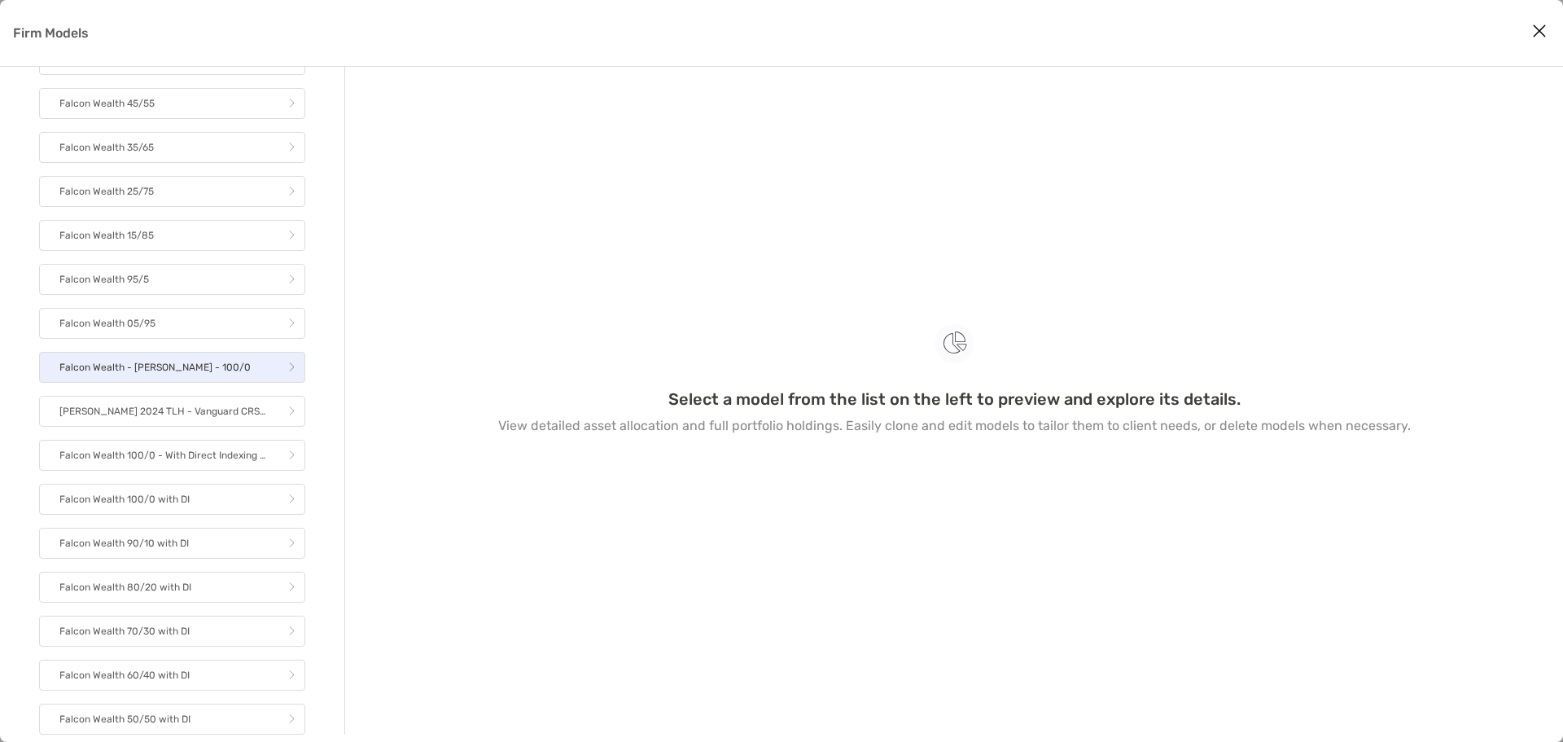
click at [167, 368] on p "Falcon Wealth - [PERSON_NAME] - 100/0" at bounding box center [154, 367] width 191 height 20
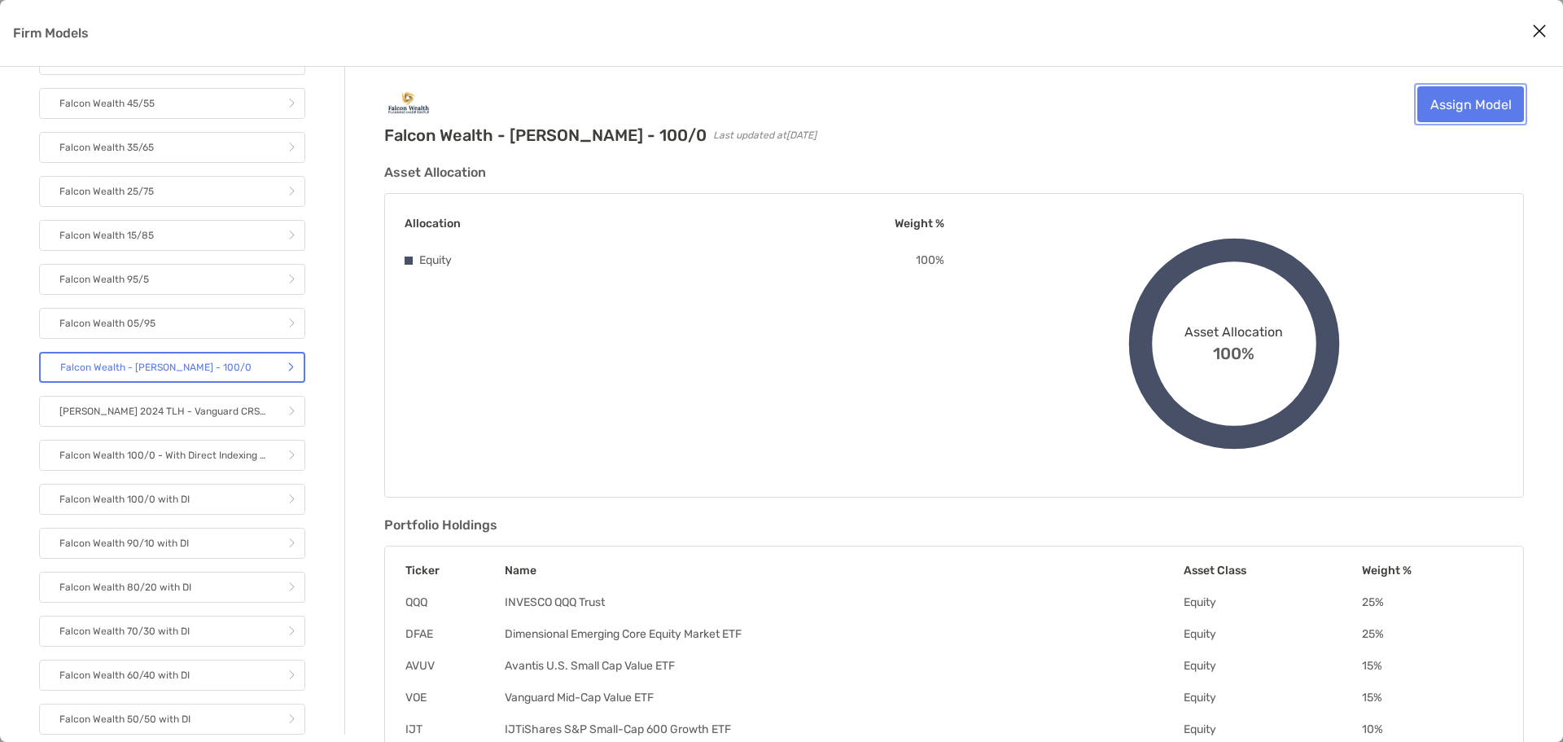
click at [1458, 101] on link "Assign Model" at bounding box center [1471, 104] width 107 height 36
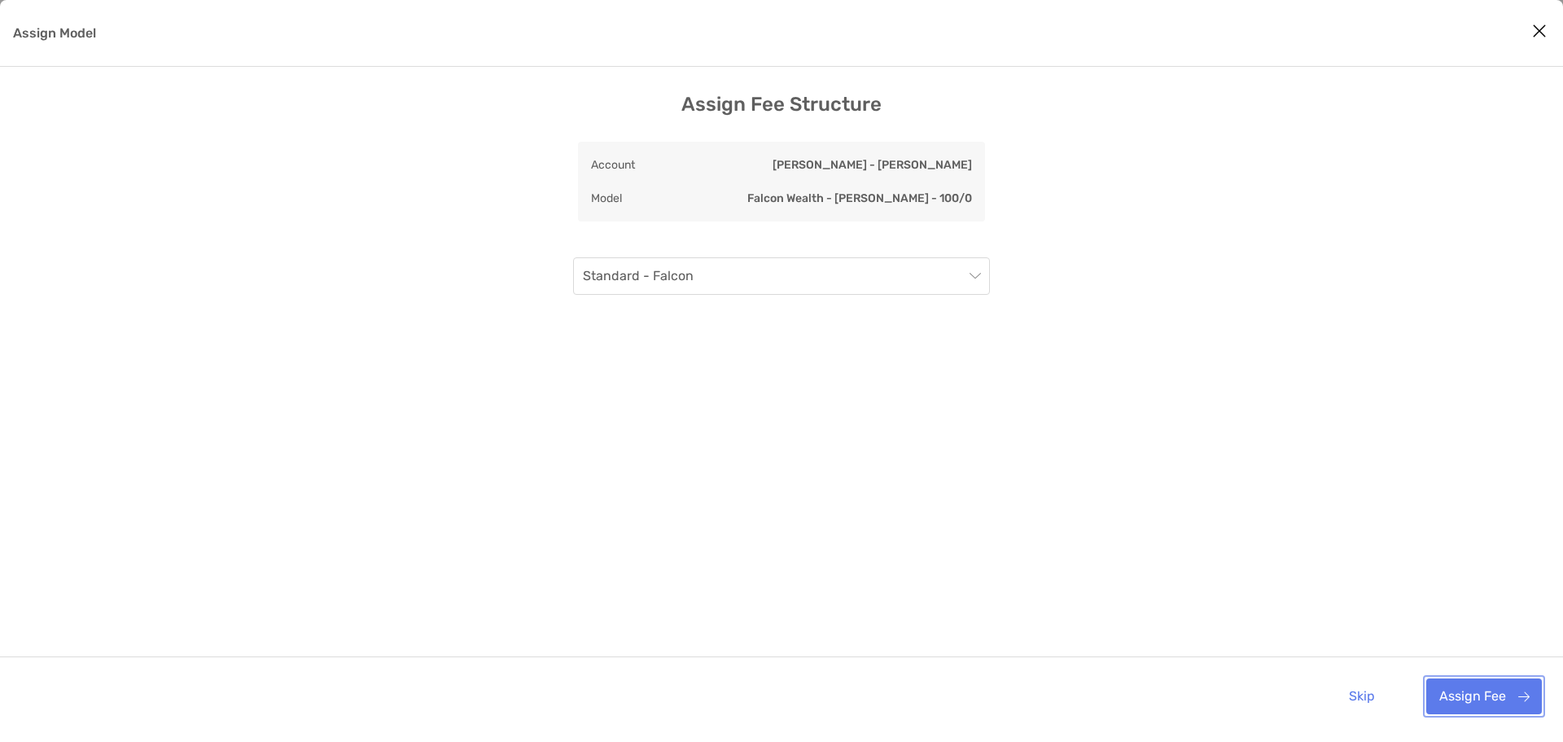
click at [1477, 699] on button "Assign Fee" at bounding box center [1485, 696] width 116 height 36
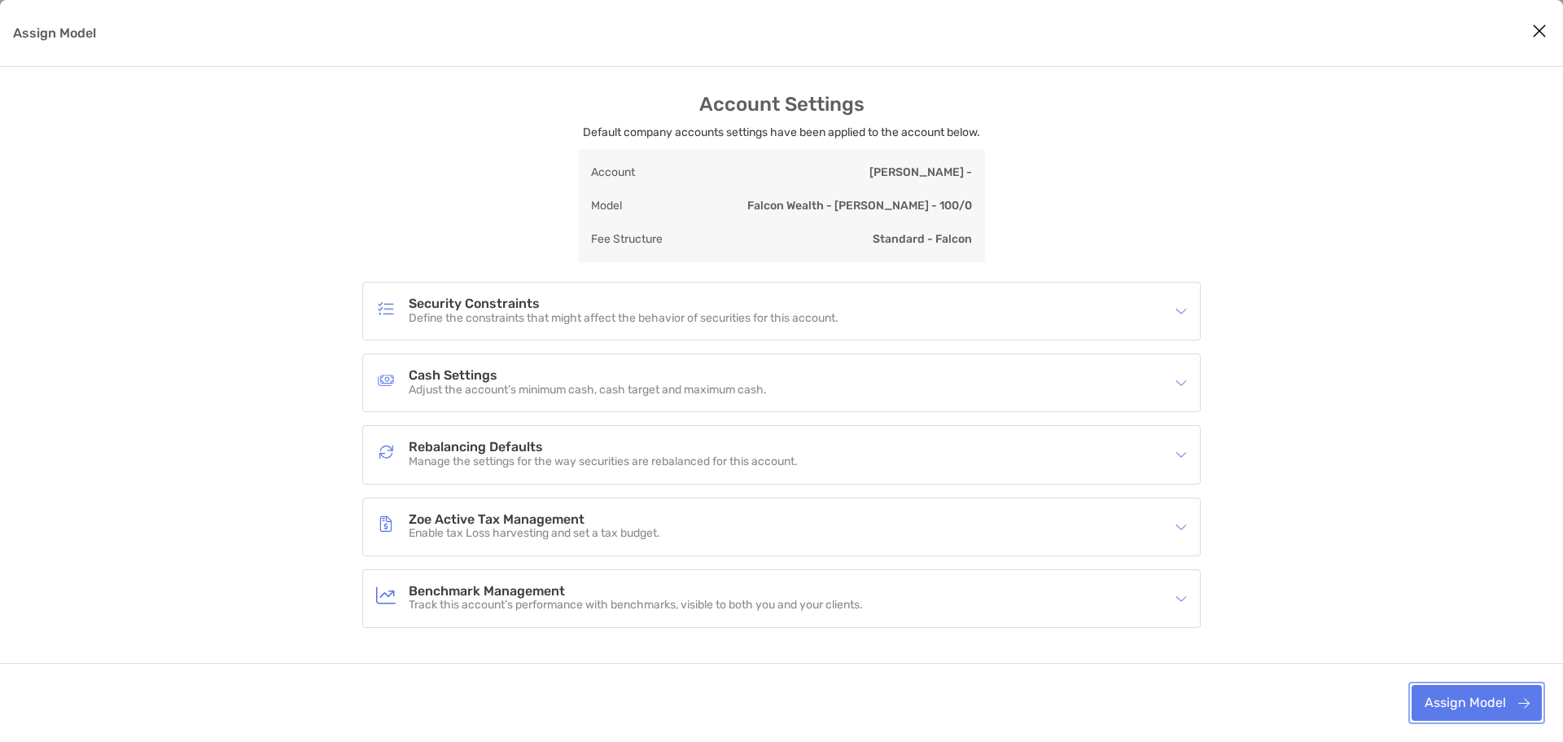
click at [1477, 699] on button "Assign Model" at bounding box center [1477, 703] width 130 height 36
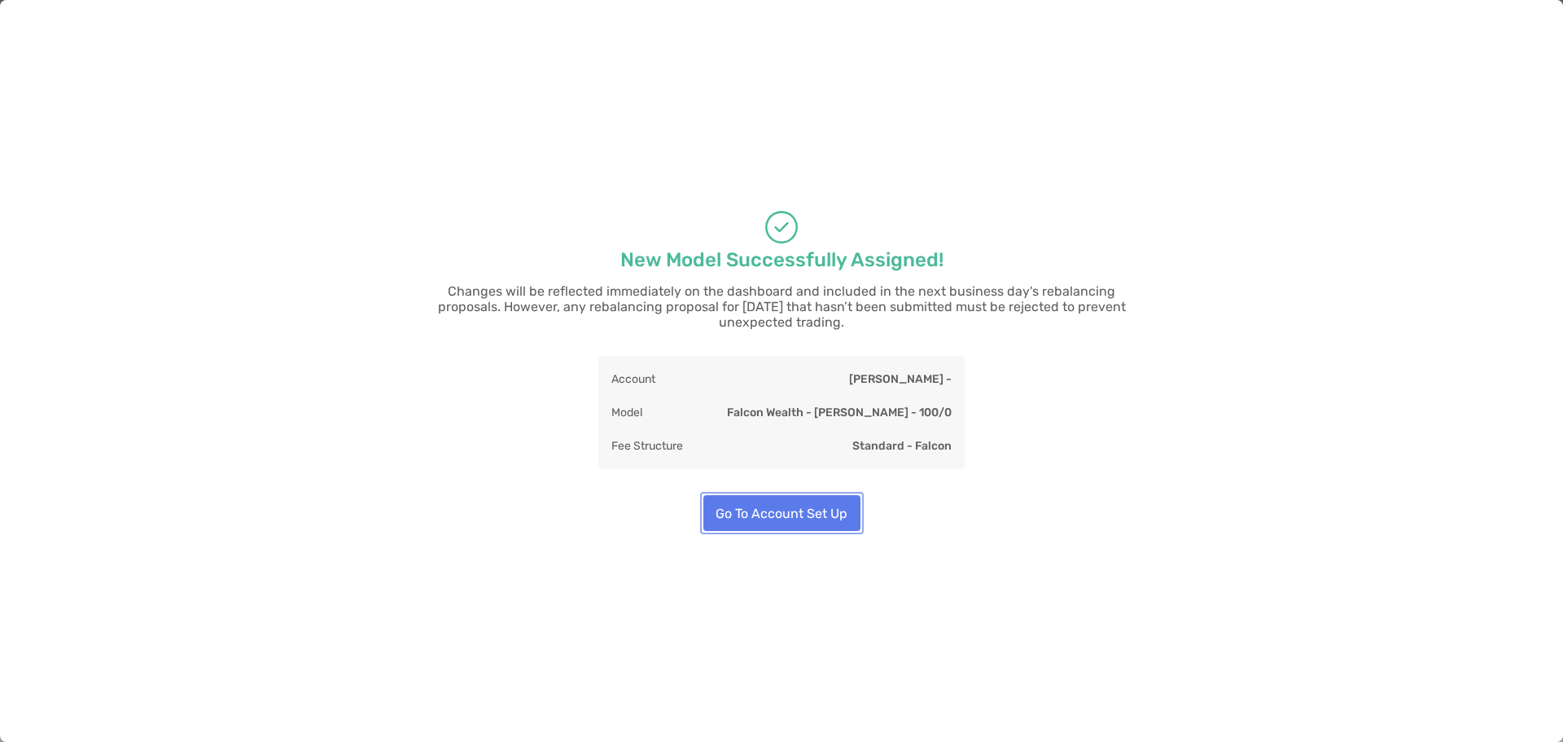
click at [800, 498] on button "Go To Account Set Up" at bounding box center [782, 513] width 157 height 36
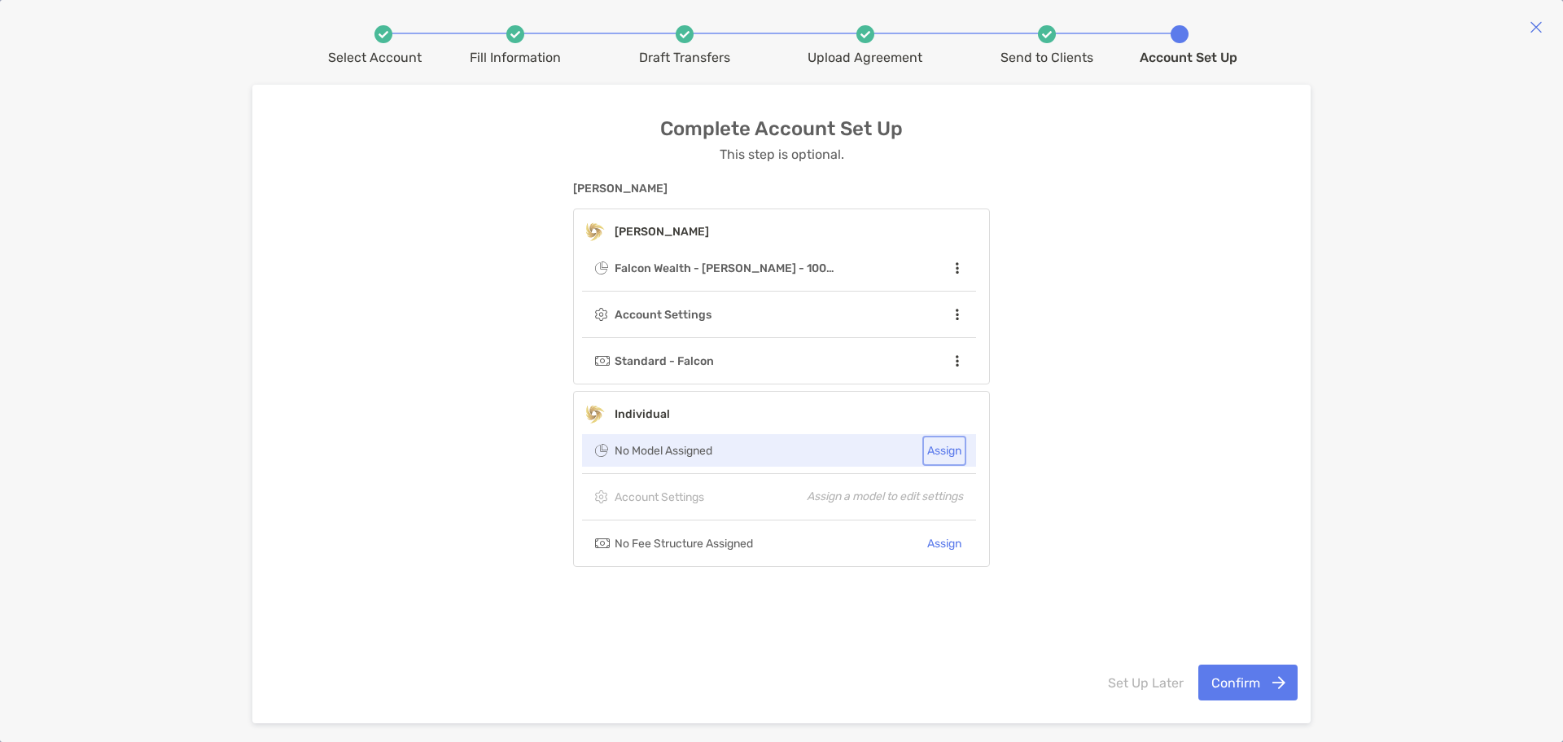
click at [945, 449] on button "Assign" at bounding box center [944, 451] width 37 height 24
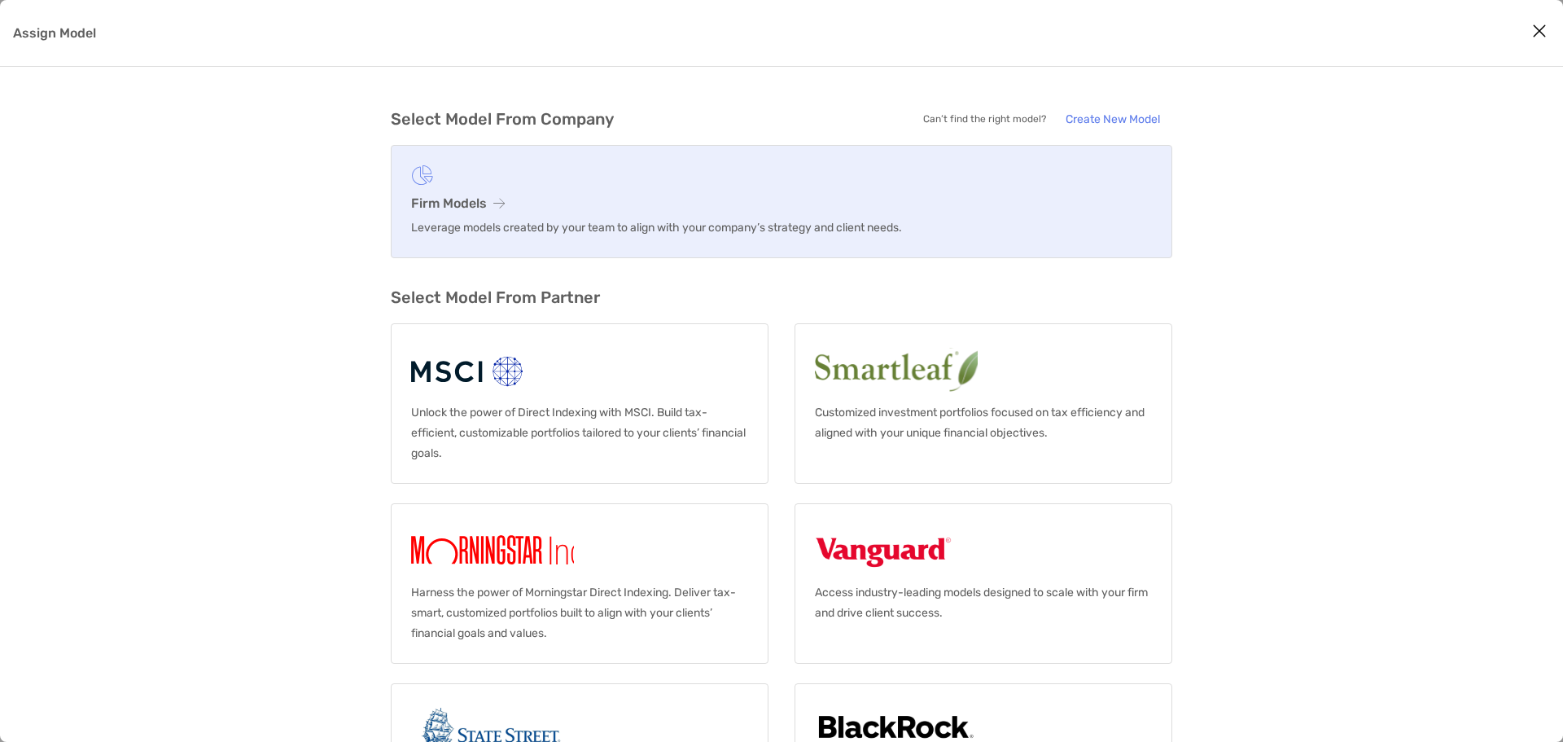
click at [649, 219] on p "Leverage models created by your team to align with your company’s strategy and …" at bounding box center [781, 227] width 741 height 20
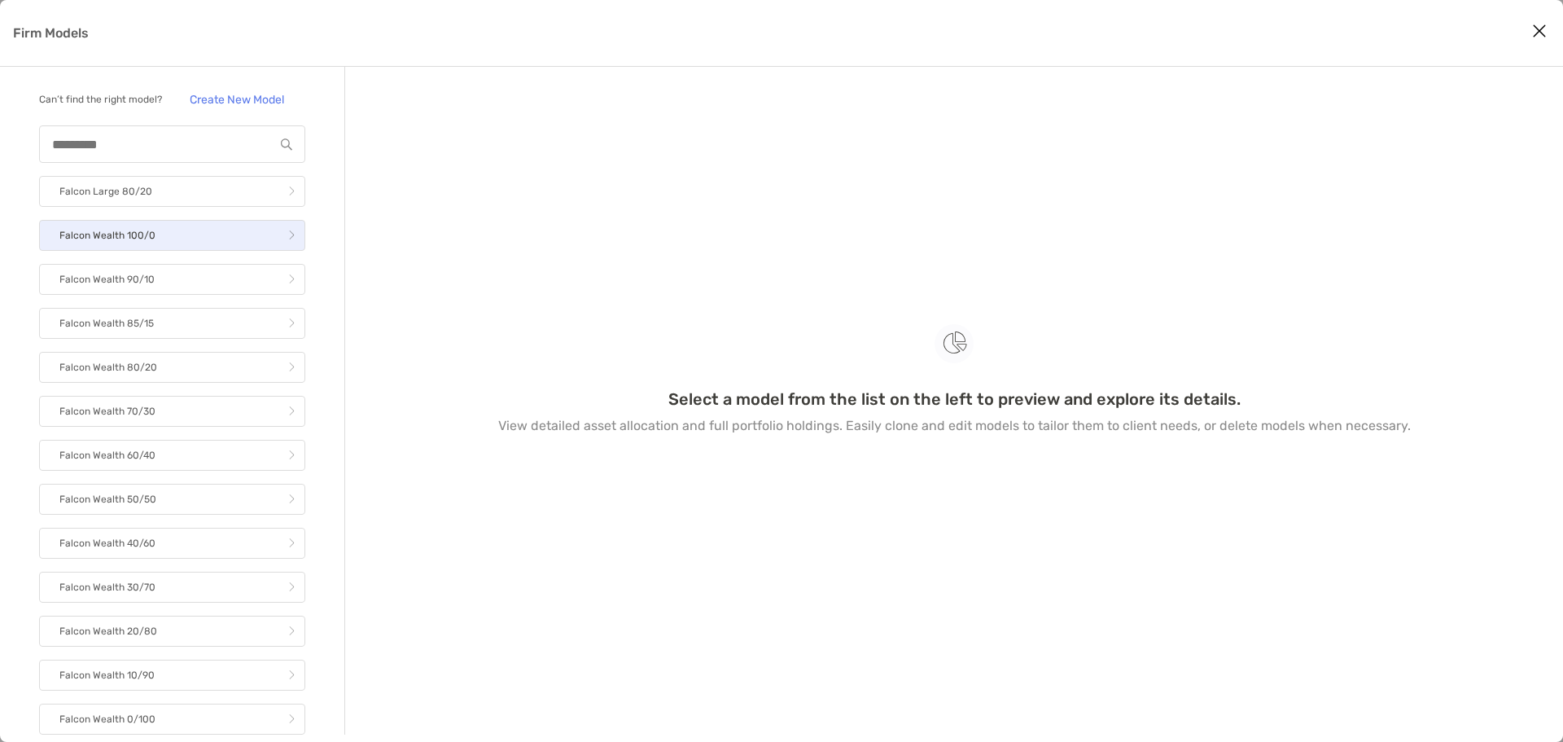
click at [191, 251] on link "Falcon Wealth 100/0" at bounding box center [172, 235] width 266 height 31
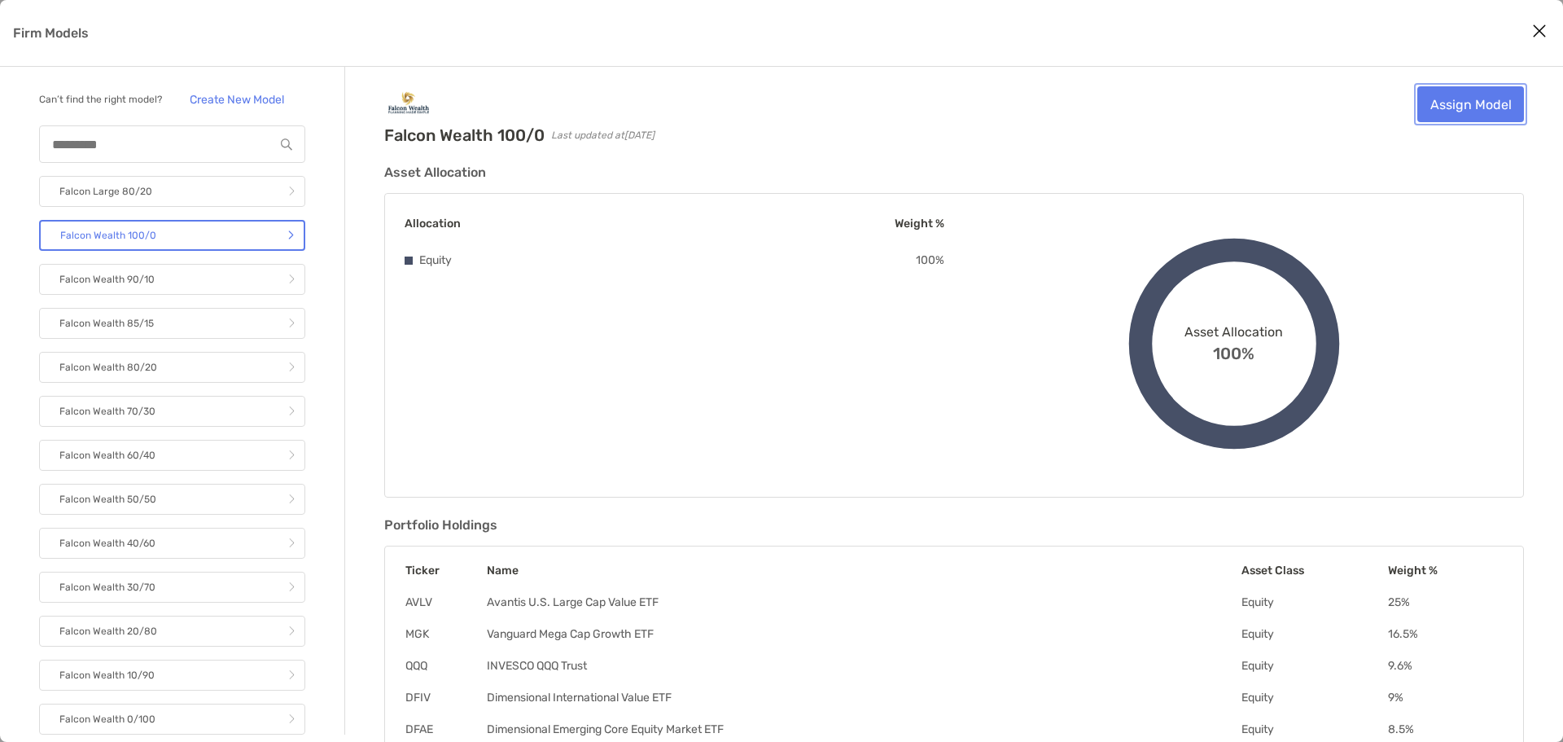
click at [1451, 108] on link "Assign Model" at bounding box center [1471, 104] width 107 height 36
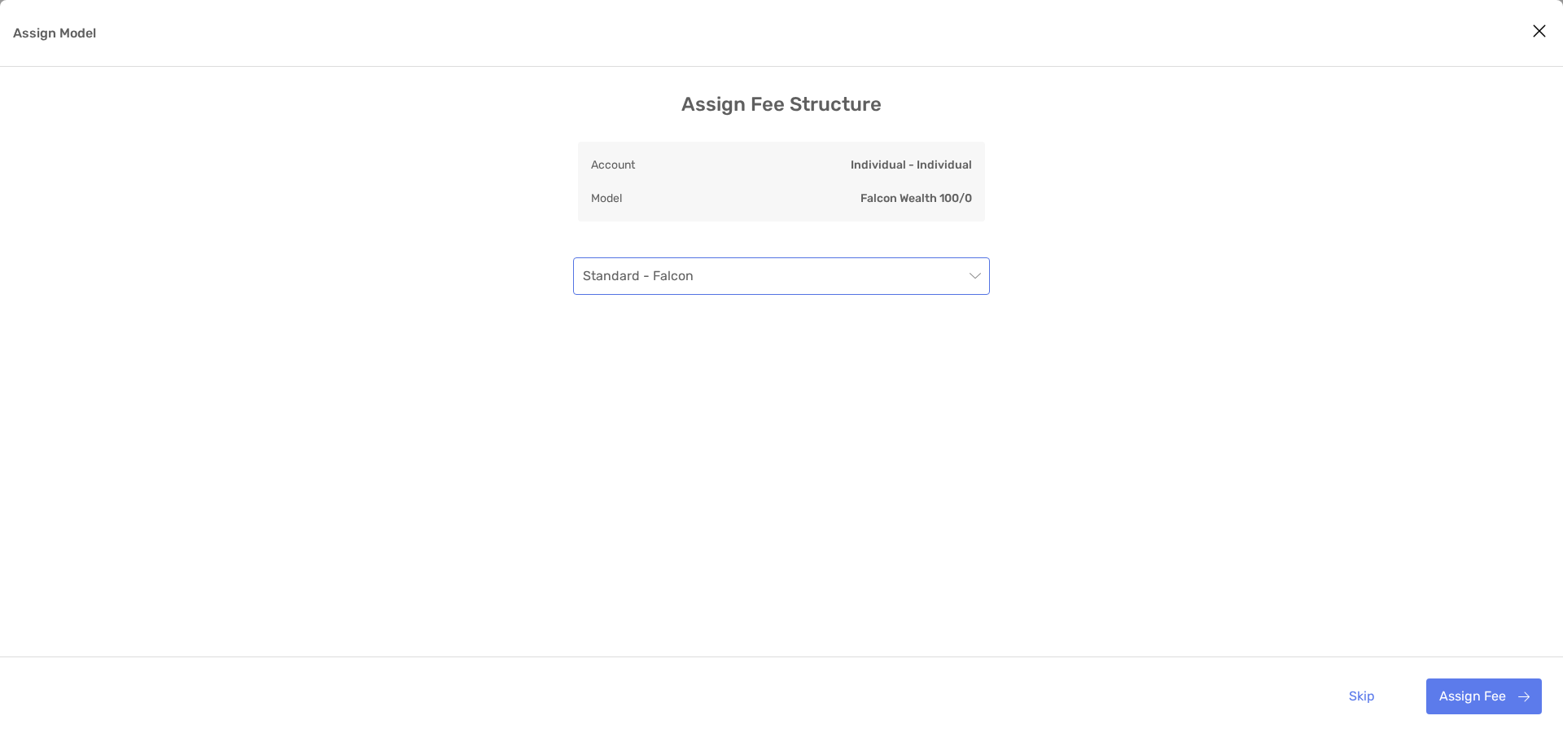
click at [877, 279] on span "Standard - Falcon" at bounding box center [781, 276] width 397 height 36
click at [1470, 682] on button "Assign Fee" at bounding box center [1485, 696] width 116 height 36
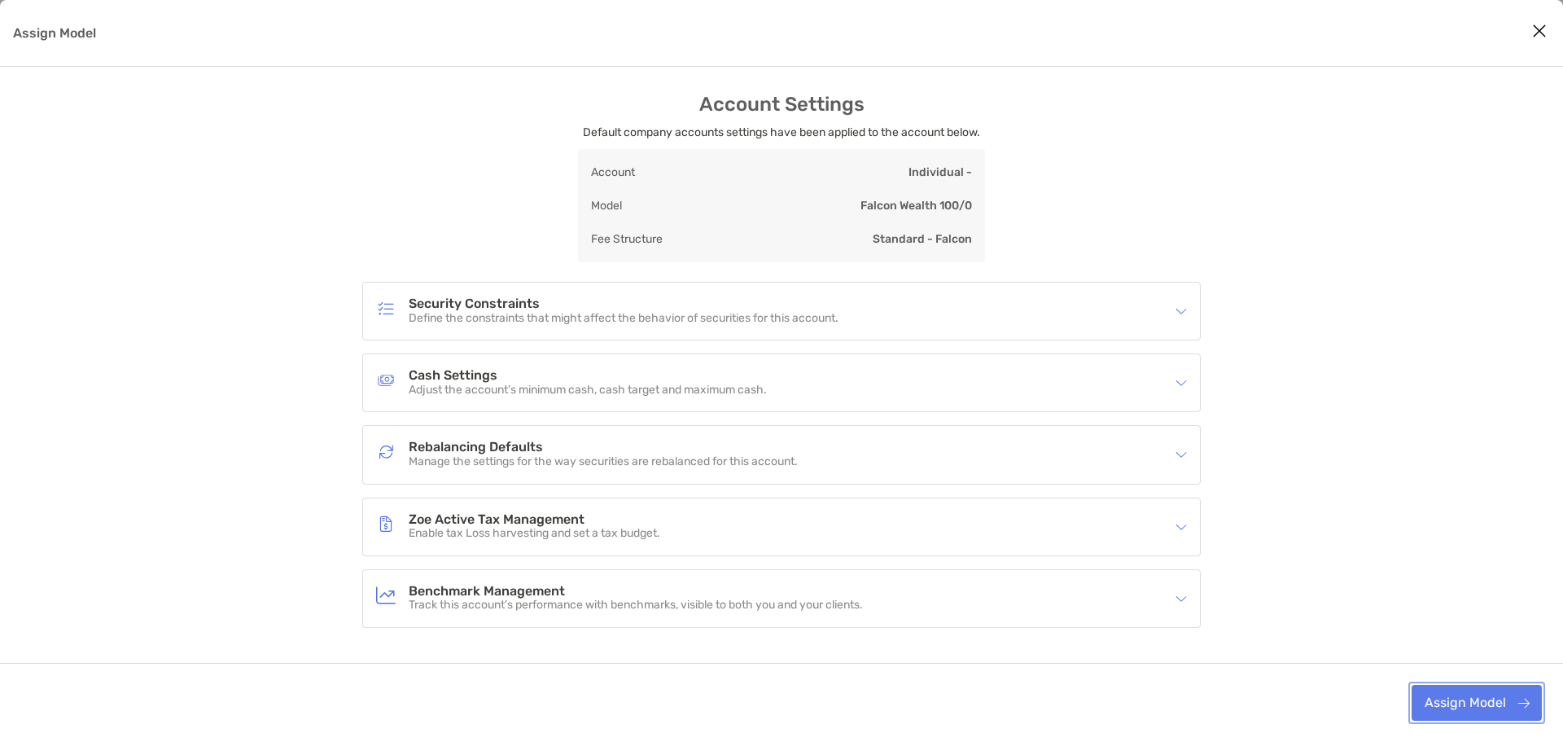
click at [1462, 697] on button "Assign Model" at bounding box center [1477, 703] width 130 height 36
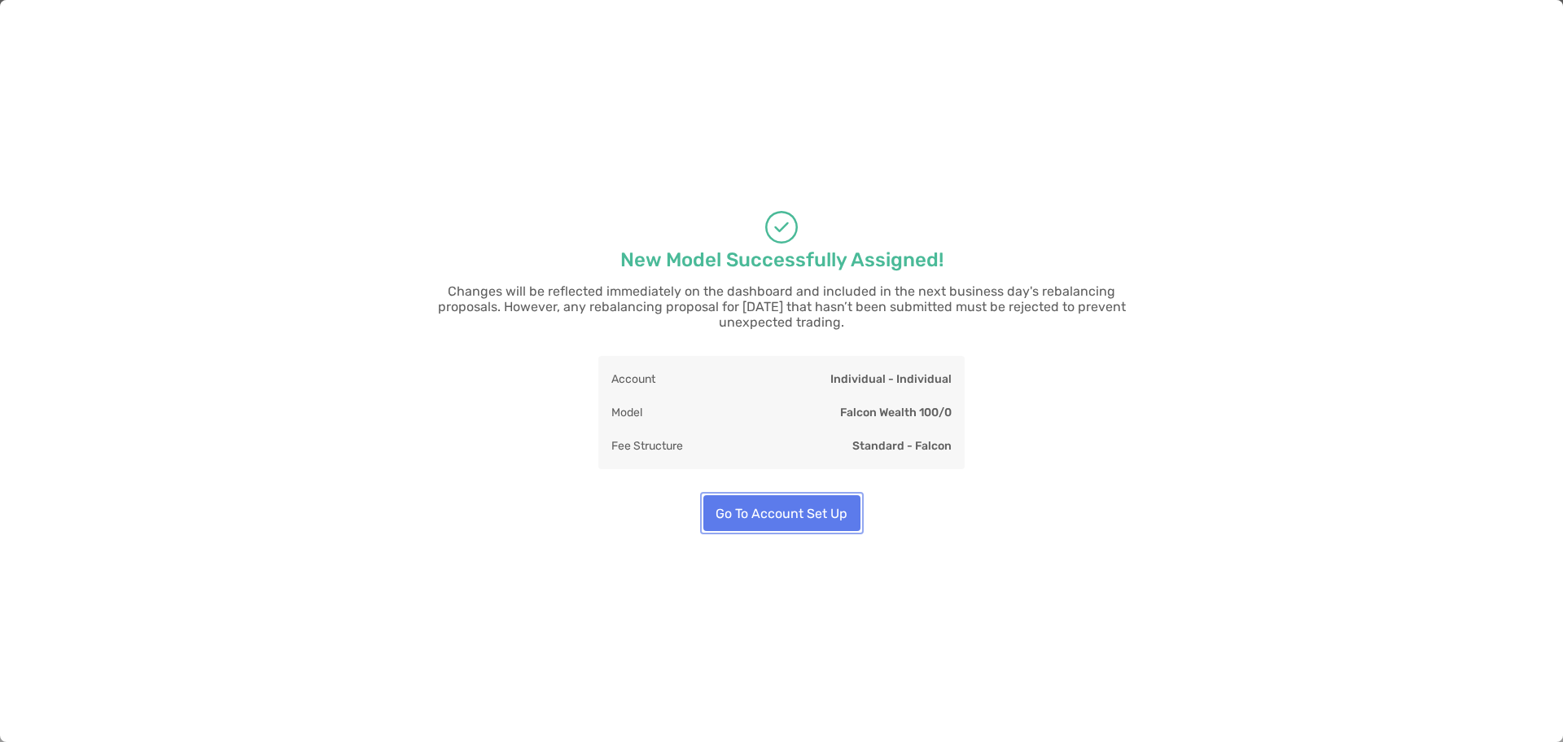
click at [787, 504] on button "Go To Account Set Up" at bounding box center [782, 513] width 157 height 36
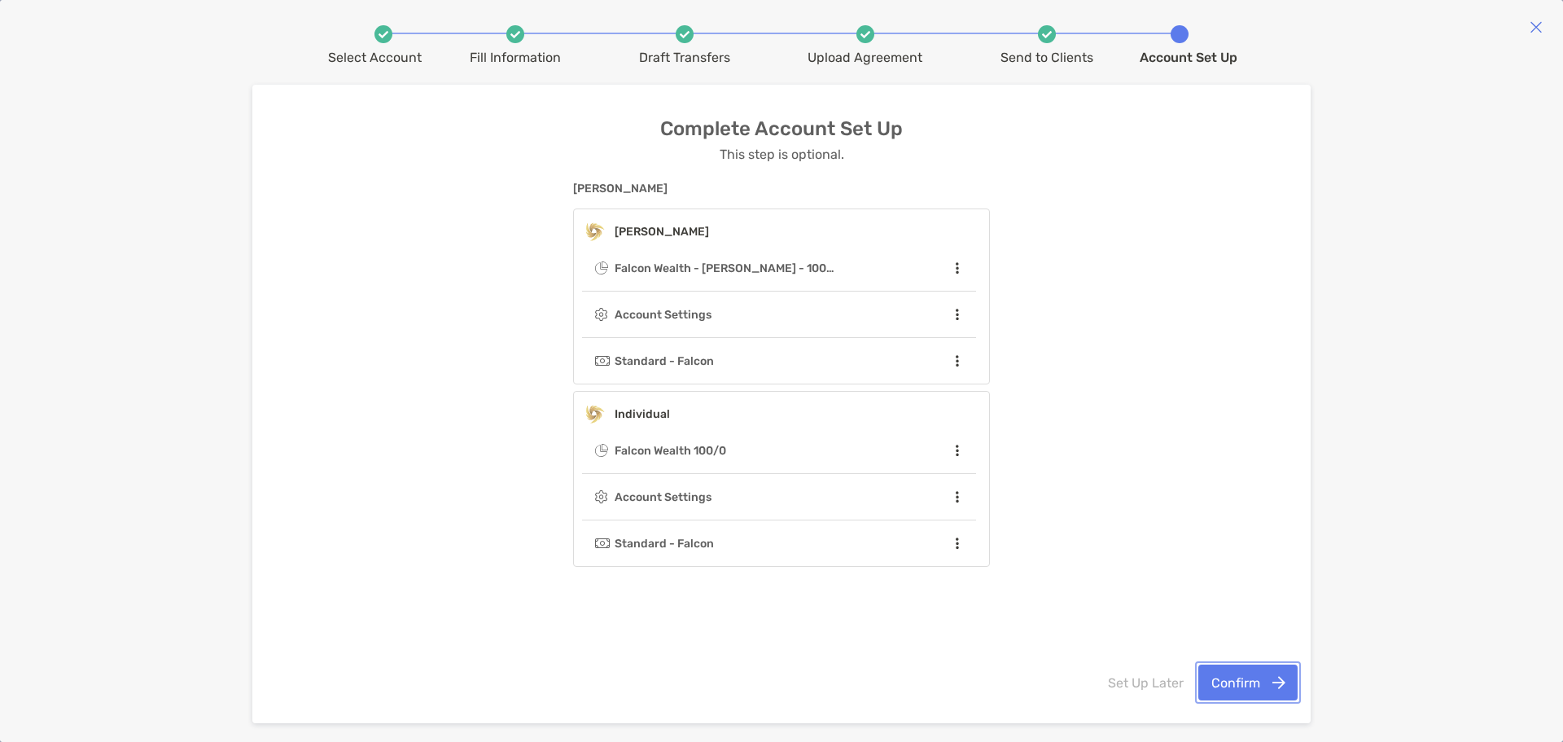
click at [1267, 692] on button "Confirm" at bounding box center [1248, 682] width 99 height 36
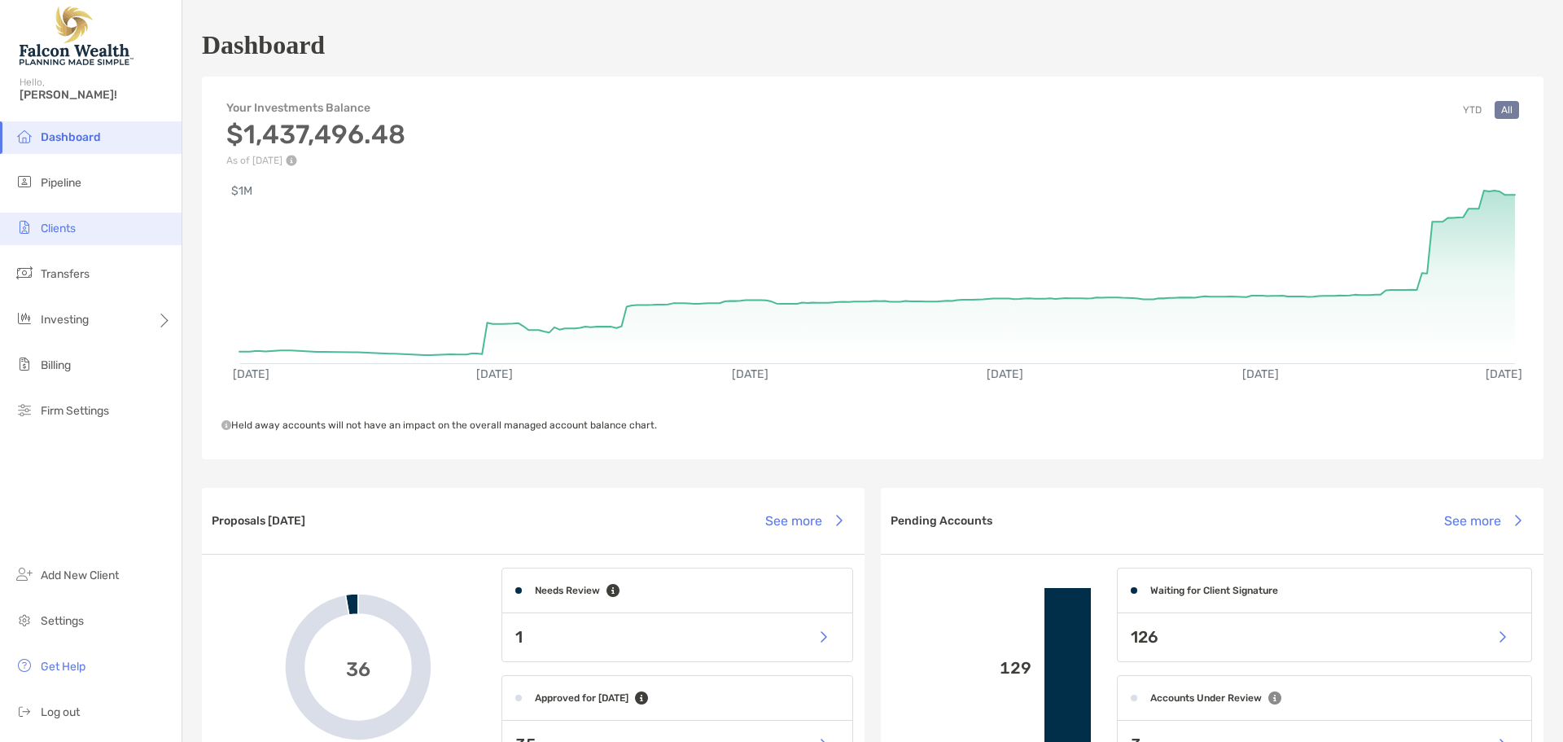
click at [72, 236] on li "Clients" at bounding box center [91, 229] width 182 height 33
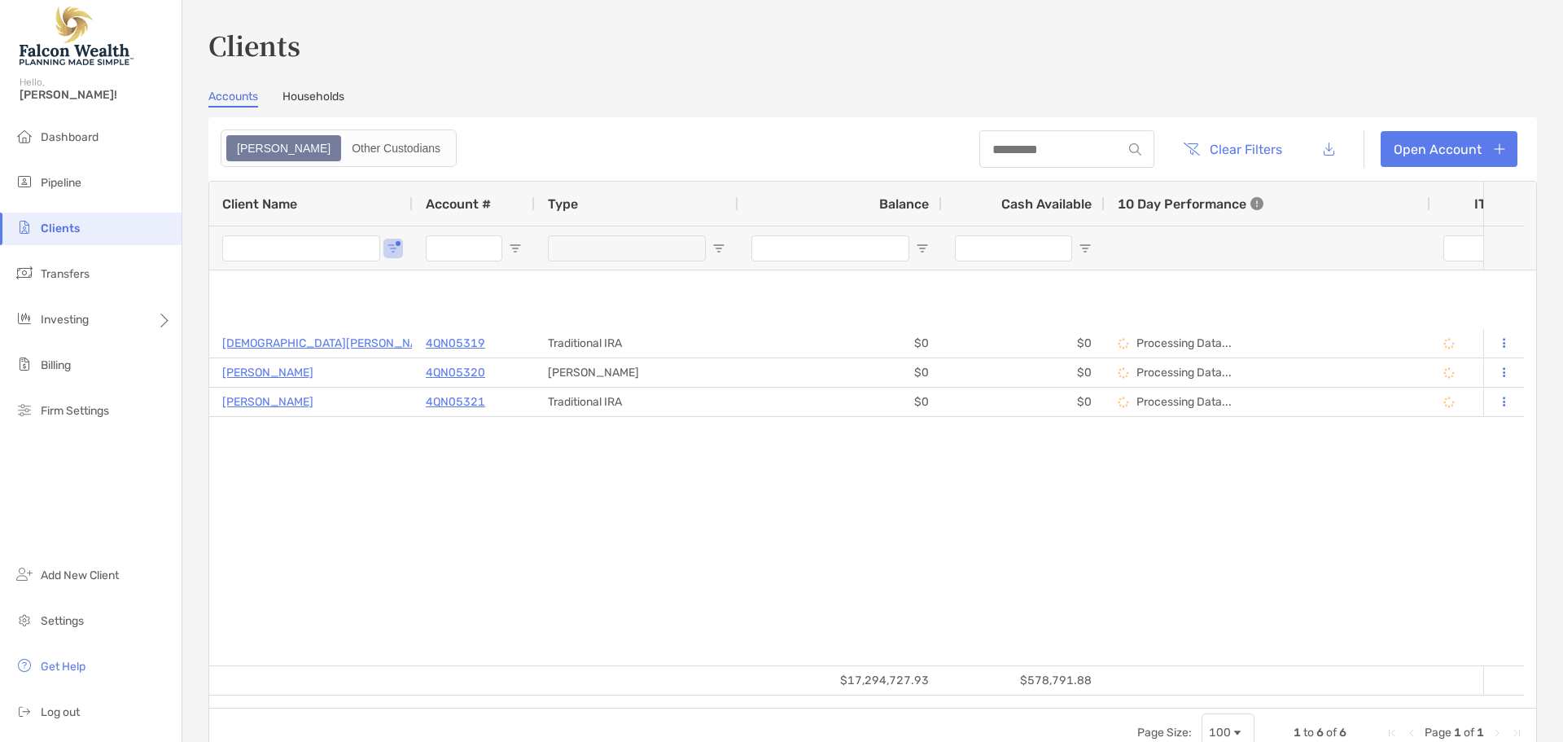
type input "*******"
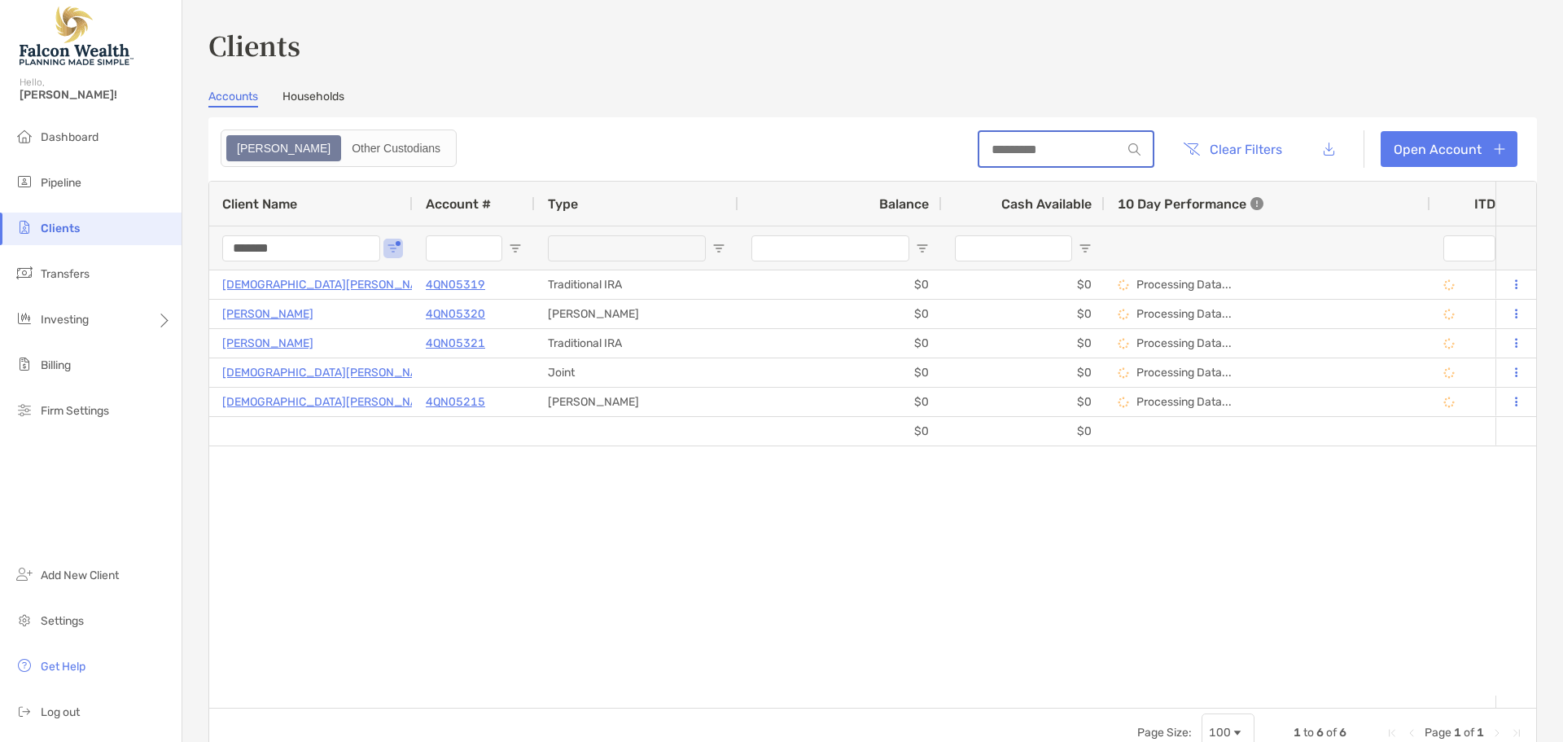
click at [1072, 153] on input at bounding box center [1051, 149] width 142 height 14
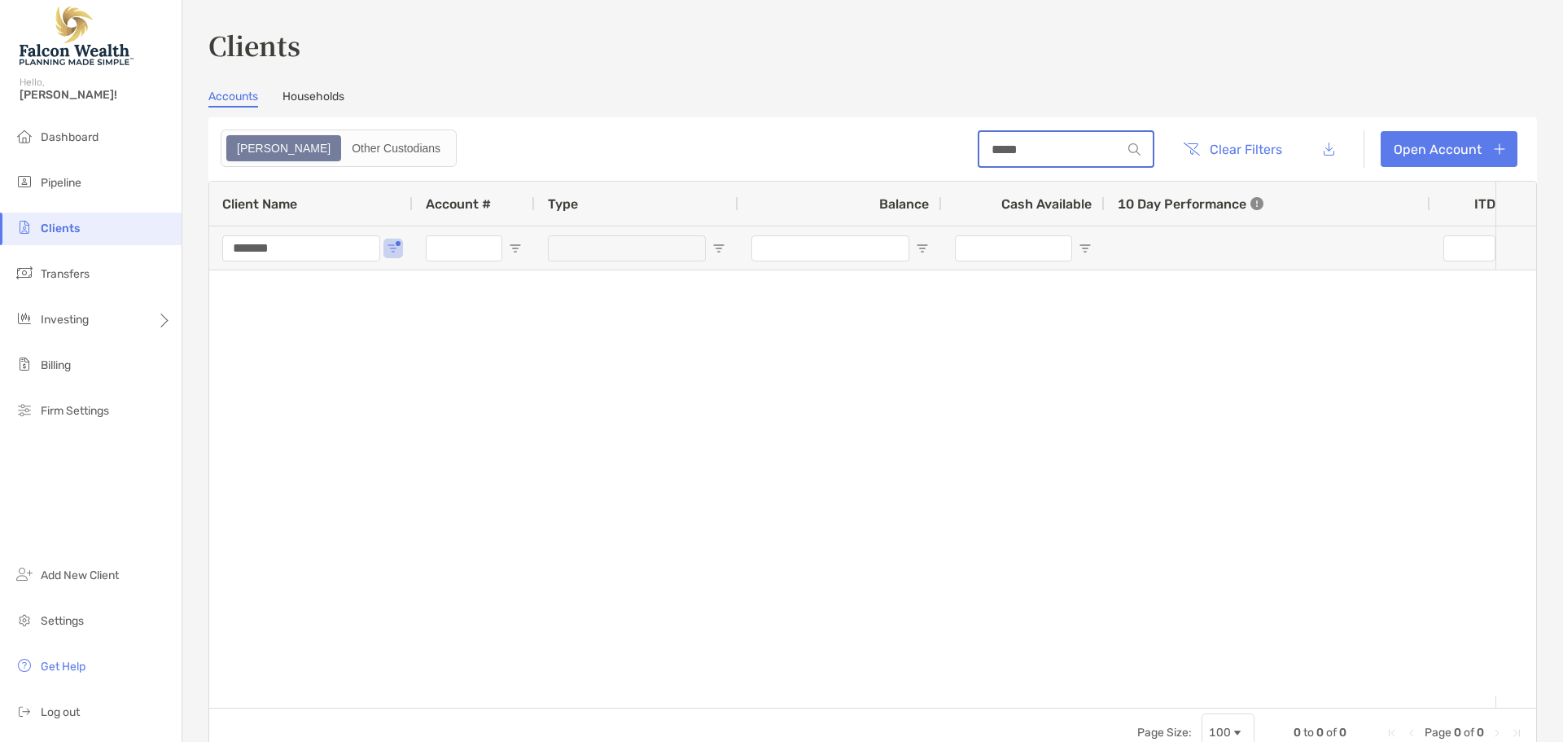
click at [980, 151] on input "*****" at bounding box center [1051, 149] width 142 height 14
type input "******"
drag, startPoint x: 335, startPoint y: 250, endPoint x: 109, endPoint y: 249, distance: 226.4
click at [109, 249] on div "Clients Hello, Cory! Dashboard Pipeline Clients Transfers Investing Billing Fir…" at bounding box center [781, 371] width 1563 height 742
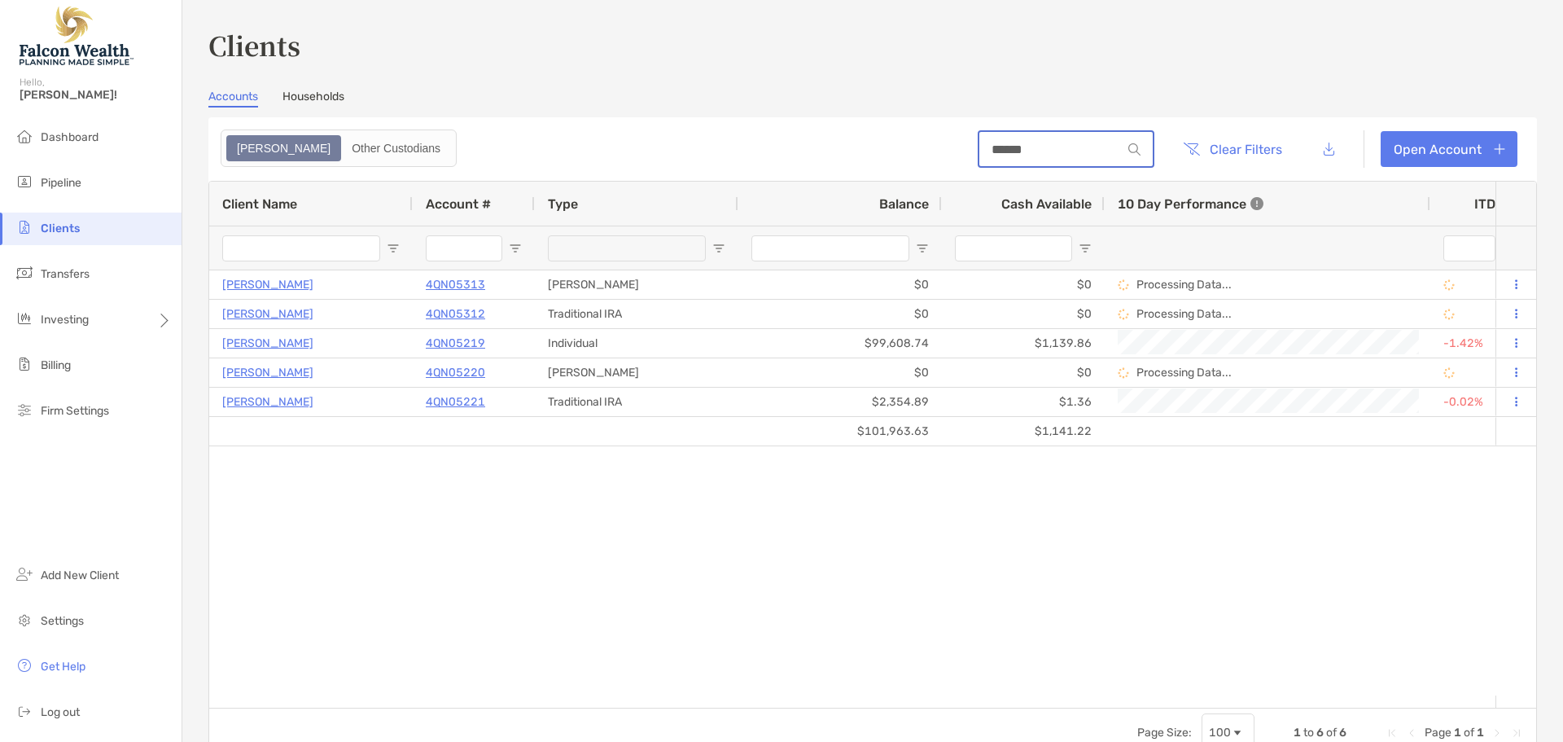
drag, startPoint x: 1032, startPoint y: 153, endPoint x: 846, endPoint y: 162, distance: 186.7
click at [846, 162] on header "****** Clear Filters Open Account" at bounding box center [872, 149] width 1329 height 64
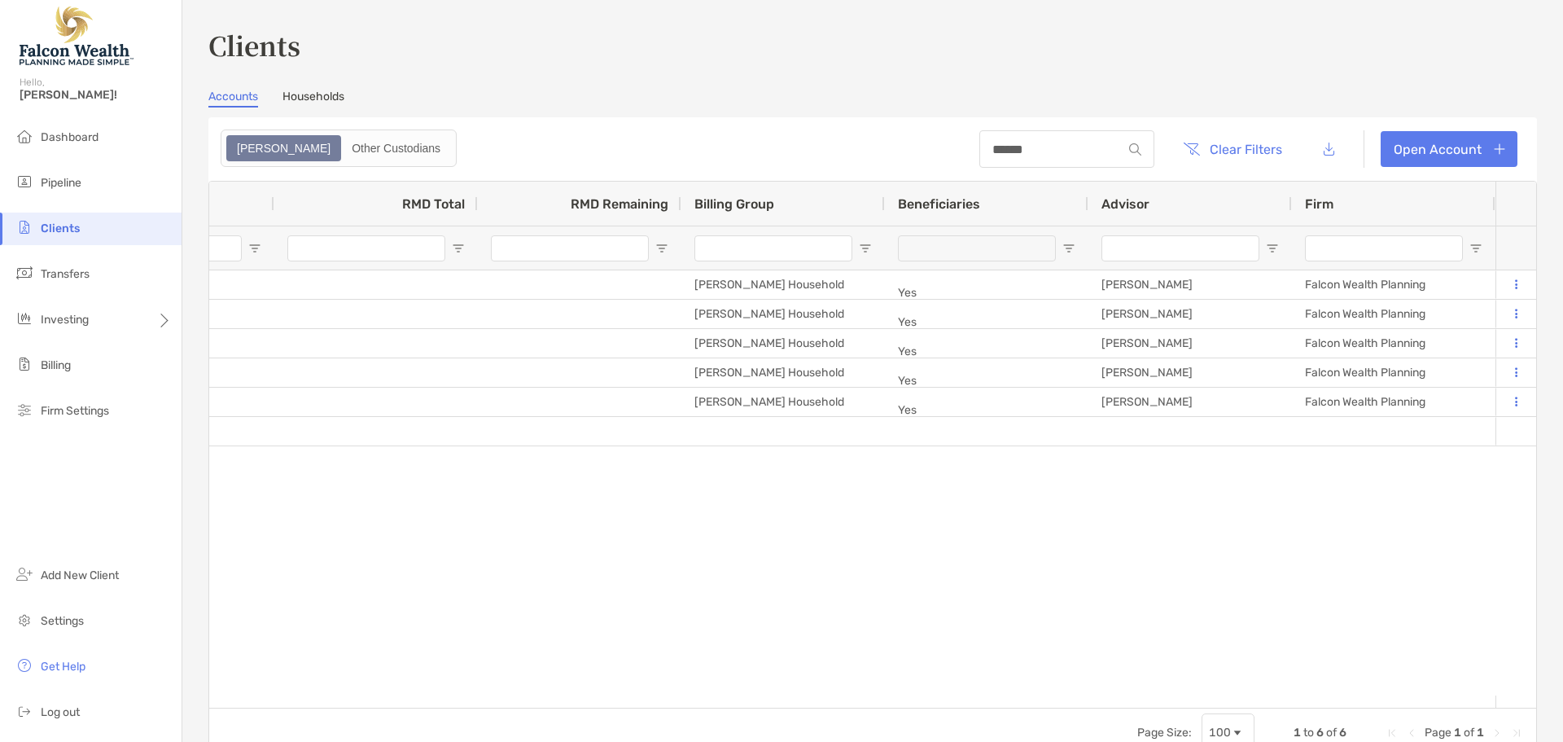
drag, startPoint x: 1447, startPoint y: 717, endPoint x: 936, endPoint y: 687, distance: 511.4
click at [888, 681] on div "Jason Wright 4QN05313 Roth IRA $0 $0 Processing Data... Completed Disabled Apri…" at bounding box center [852, 482] width 1287 height 425
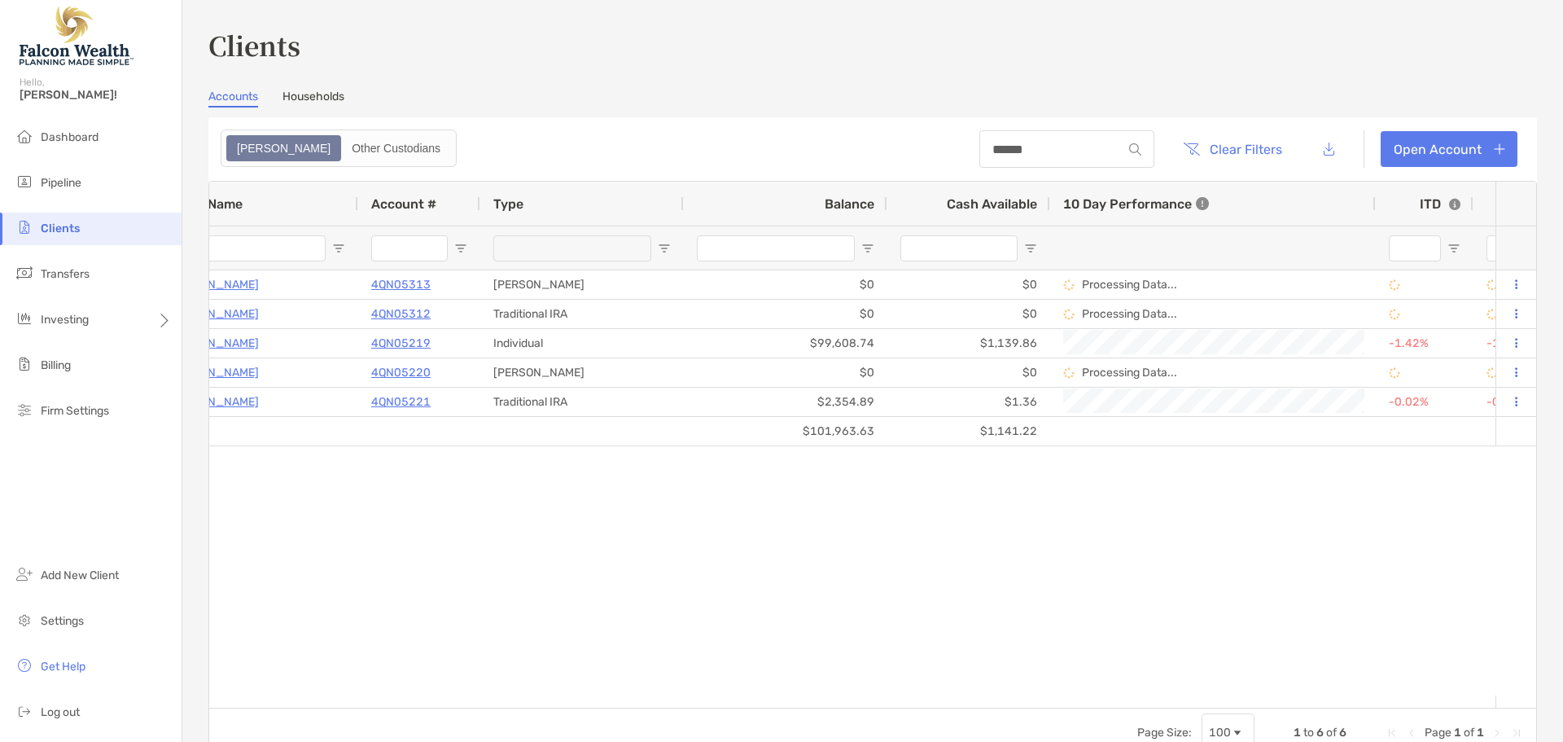
scroll to position [0, 383]
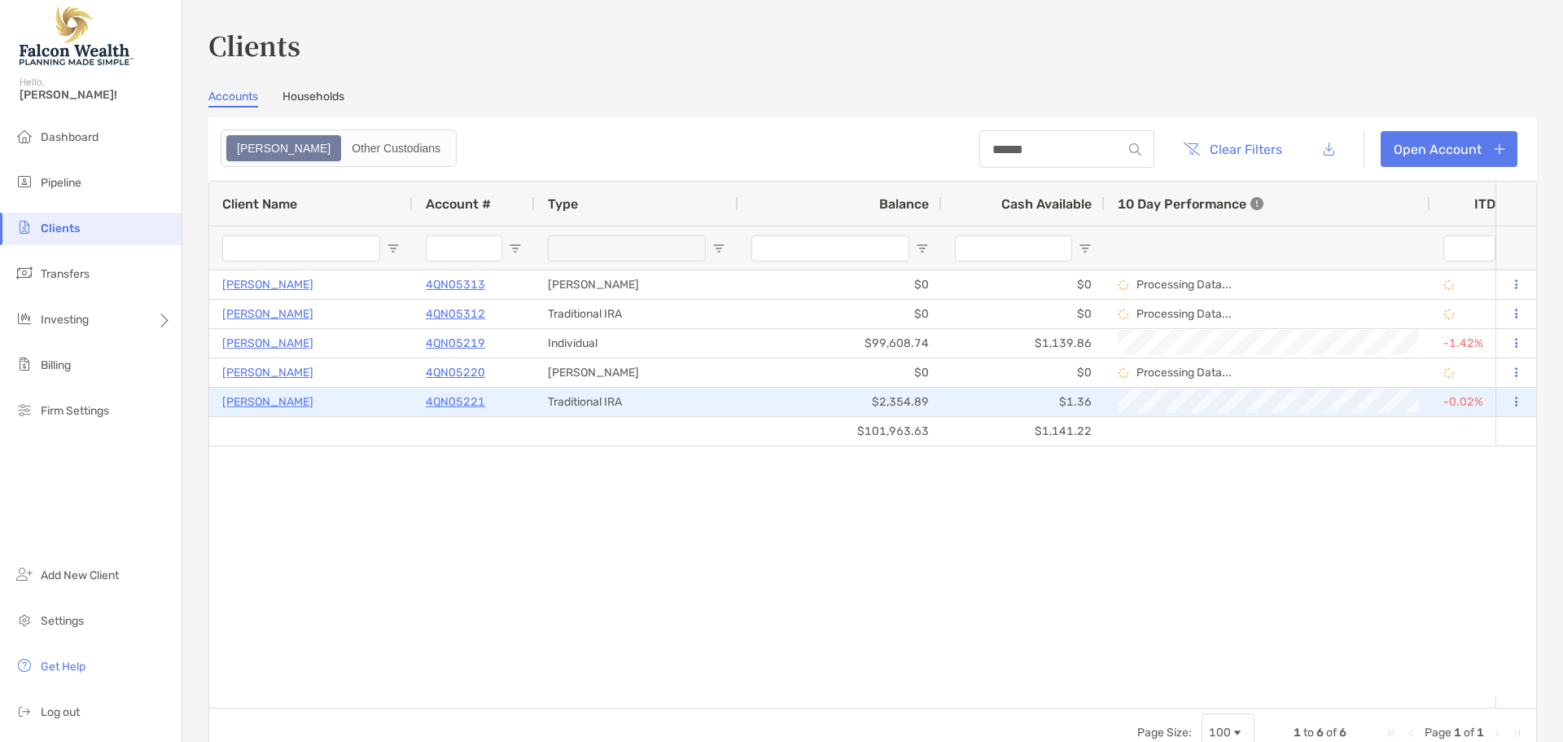
drag, startPoint x: 557, startPoint y: 391, endPoint x: 412, endPoint y: 495, distance: 178.5
click at [412, 496] on div "Jason Wright 4QN05313 Roth IRA $0 $0 Processing Data... Completed Disabled Apri…" at bounding box center [852, 482] width 1287 height 425
drag, startPoint x: 252, startPoint y: 396, endPoint x: 242, endPoint y: 401, distance: 12.0
click at [242, 401] on p "[PERSON_NAME]" at bounding box center [267, 402] width 91 height 20
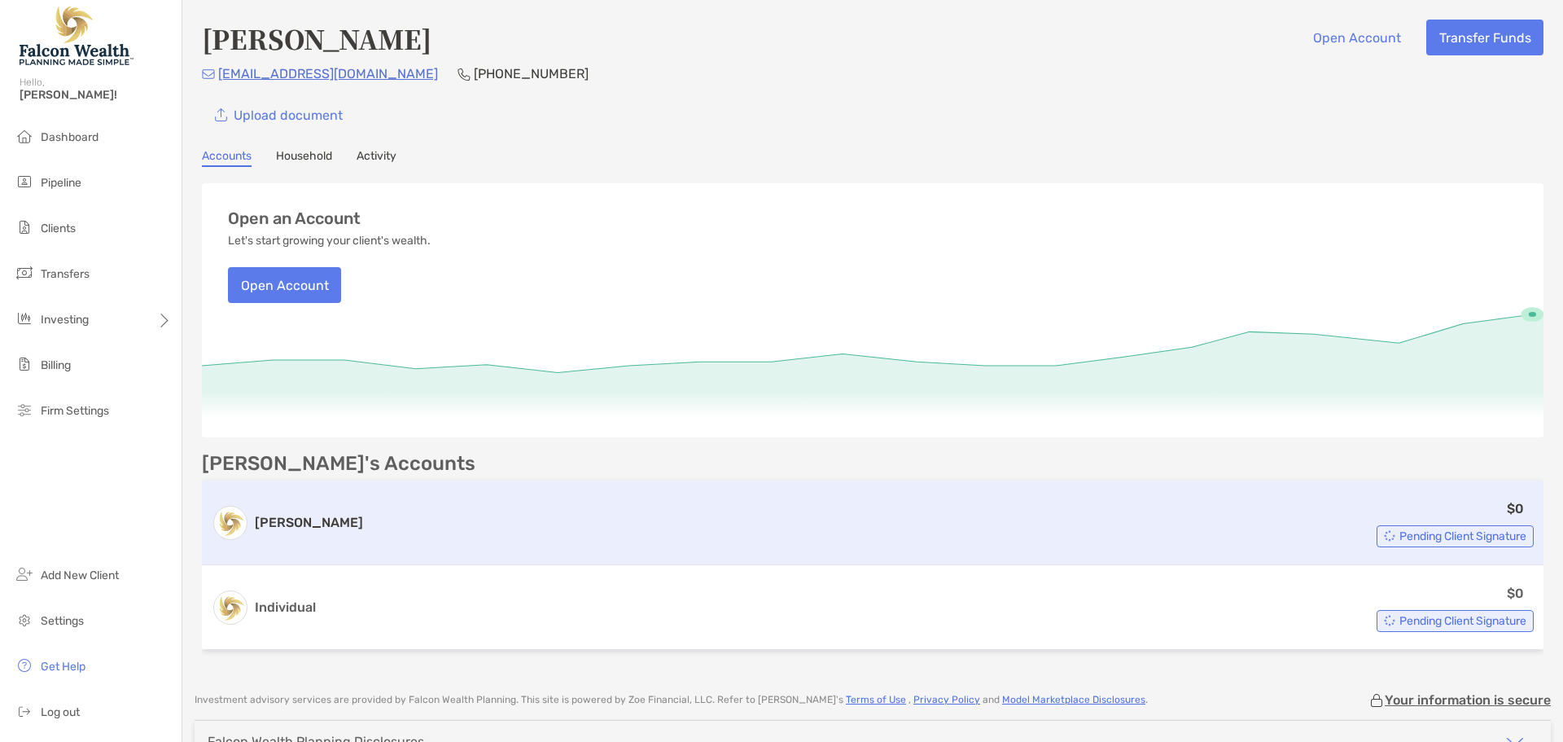
click at [868, 524] on div "$0 Pending Client Signature" at bounding box center [952, 522] width 1164 height 49
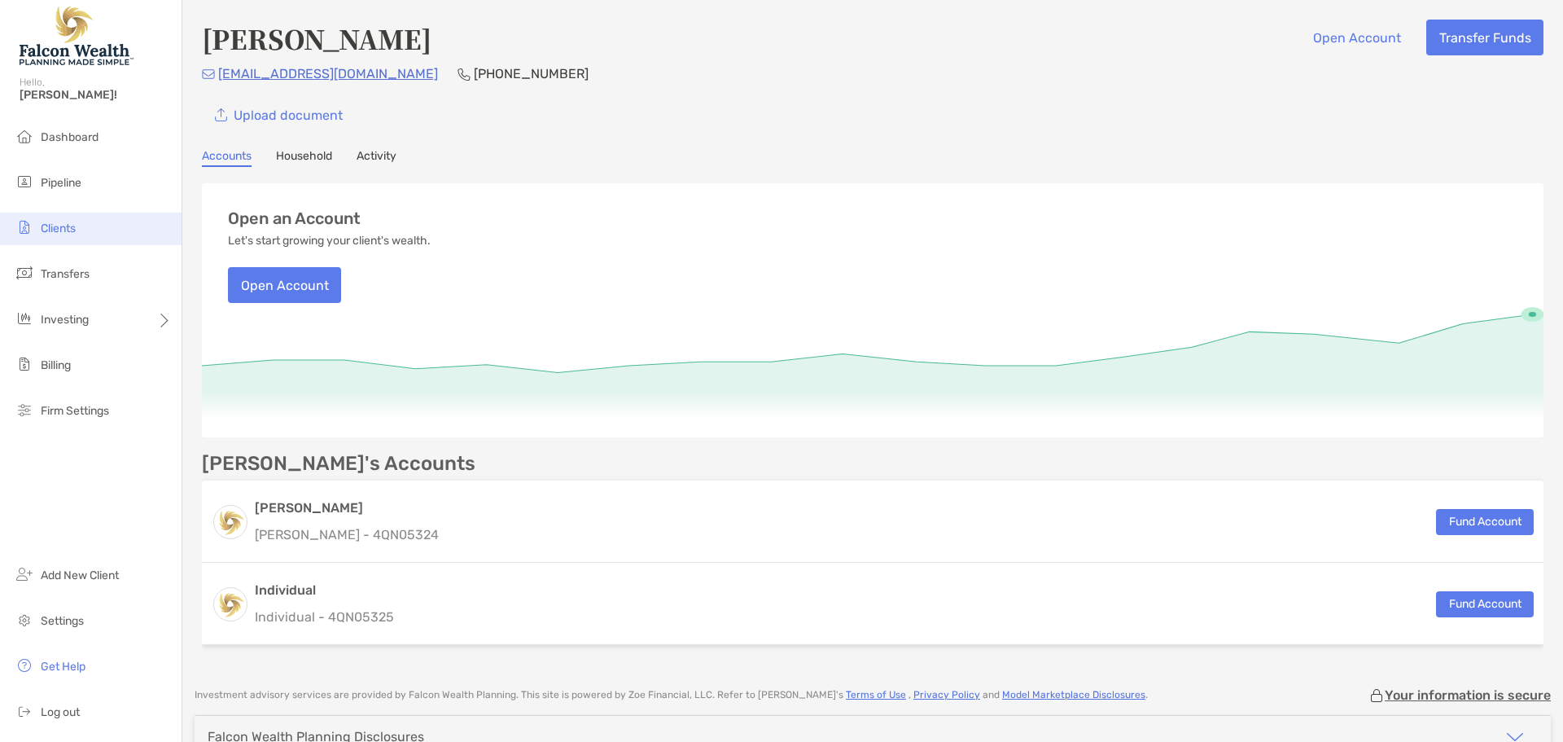
click at [66, 226] on span "Clients" at bounding box center [58, 228] width 35 height 14
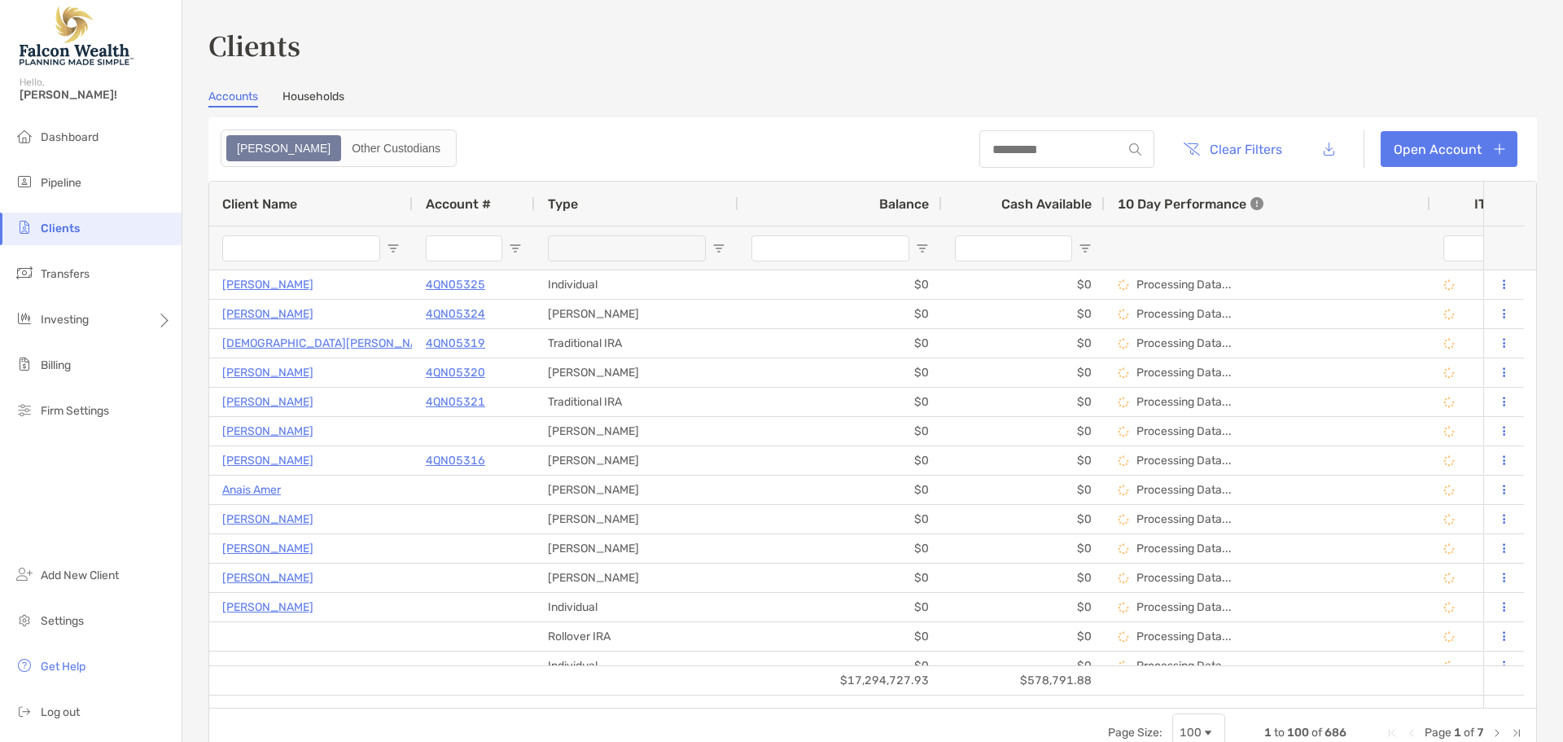
click at [305, 245] on input "Client Name Filter Input" at bounding box center [301, 248] width 158 height 26
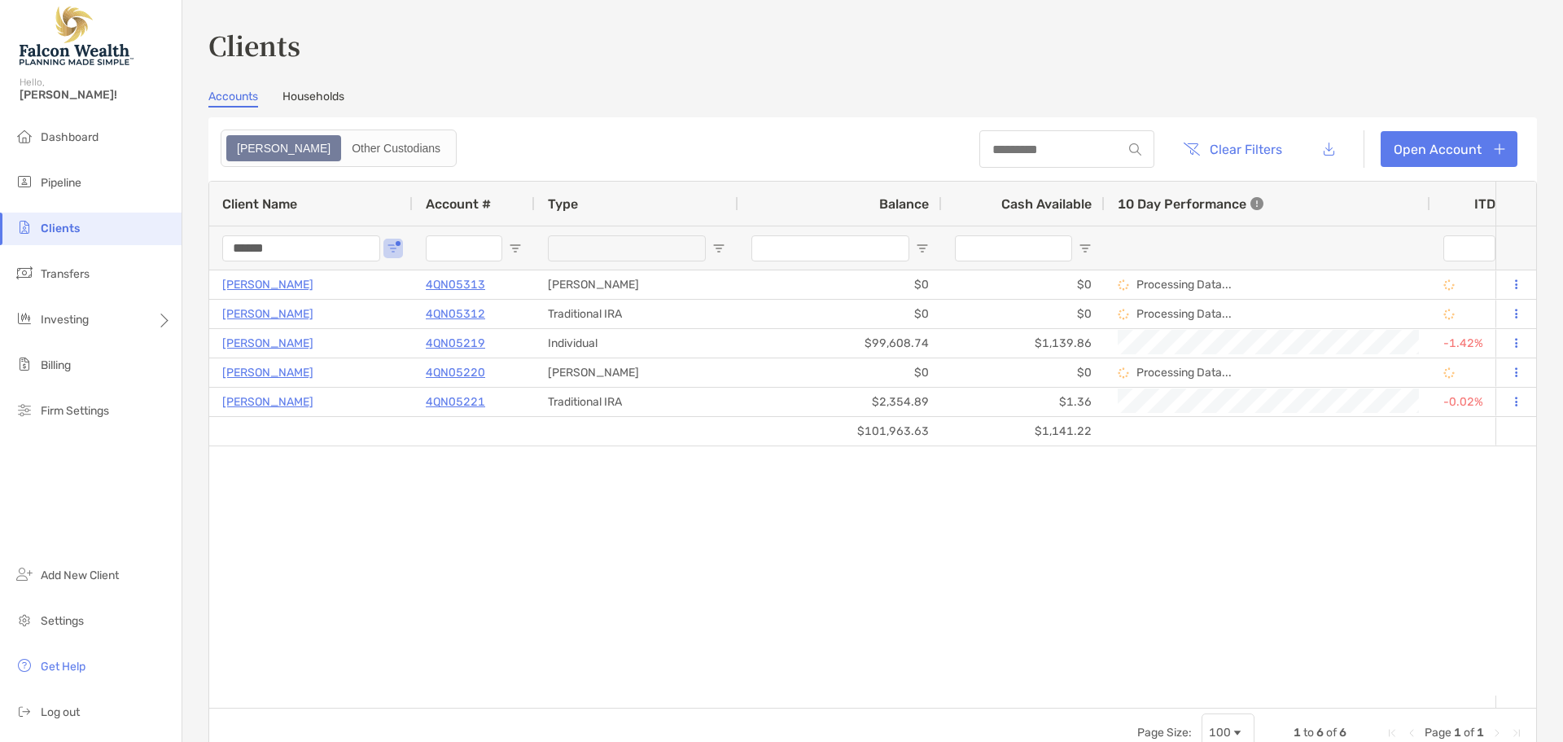
type input "******"
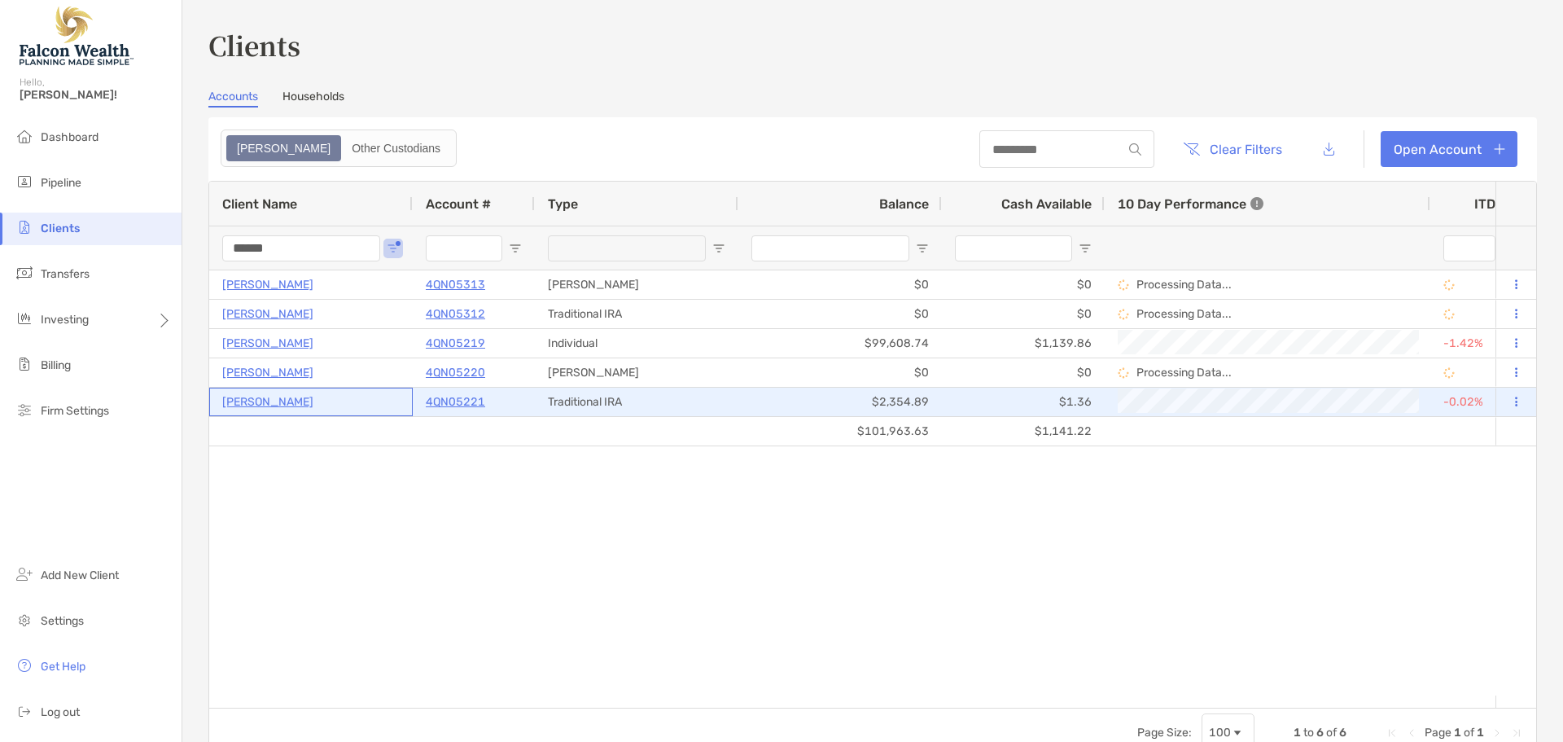
click at [268, 405] on p "[PERSON_NAME]" at bounding box center [267, 402] width 91 height 20
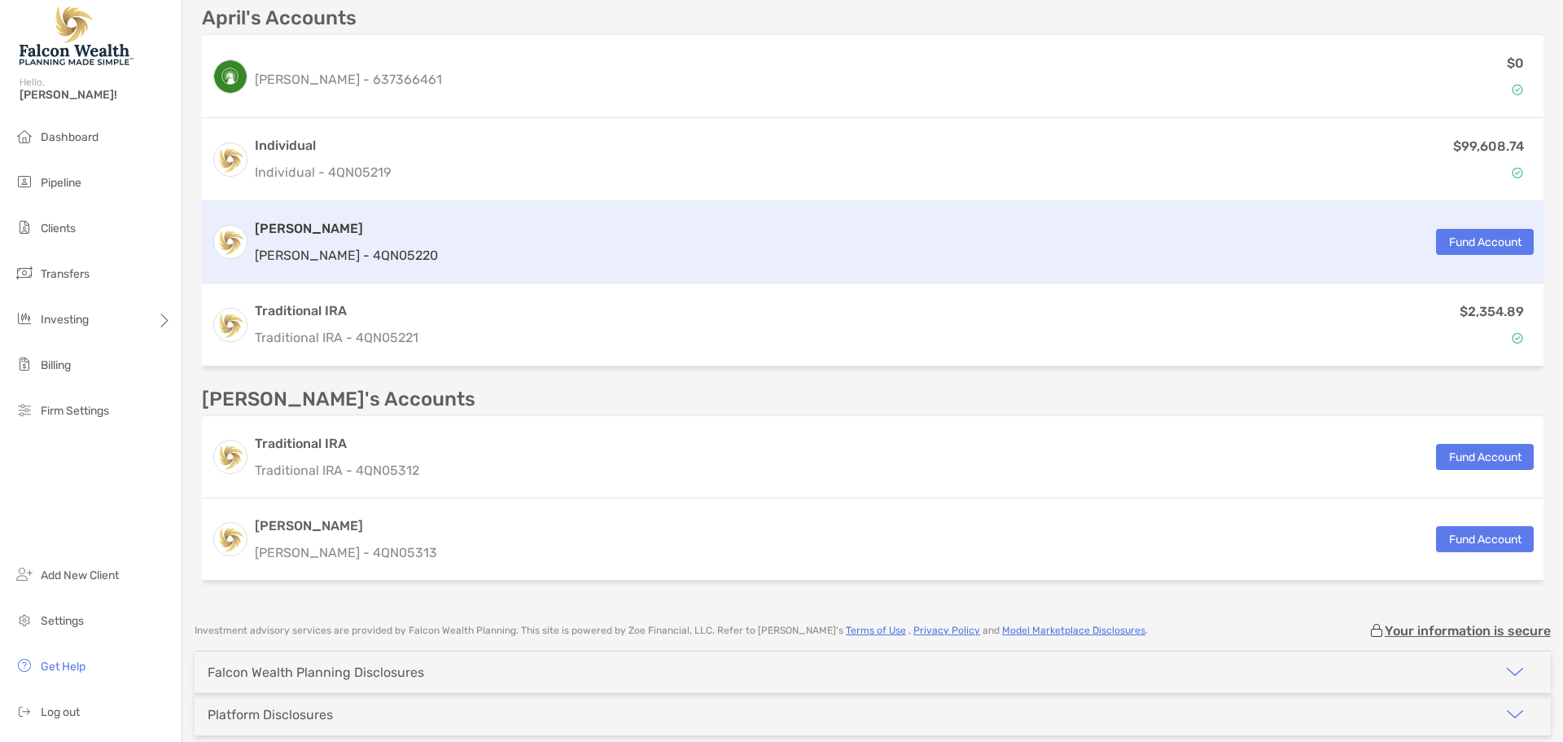
scroll to position [498, 0]
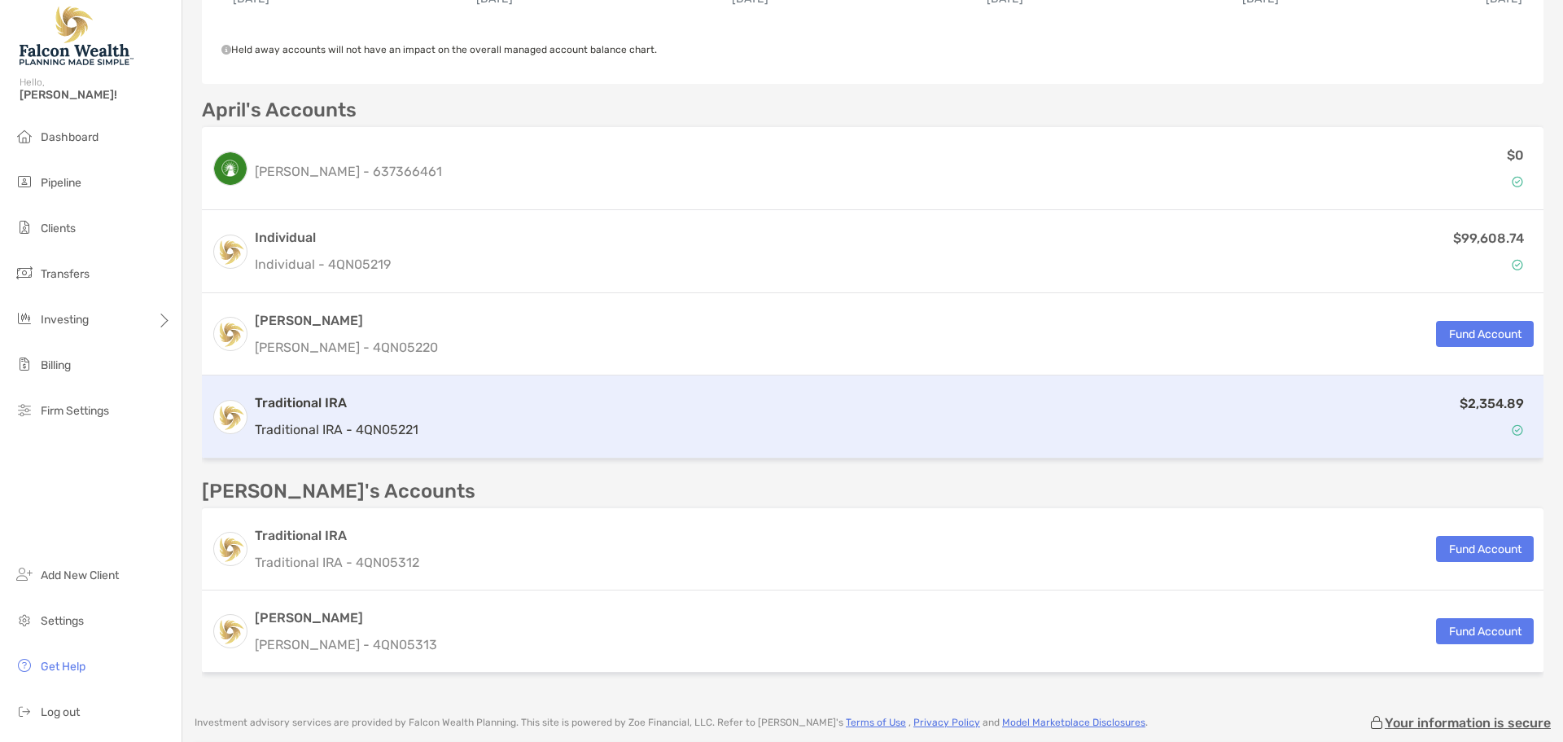
click at [392, 403] on h3 "Traditional IRA" at bounding box center [337, 403] width 164 height 20
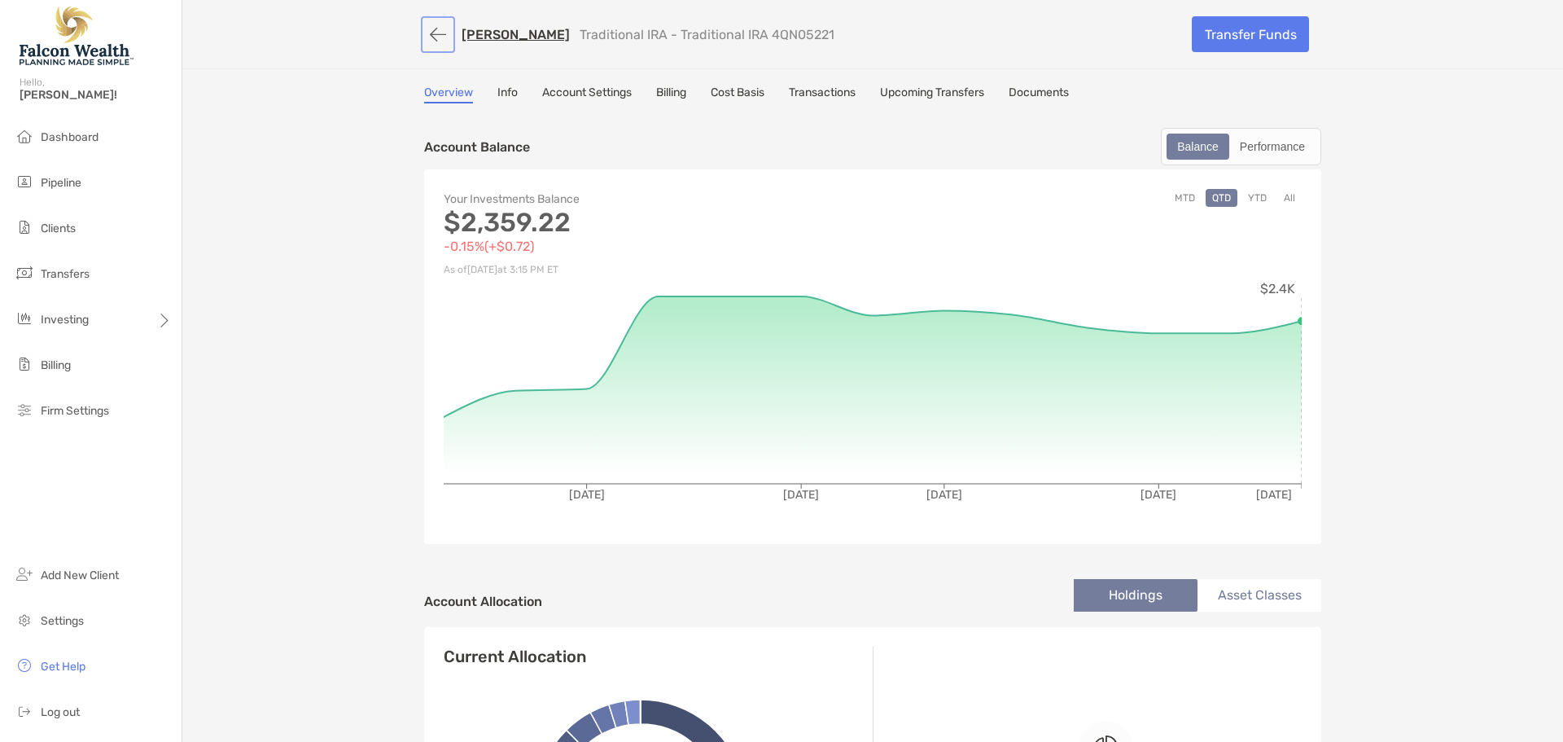
click at [436, 34] on button "button" at bounding box center [438, 35] width 28 height 30
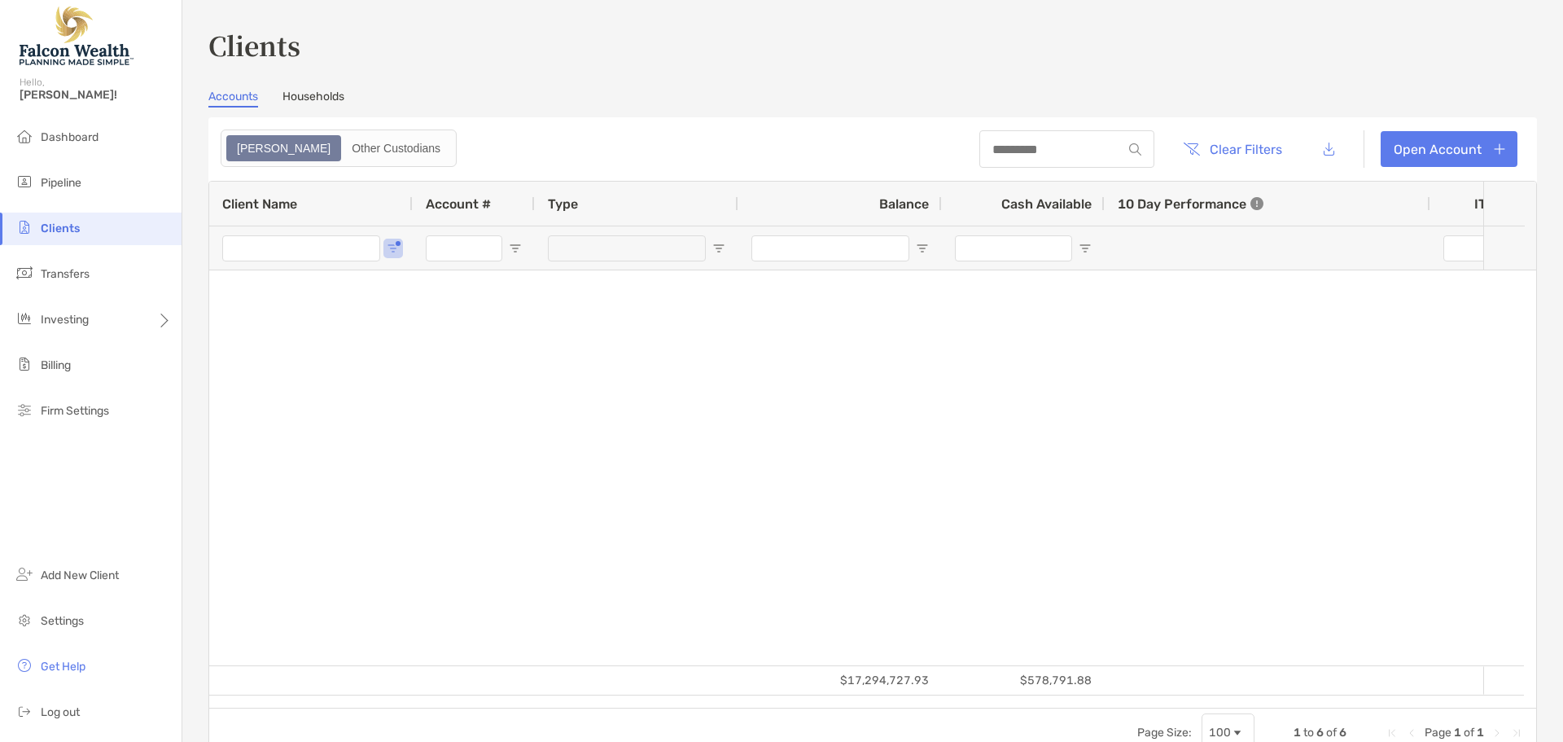
type input "******"
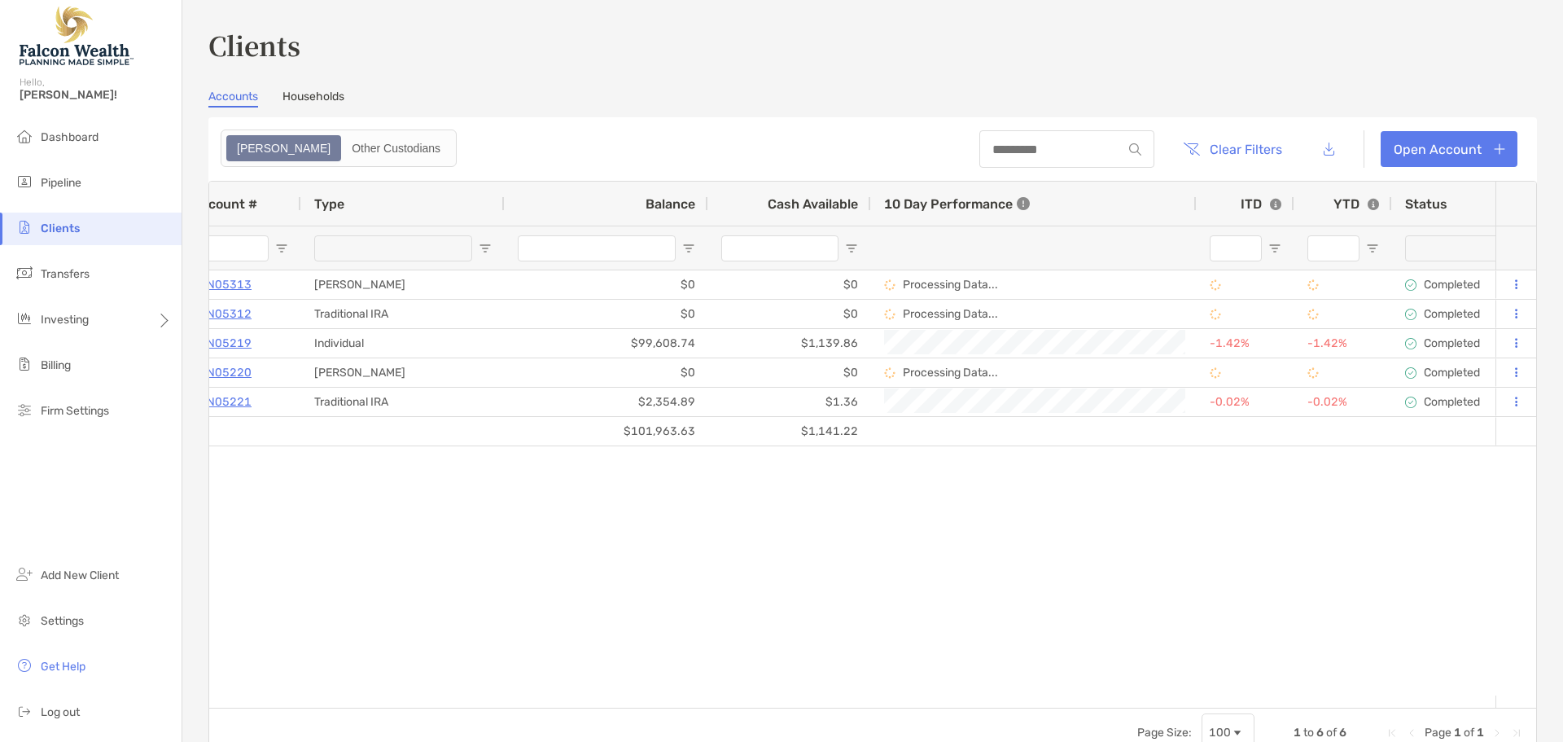
scroll to position [0, 309]
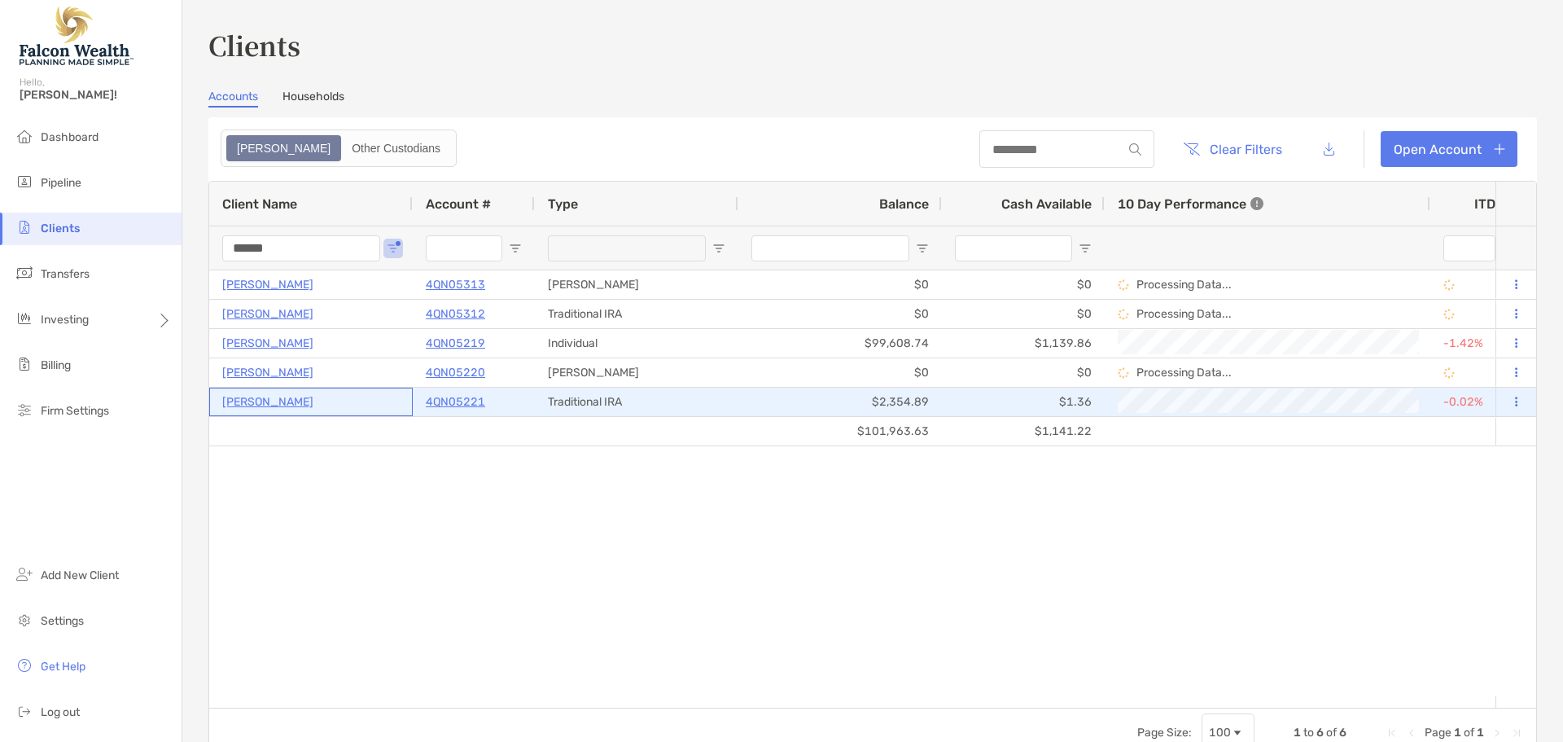
click at [256, 401] on p "[PERSON_NAME]" at bounding box center [267, 402] width 91 height 20
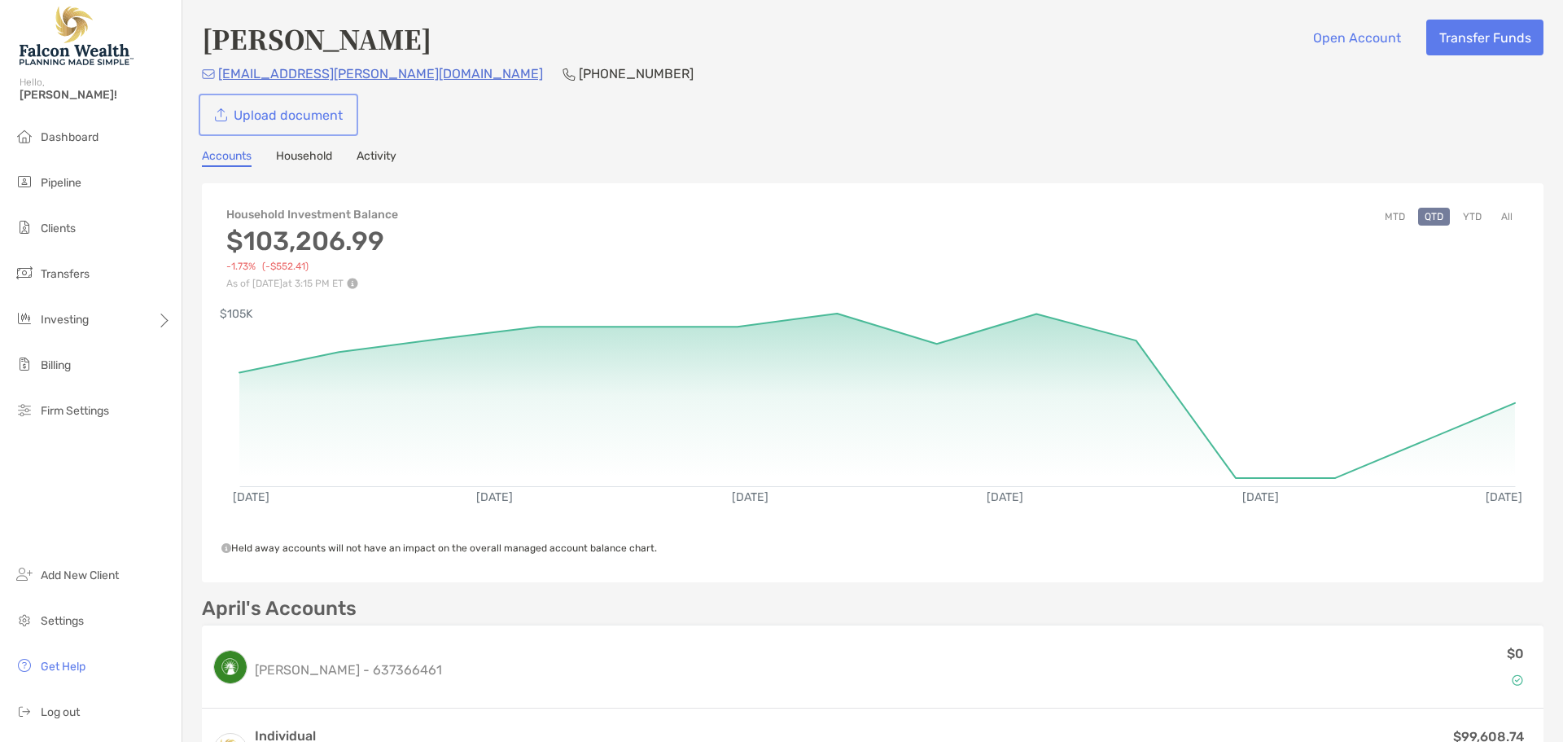
click at [259, 121] on link "Upload document" at bounding box center [278, 115] width 153 height 36
click at [229, 105] on link "Upload document" at bounding box center [278, 115] width 153 height 36
